Goal: Task Accomplishment & Management: Use online tool/utility

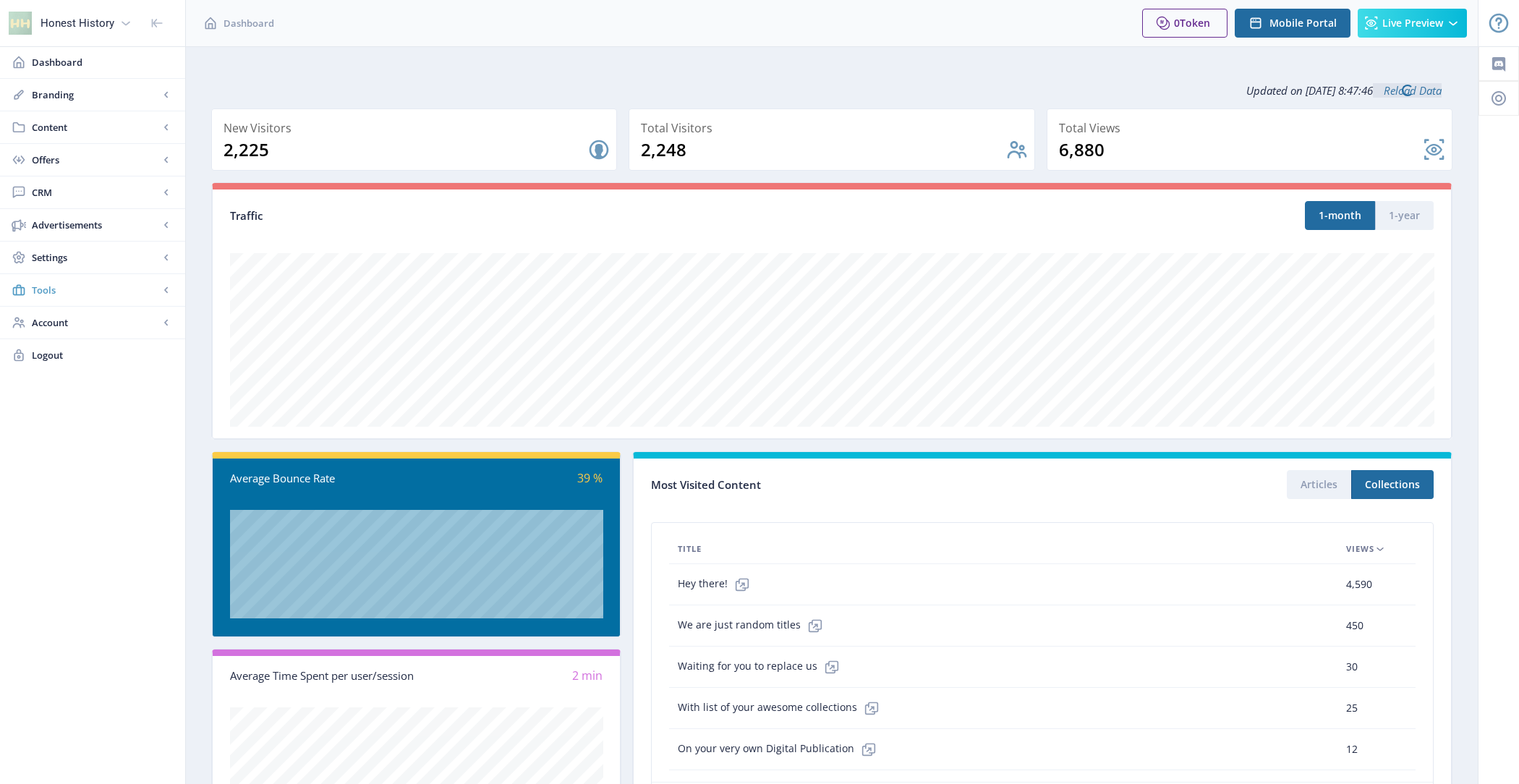
click at [92, 286] on span "Tools" at bounding box center [95, 290] width 128 height 14
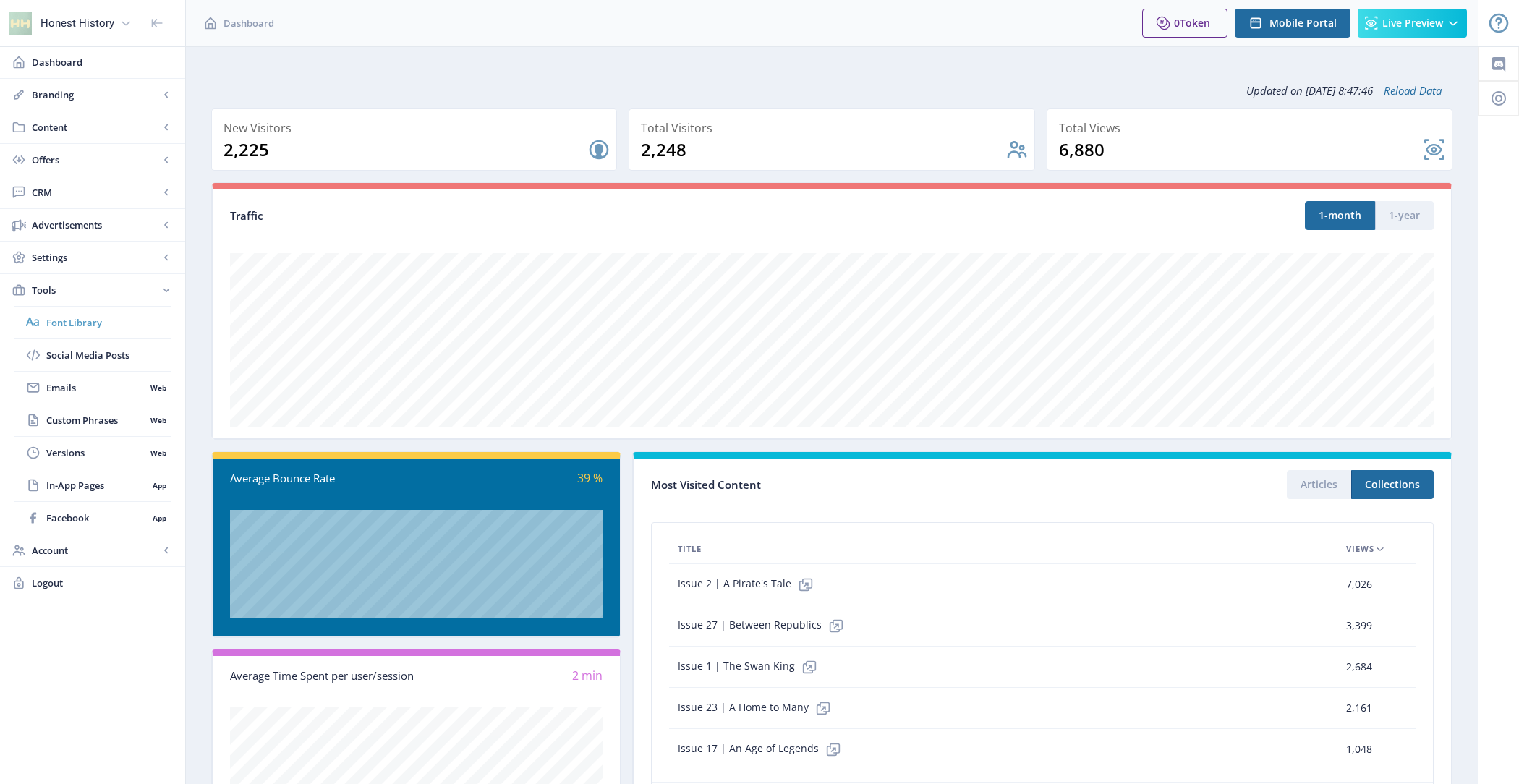
click at [96, 322] on span "Font Library" at bounding box center [109, 322] width 125 height 14
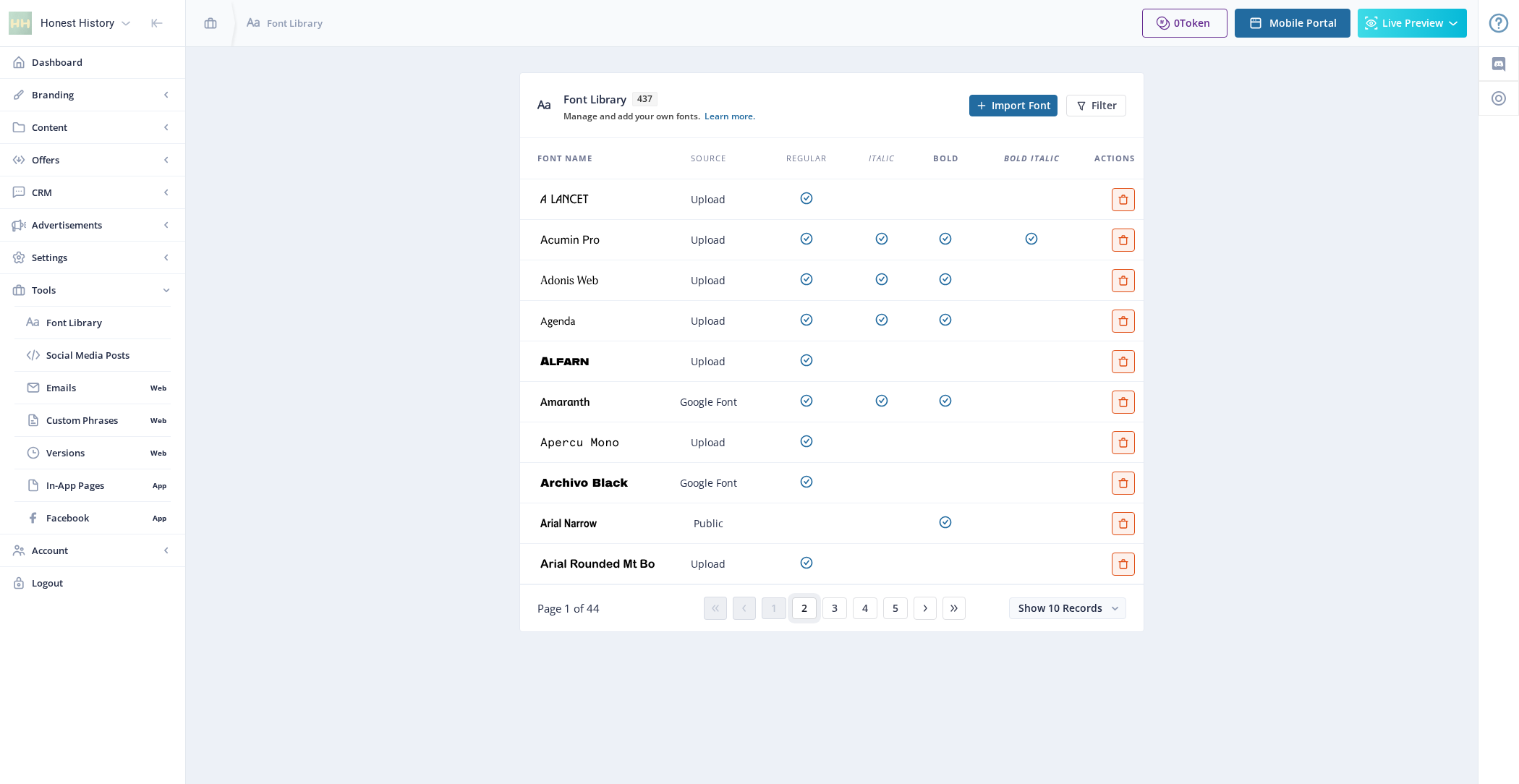
click at [805, 611] on span "2" at bounding box center [804, 608] width 6 height 11
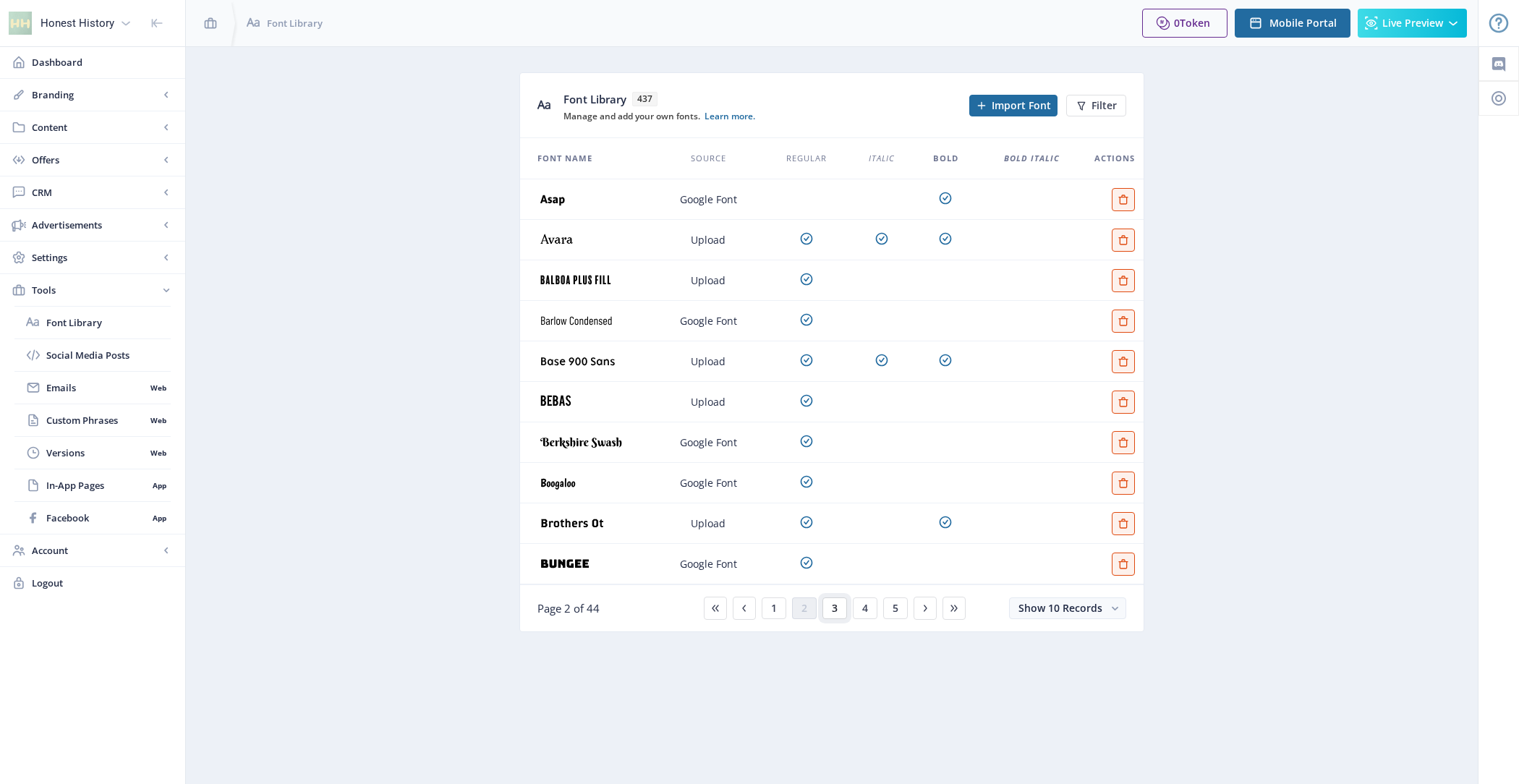
click at [829, 611] on button "3" at bounding box center [835, 608] width 25 height 22
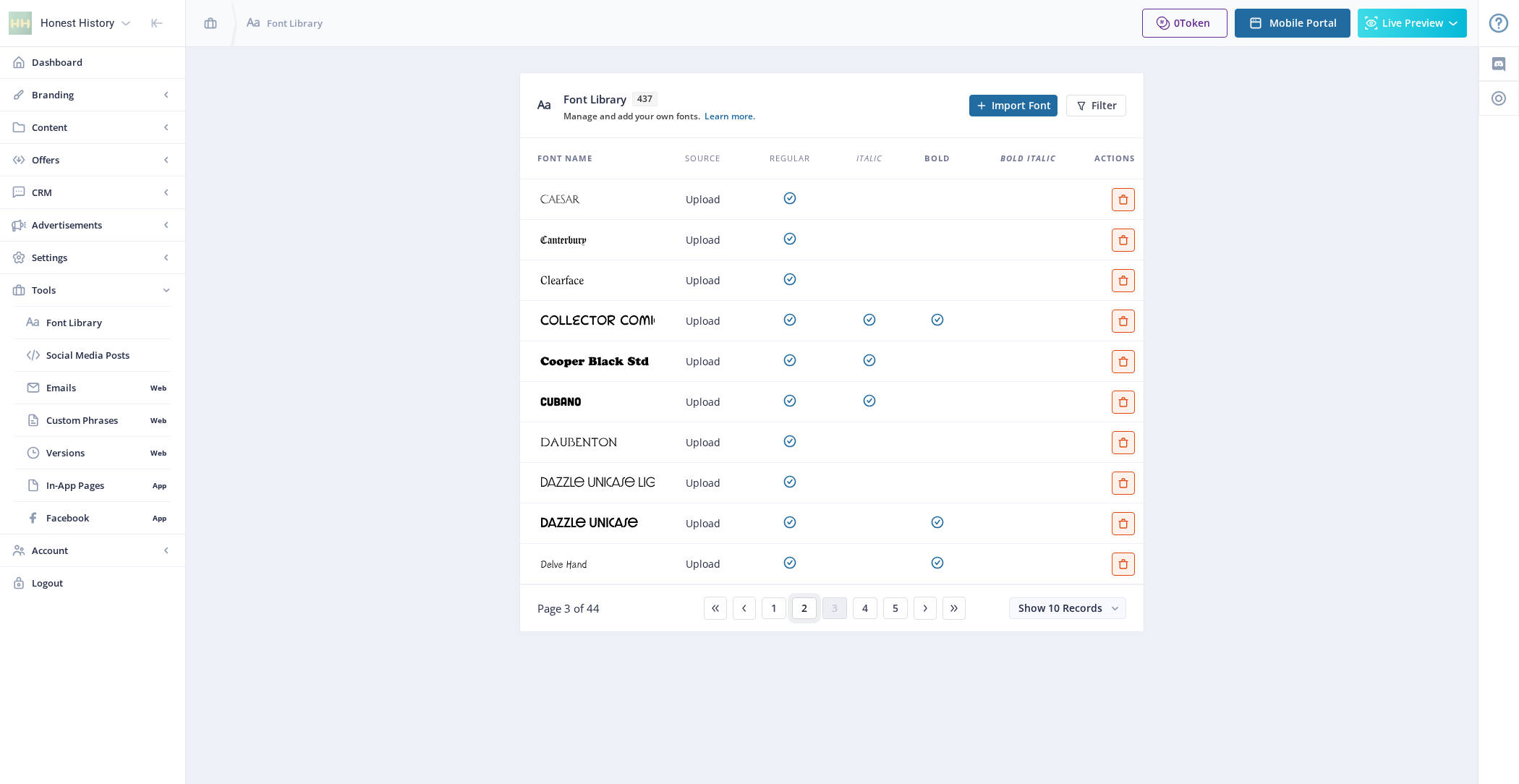
click at [809, 613] on button "2" at bounding box center [804, 608] width 25 height 22
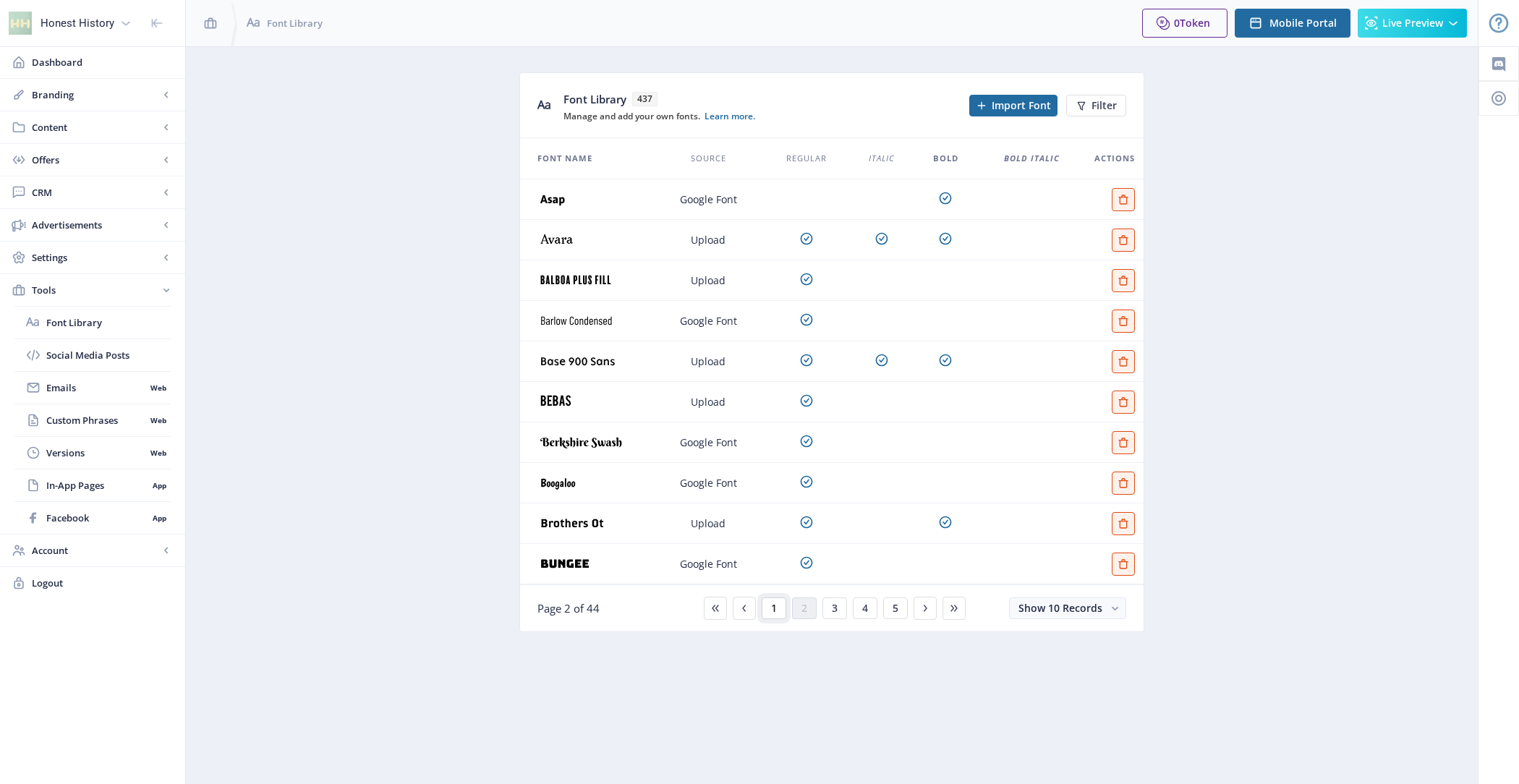
click at [781, 610] on button "1" at bounding box center [774, 608] width 25 height 22
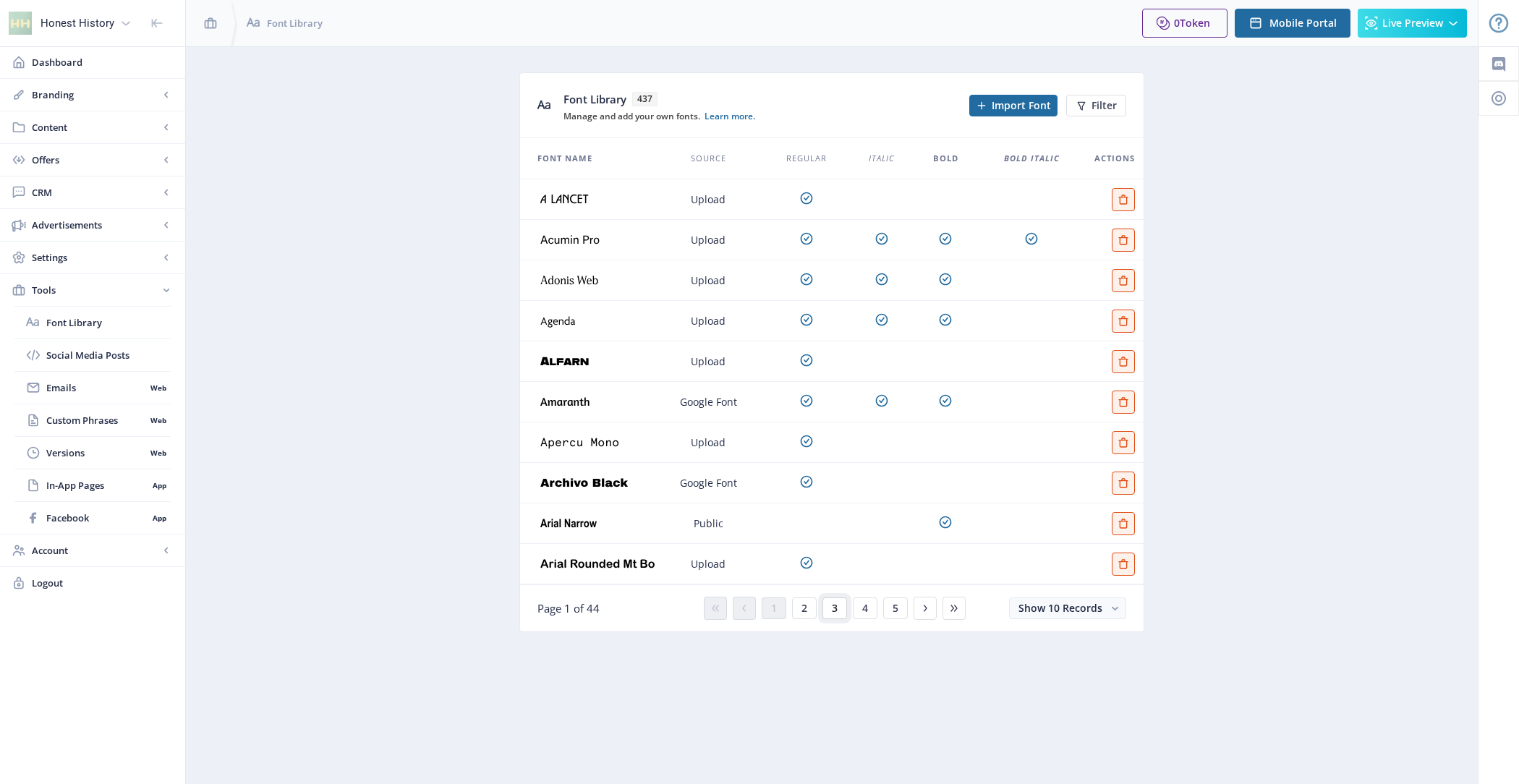
click at [839, 611] on button "3" at bounding box center [835, 608] width 25 height 22
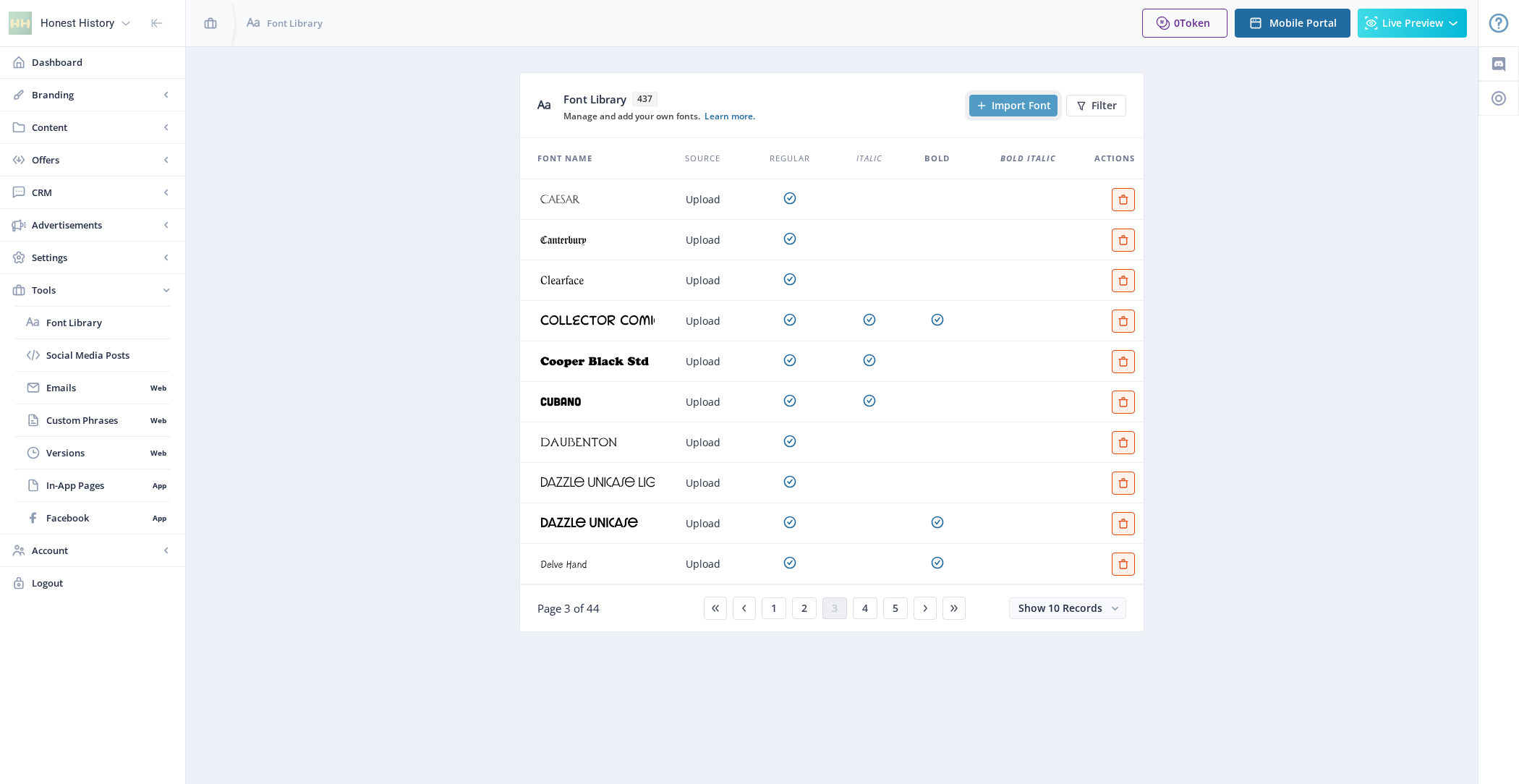
click at [992, 98] on button "Import Font" at bounding box center [1013, 105] width 89 height 22
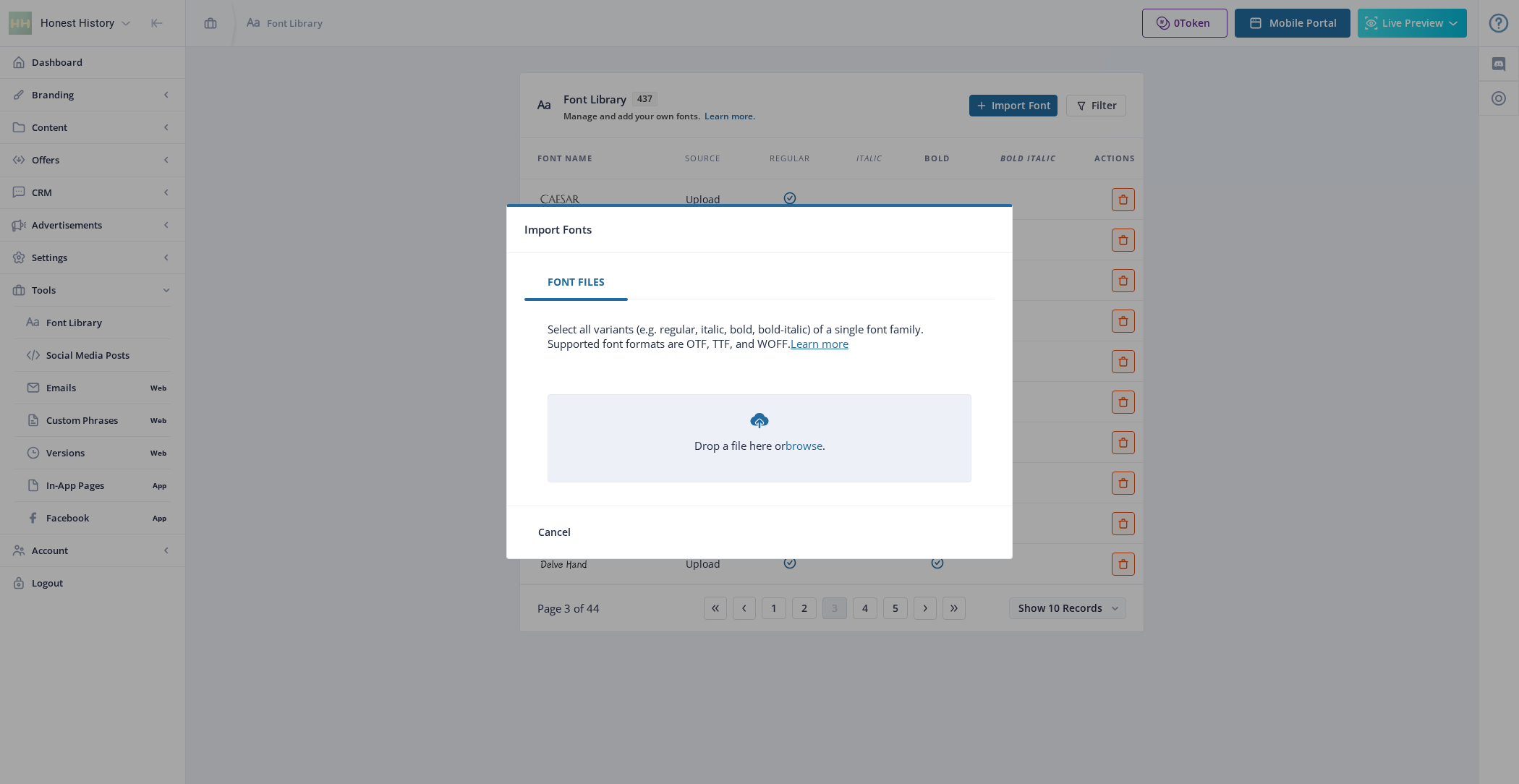
click at [782, 443] on div "Drop a file here or browse ." at bounding box center [760, 432] width 131 height 44
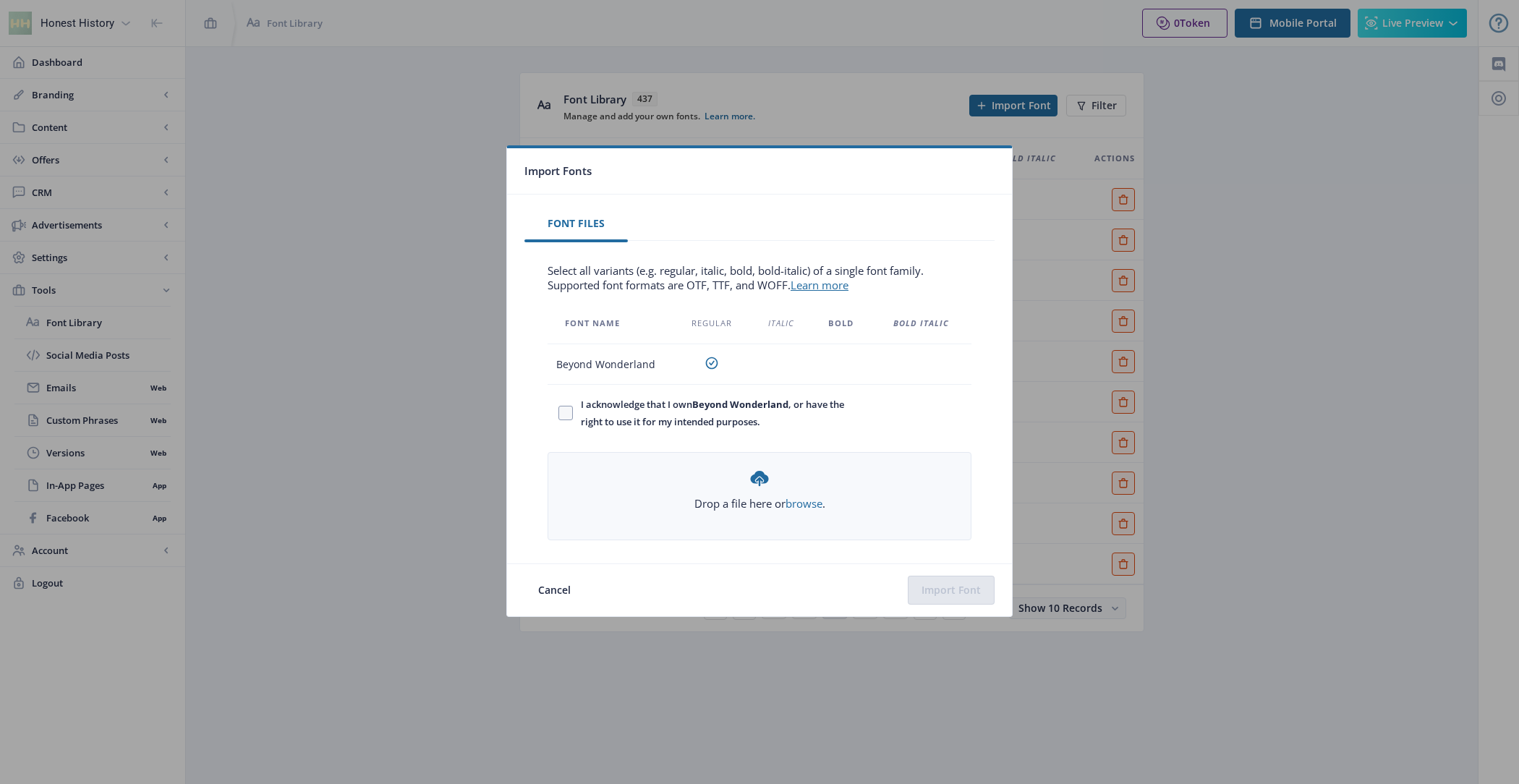
click at [577, 418] on span "I acknowledge that I own Beyond Wonderland , or have the right to use it for my…" at bounding box center [714, 412] width 282 height 34
click at [559, 413] on input "I acknowledge that I own Beyond Wonderland , or have the right to use it for my…" at bounding box center [558, 412] width 1 height 1
checkbox input "true"
click at [948, 580] on button "Import Font" at bounding box center [950, 590] width 87 height 29
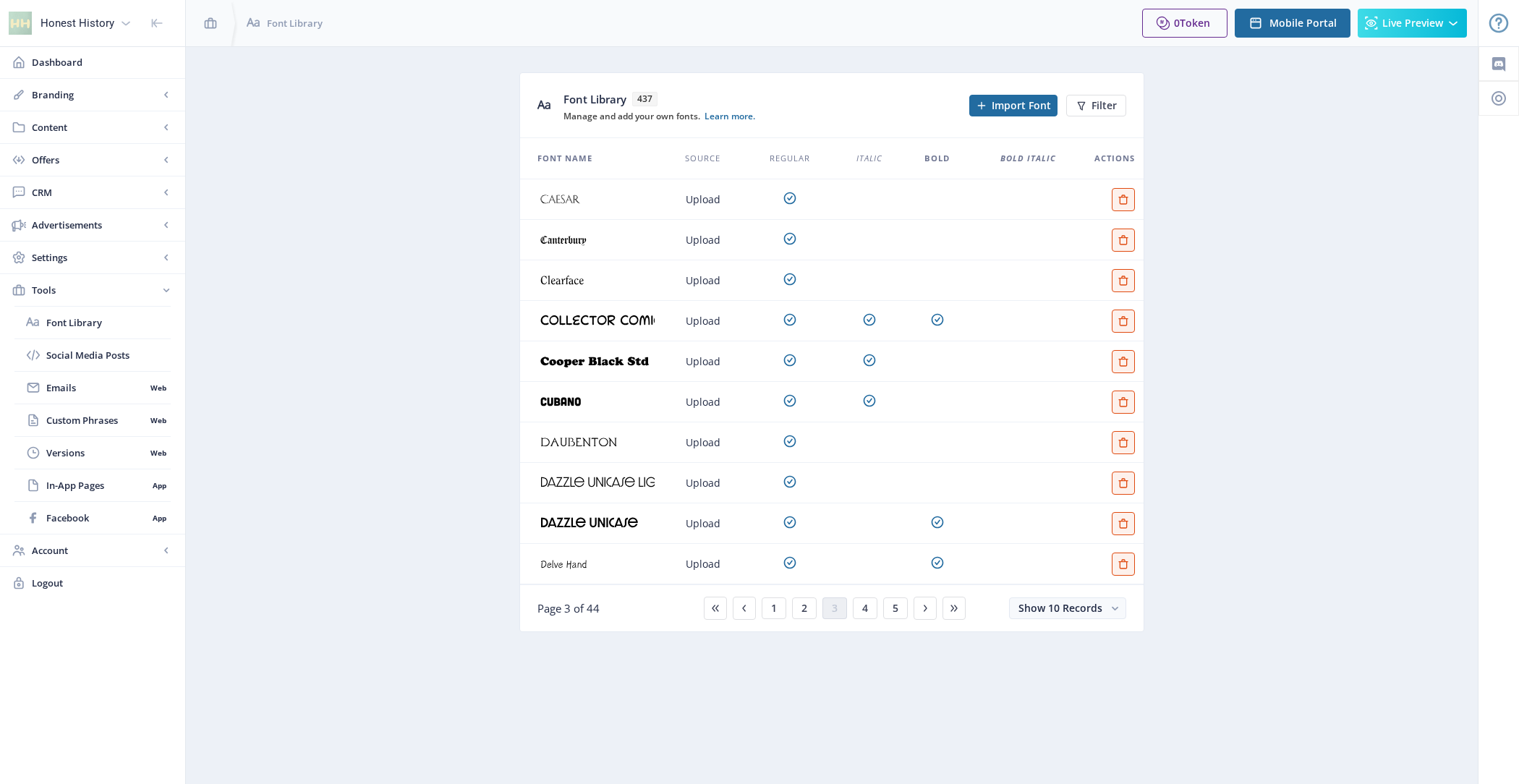
click at [821, 608] on div "1 2 3 4 5" at bounding box center [831, 608] width 268 height 23
click at [807, 607] on span "2" at bounding box center [804, 608] width 6 height 11
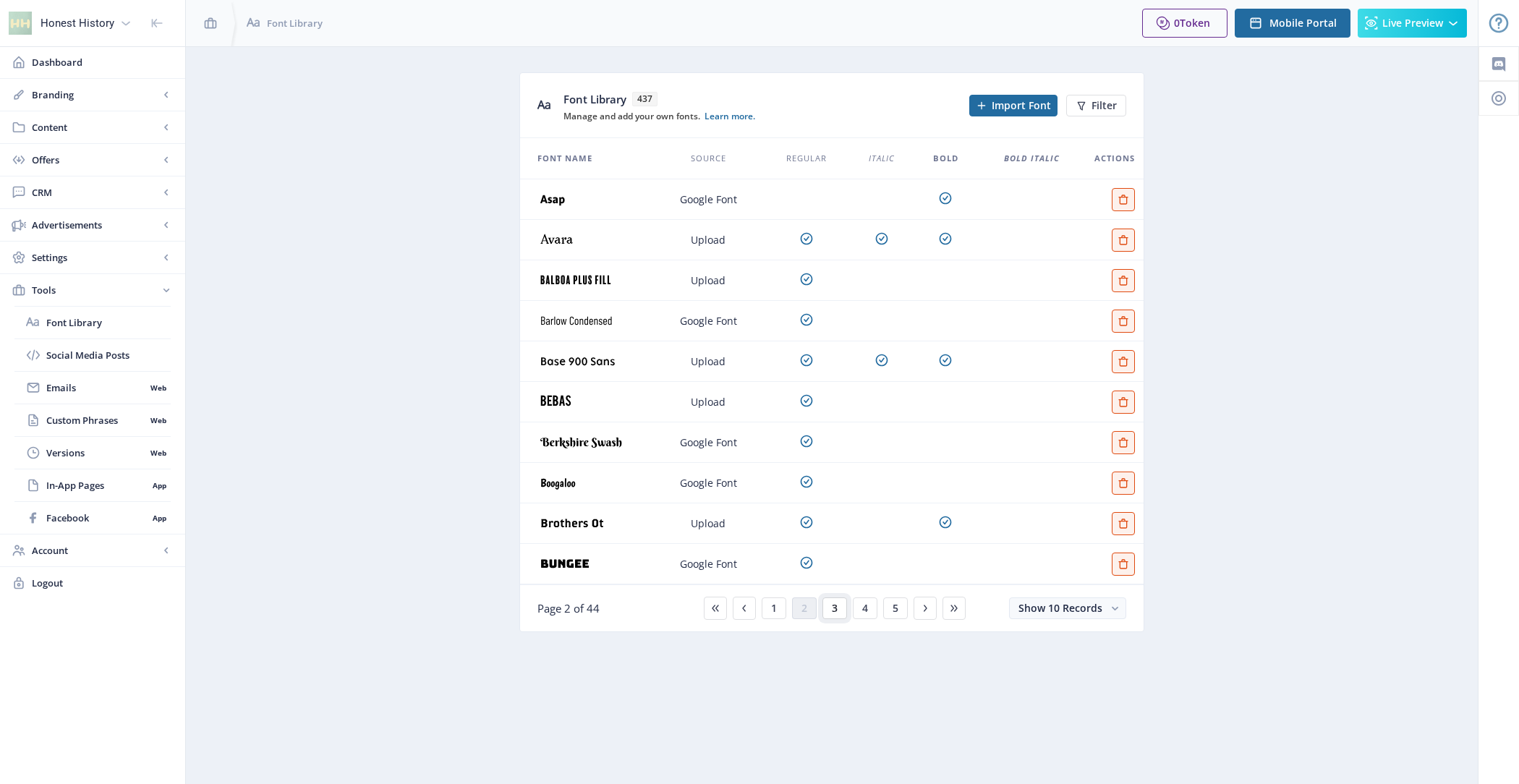
click at [832, 602] on span "3" at bounding box center [835, 608] width 6 height 11
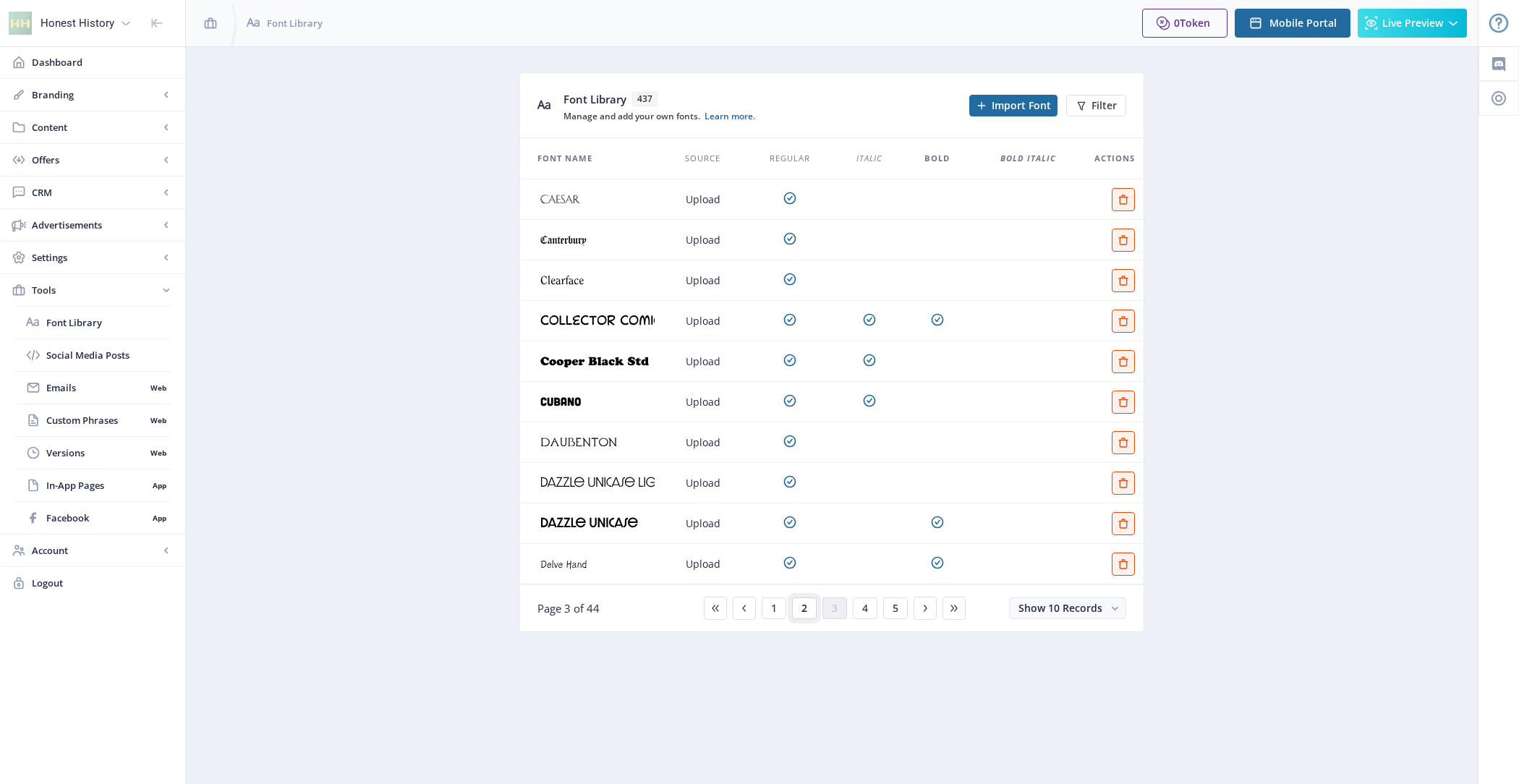
click at [811, 601] on button "2" at bounding box center [804, 608] width 25 height 22
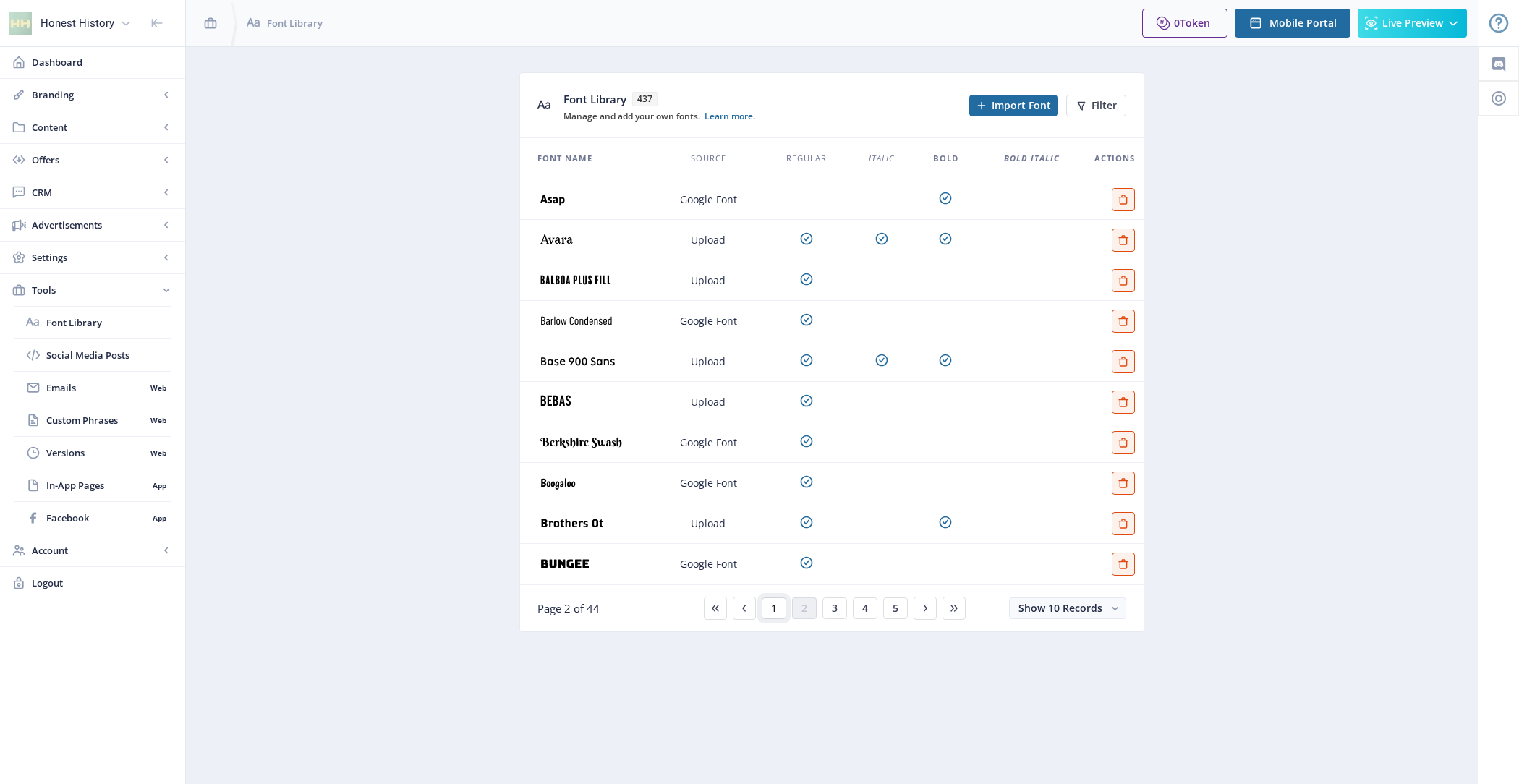
click at [782, 607] on button "1" at bounding box center [774, 608] width 25 height 22
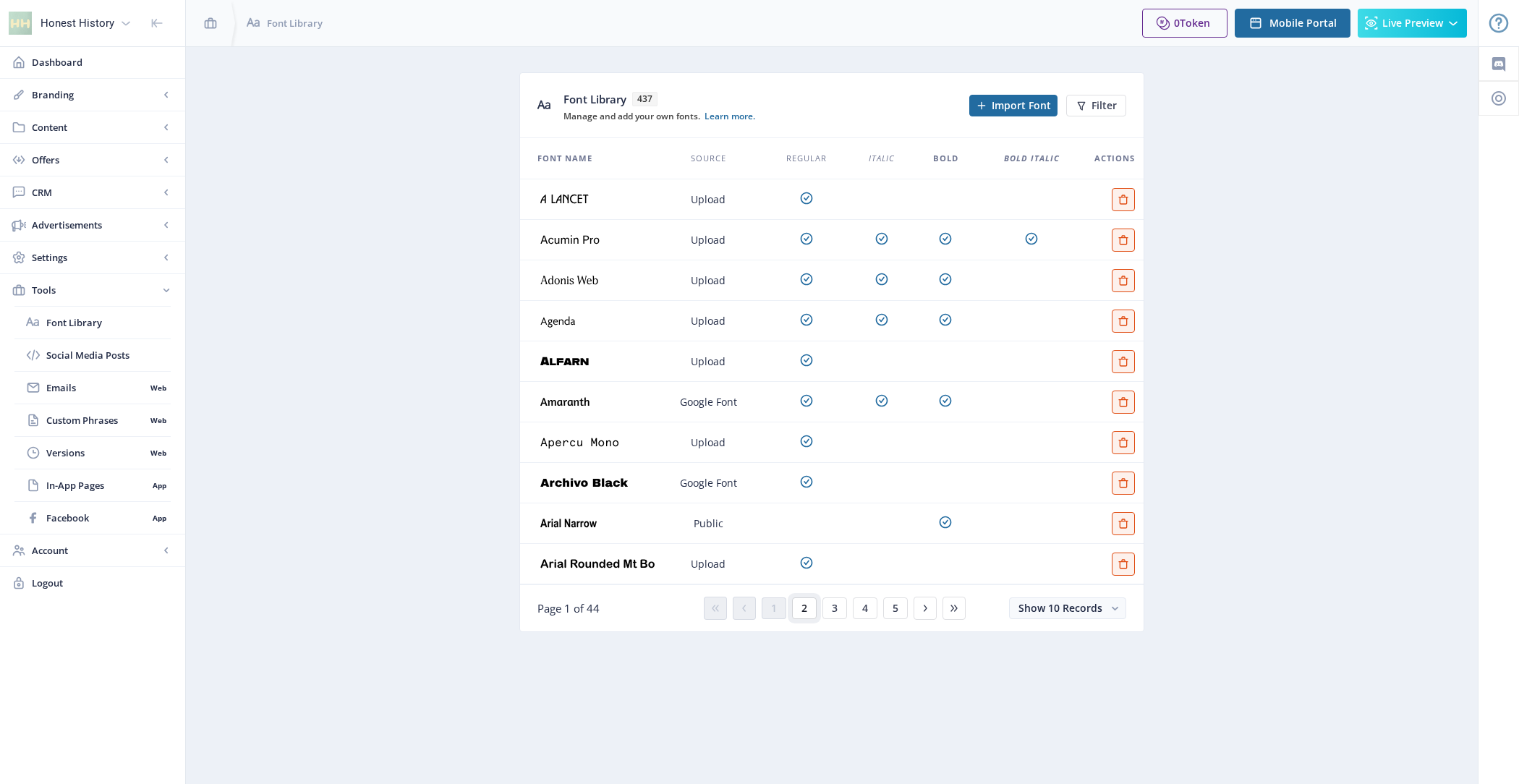
click at [815, 611] on button "2" at bounding box center [804, 608] width 25 height 22
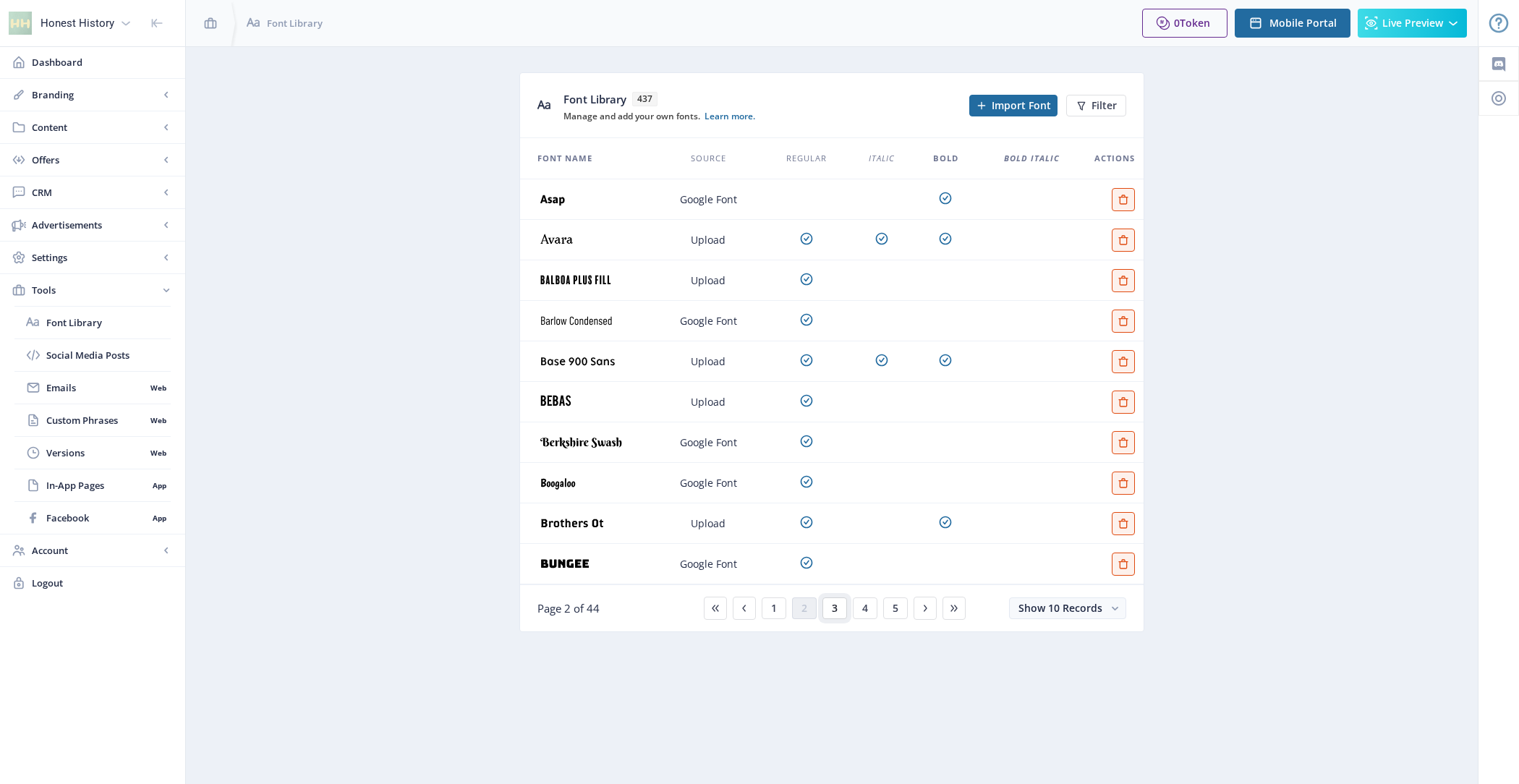
click at [836, 611] on span "3" at bounding box center [835, 608] width 6 height 11
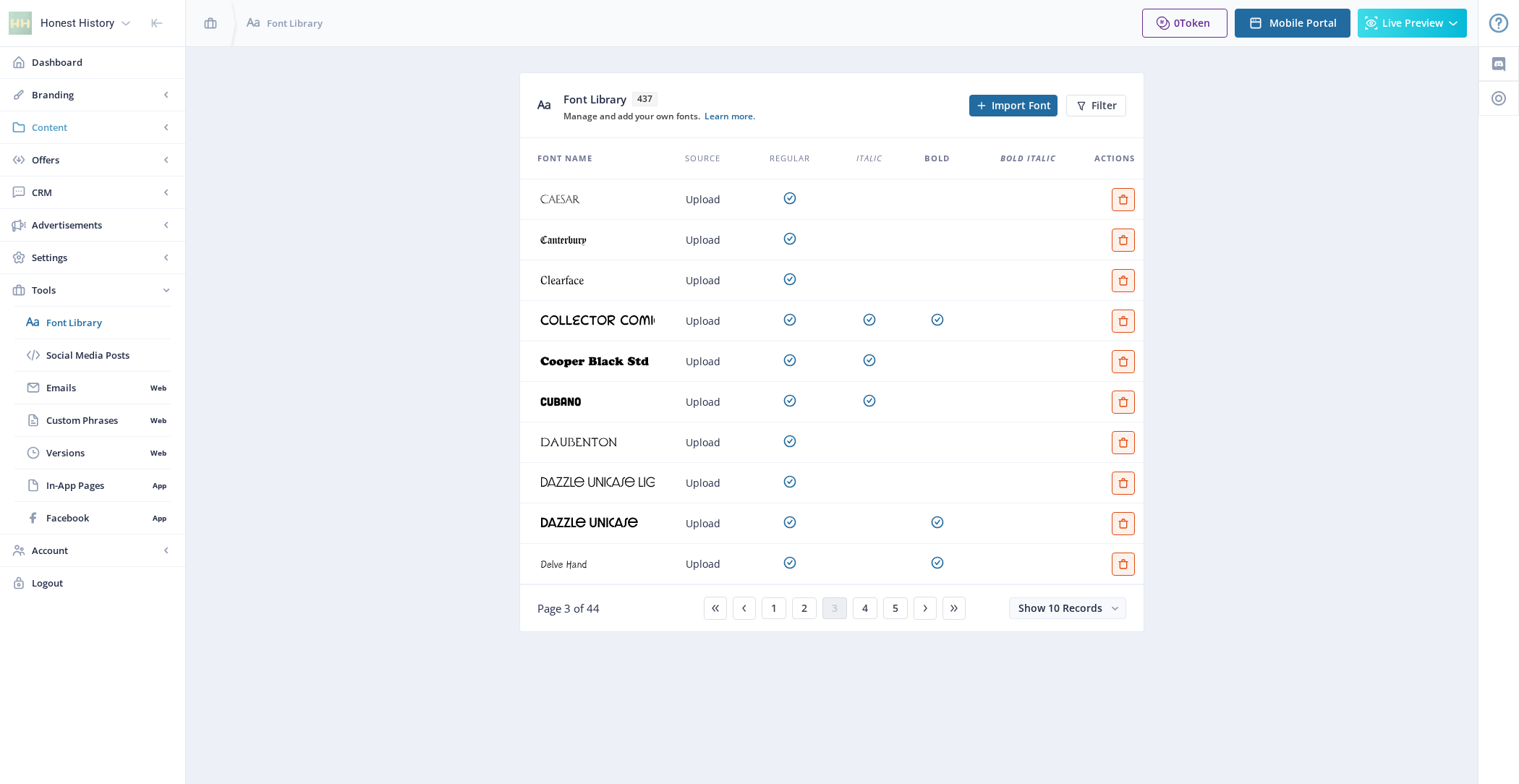
click at [108, 130] on span "Content" at bounding box center [95, 127] width 128 height 14
click at [111, 157] on span "Articles" at bounding box center [109, 159] width 125 height 14
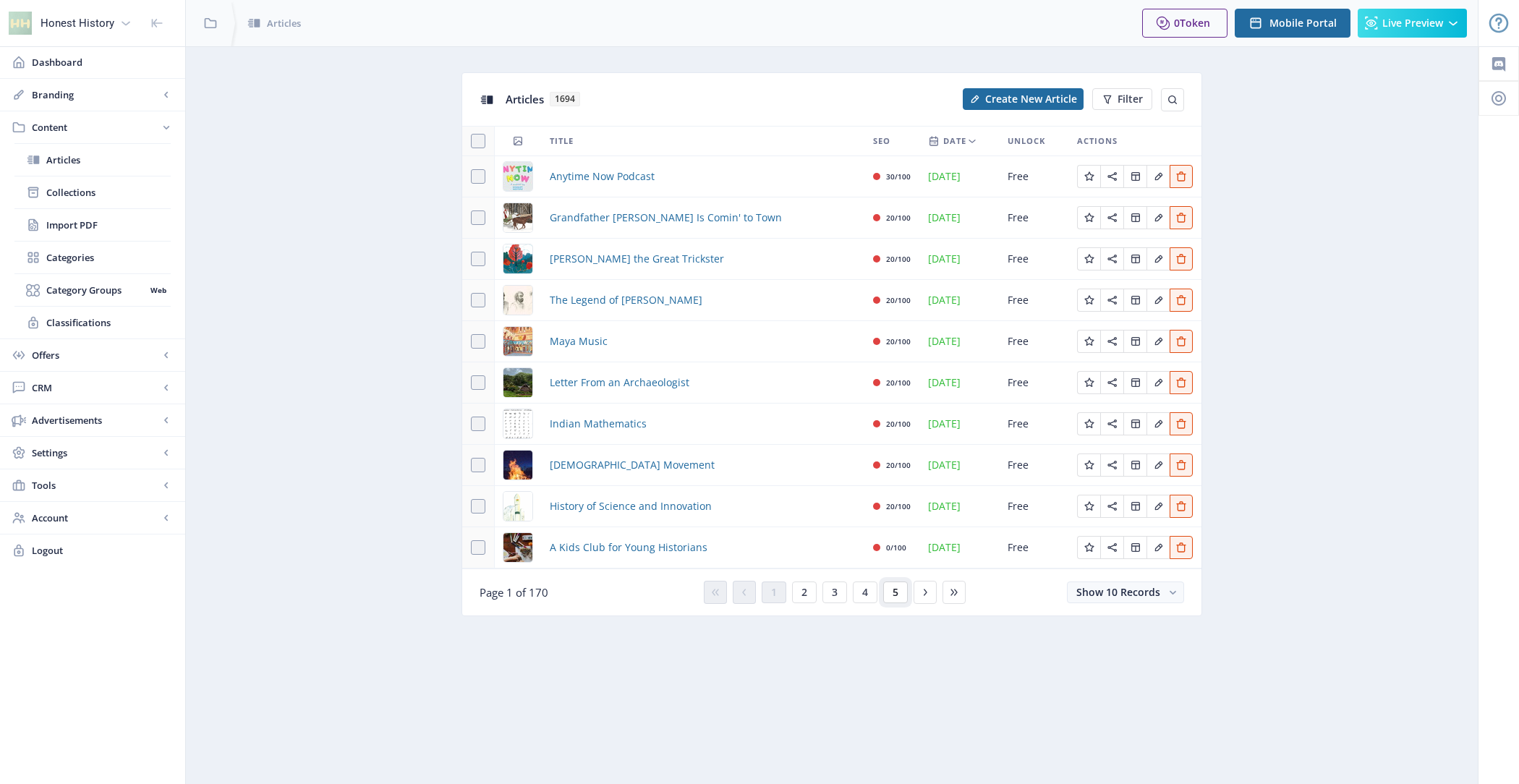
click at [898, 589] on button "5" at bounding box center [896, 592] width 25 height 22
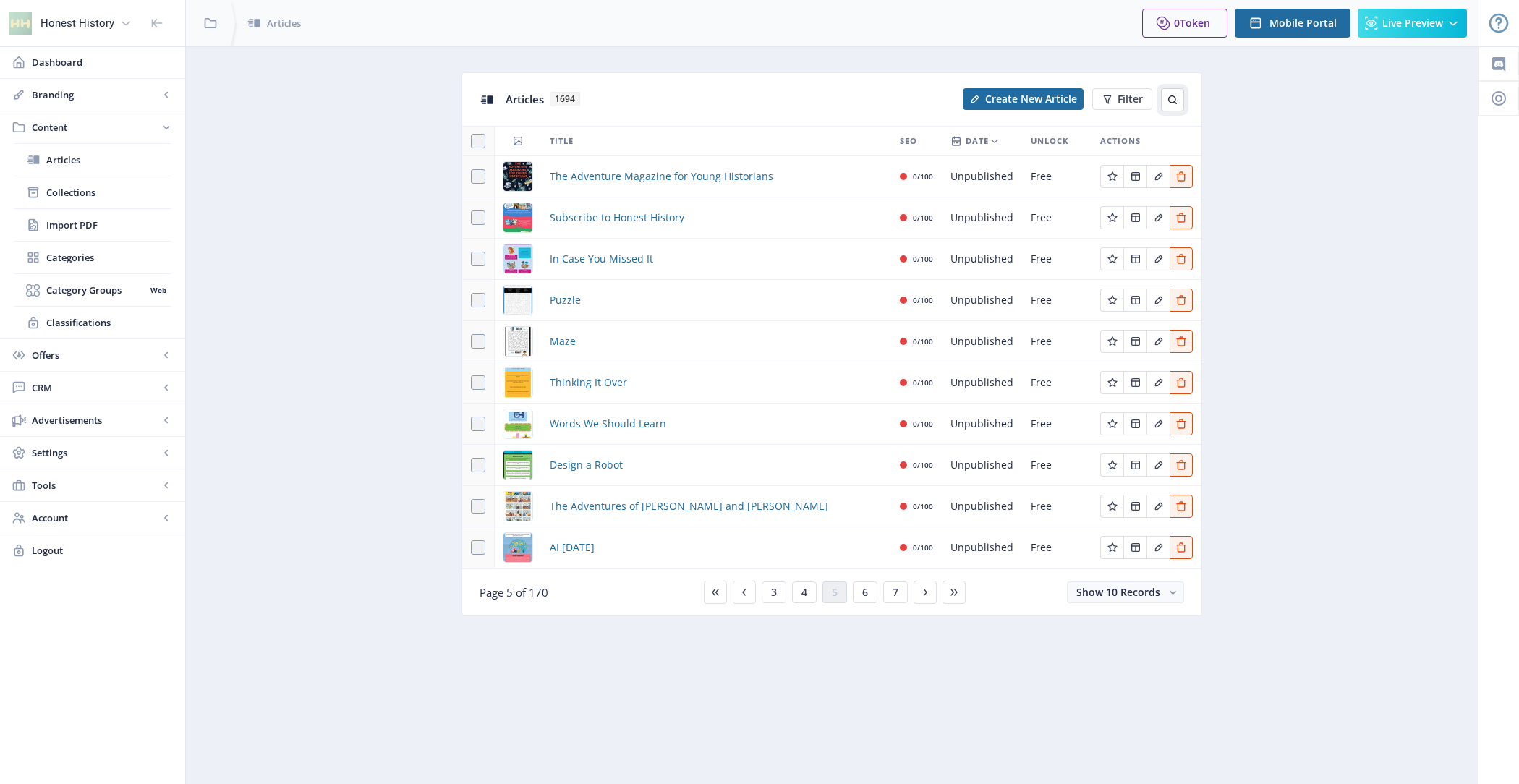
click at [1180, 102] on button at bounding box center [1172, 100] width 23 height 23
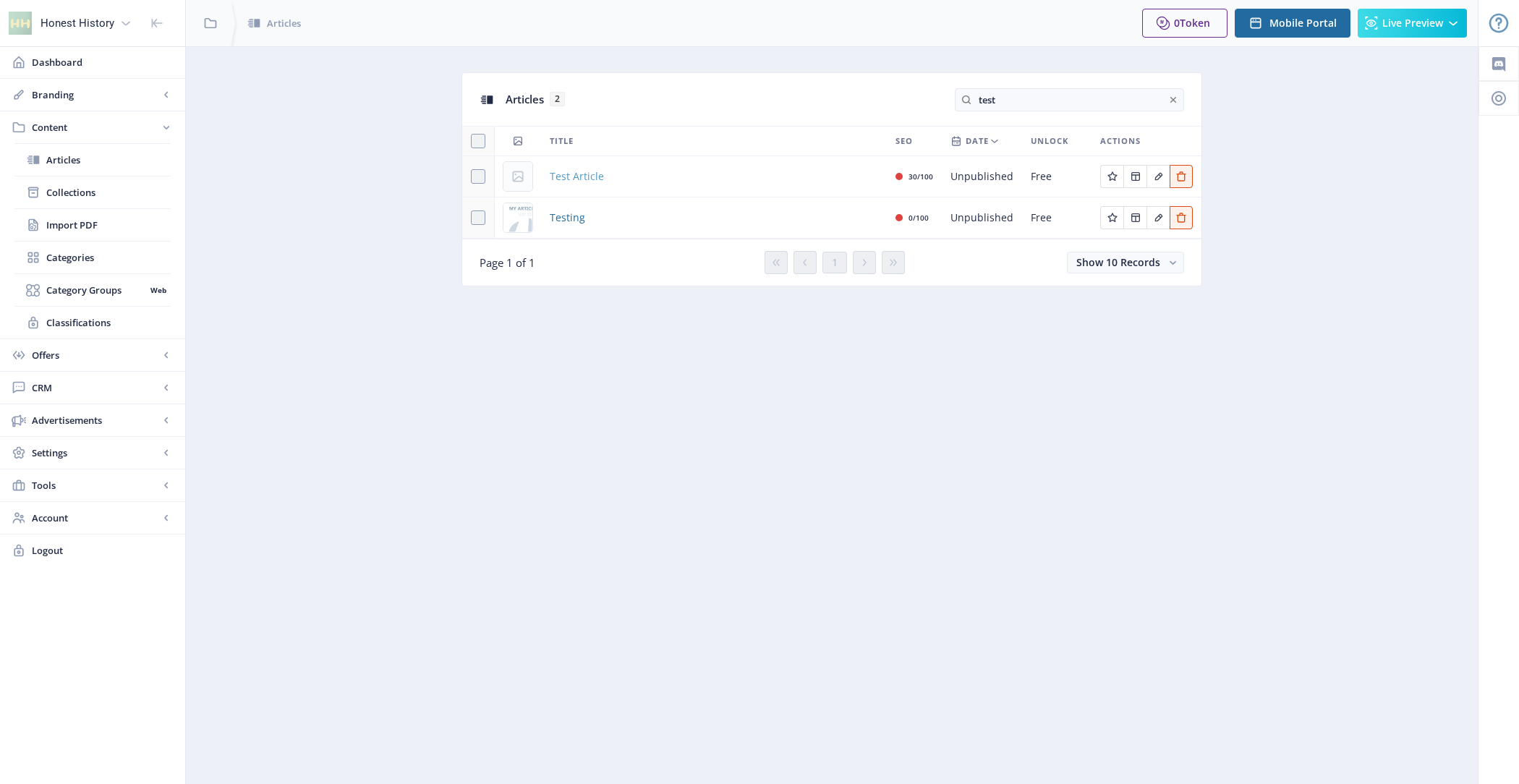
type input "test"
click at [592, 172] on span "Test Article" at bounding box center [577, 176] width 54 height 17
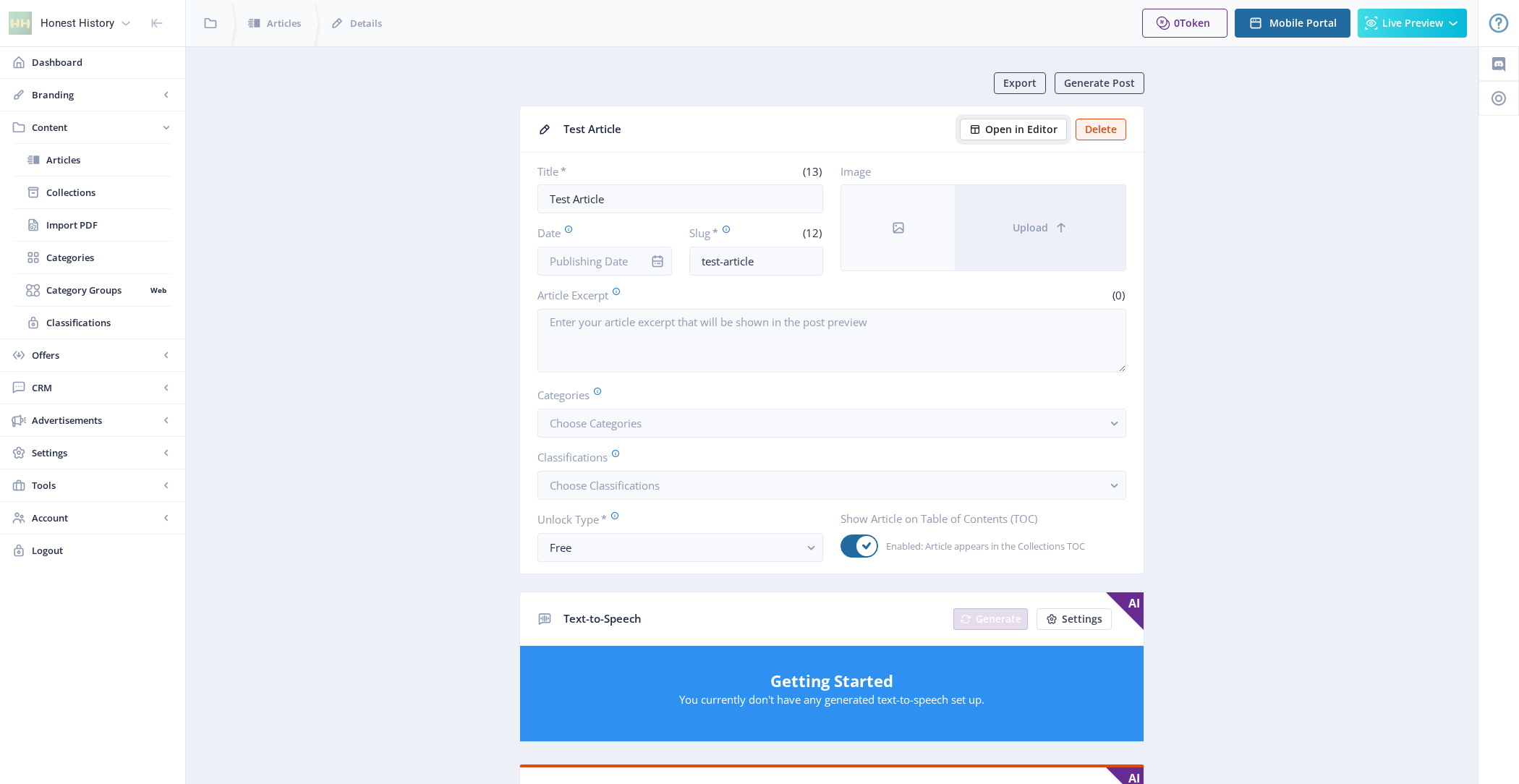
click at [1007, 133] on span "Open in Editor" at bounding box center [1022, 130] width 72 height 11
click at [85, 517] on span "Account" at bounding box center [95, 517] width 128 height 14
click at [98, 353] on span "Profile" at bounding box center [109, 354] width 125 height 14
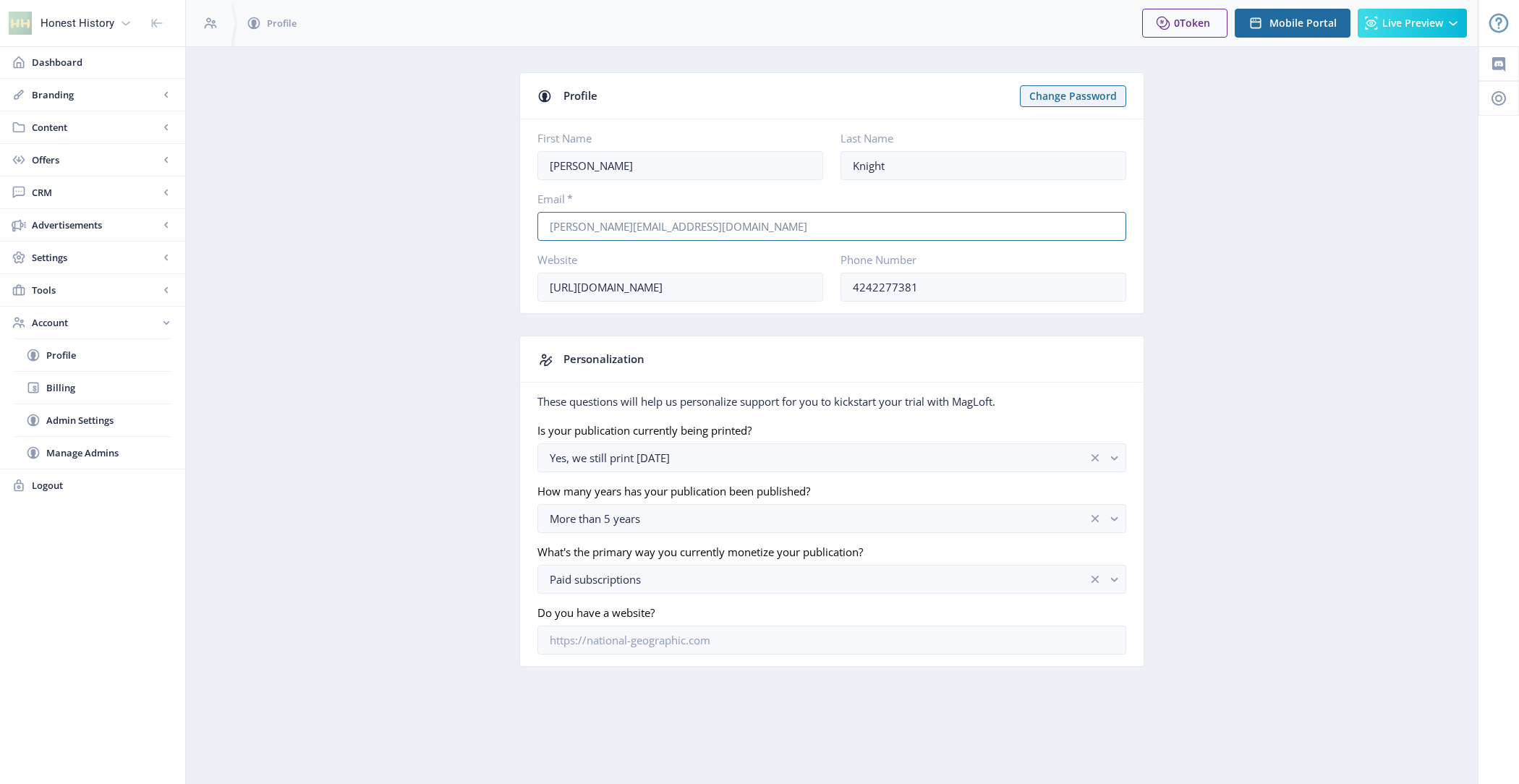
drag, startPoint x: 748, startPoint y: 226, endPoint x: 444, endPoint y: 226, distance: 304.0
click at [444, 226] on app-account-profile "Profile Change Password First Name [PERSON_NAME] Name [PERSON_NAME] Email * [PE…" at bounding box center [832, 380] width 1241 height 616
click at [124, 450] on span "Manage Admins" at bounding box center [109, 452] width 125 height 14
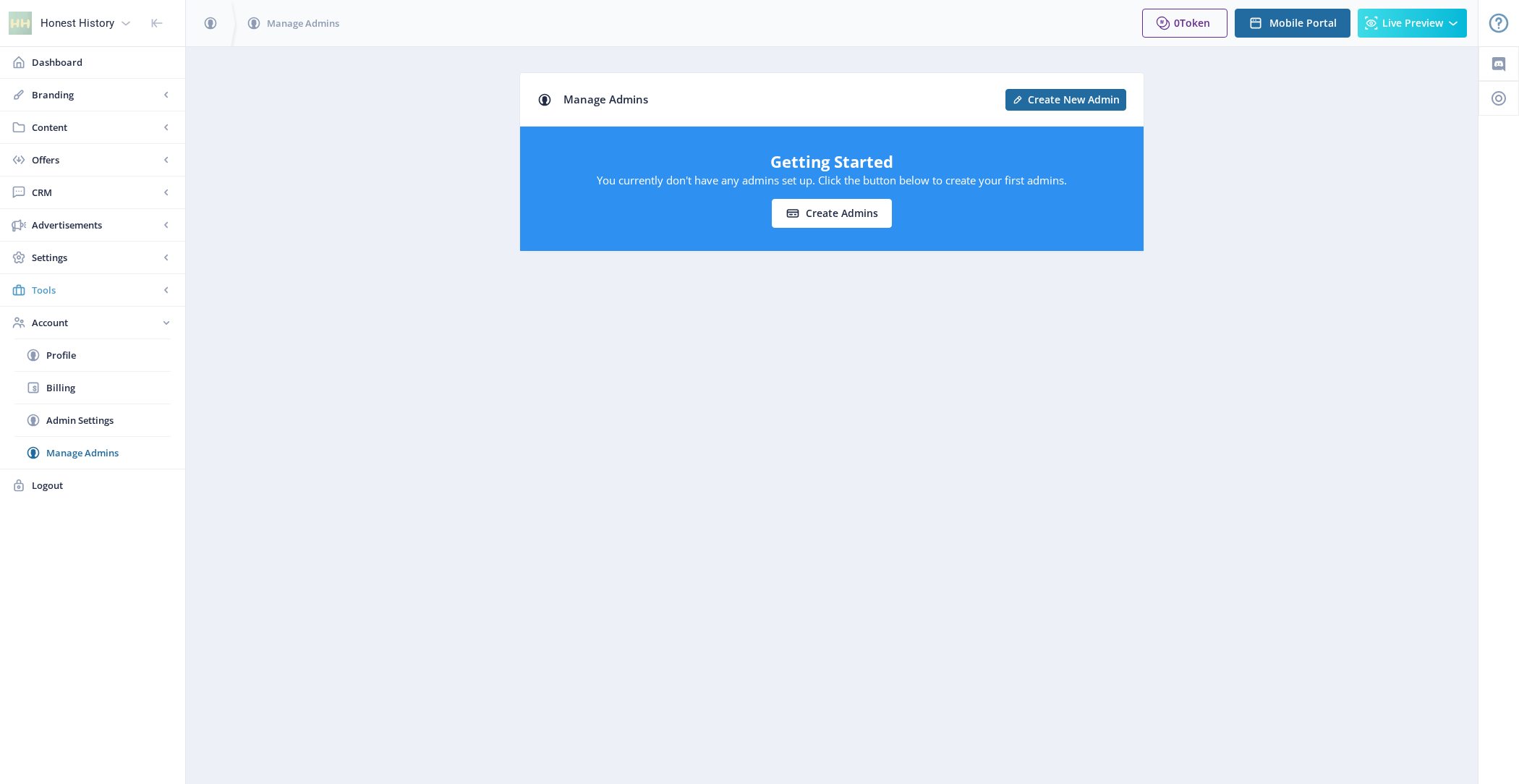
click at [134, 291] on span "Tools" at bounding box center [95, 290] width 128 height 14
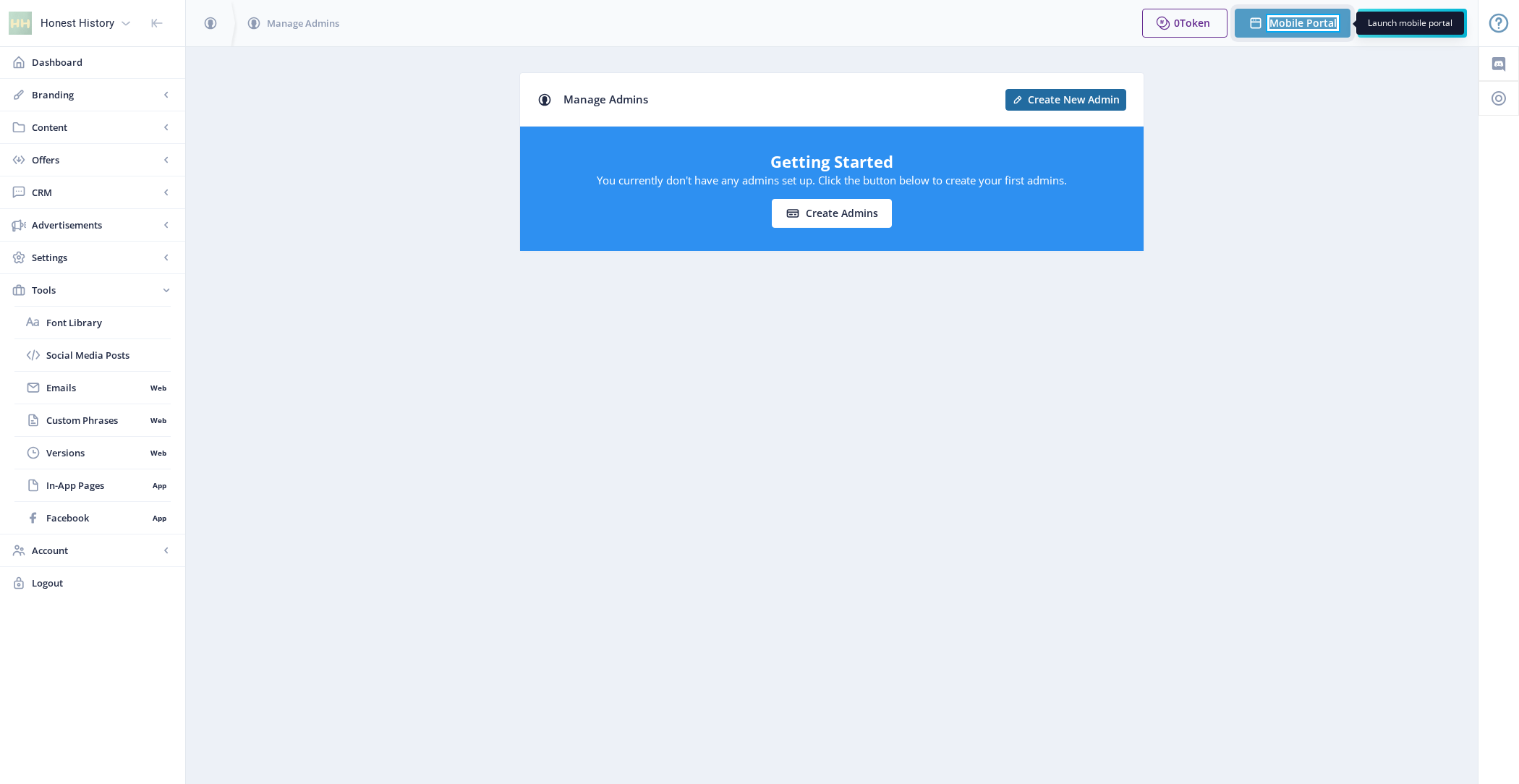
click at [1293, 25] on span "Mobile Portal" at bounding box center [1303, 23] width 68 height 11
click at [84, 325] on span "Font Library" at bounding box center [109, 322] width 125 height 14
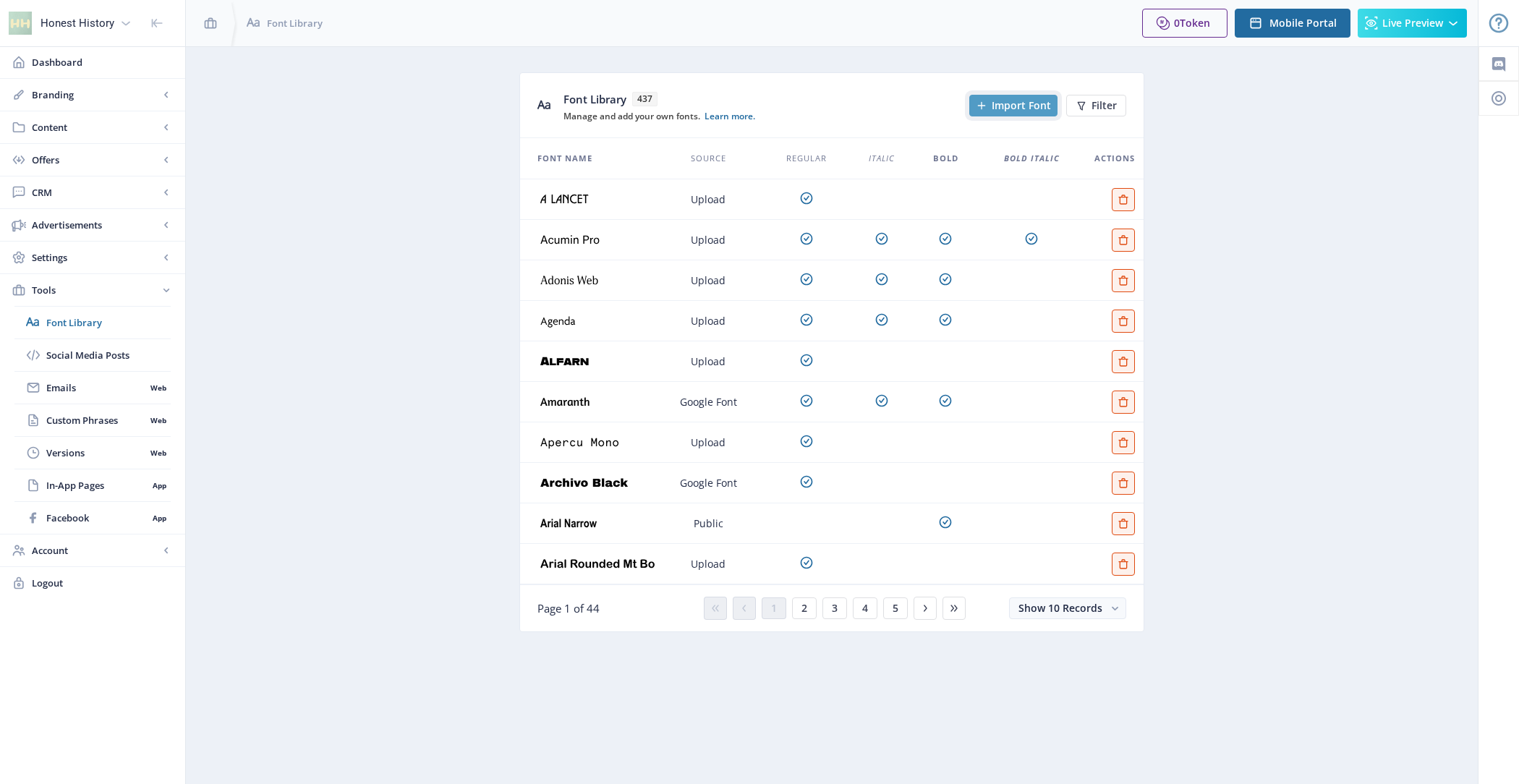
click at [1019, 104] on span "Import Font" at bounding box center [1021, 106] width 59 height 11
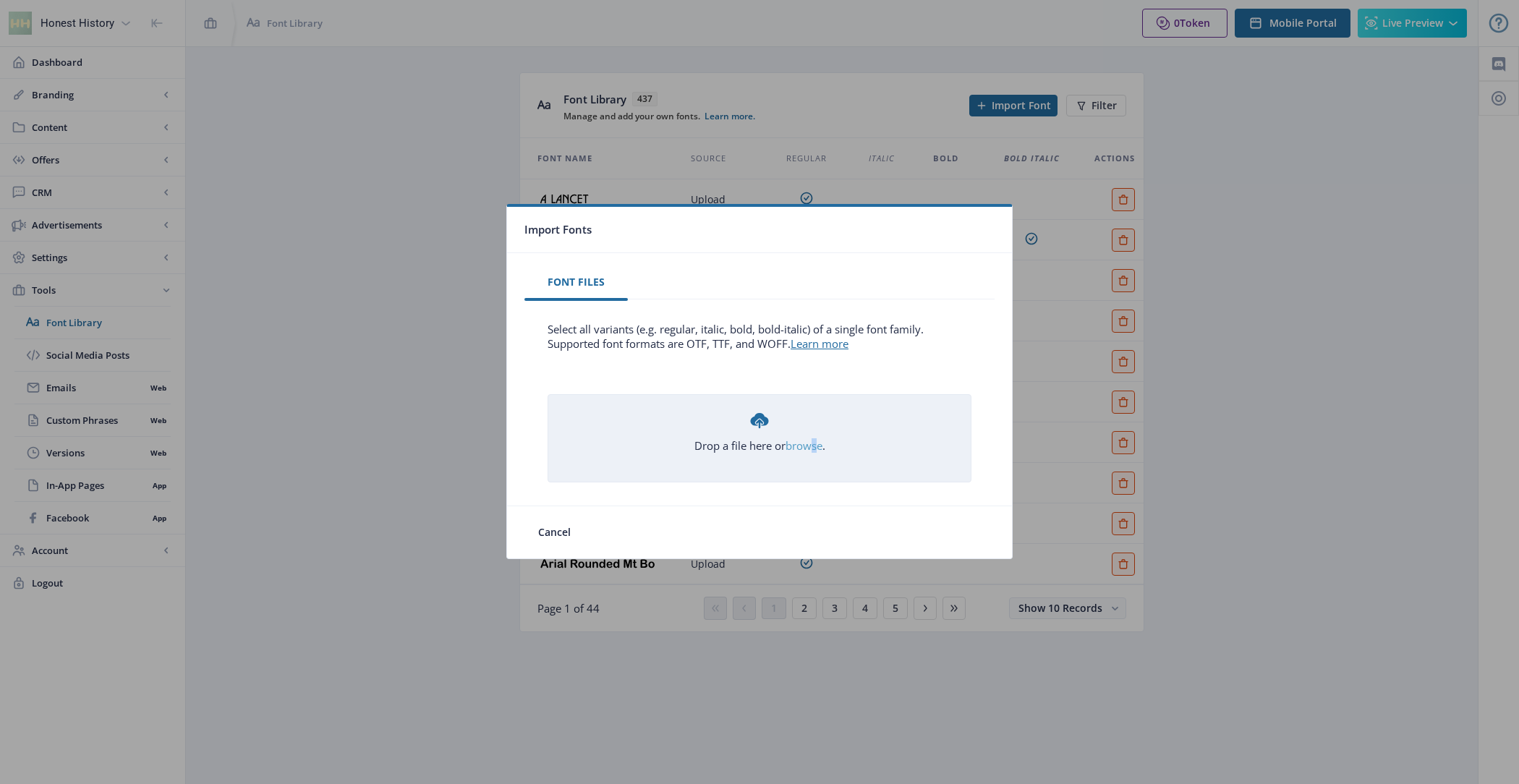
click at [0, 0] on link "browse" at bounding box center [0, 0] width 0 height 0
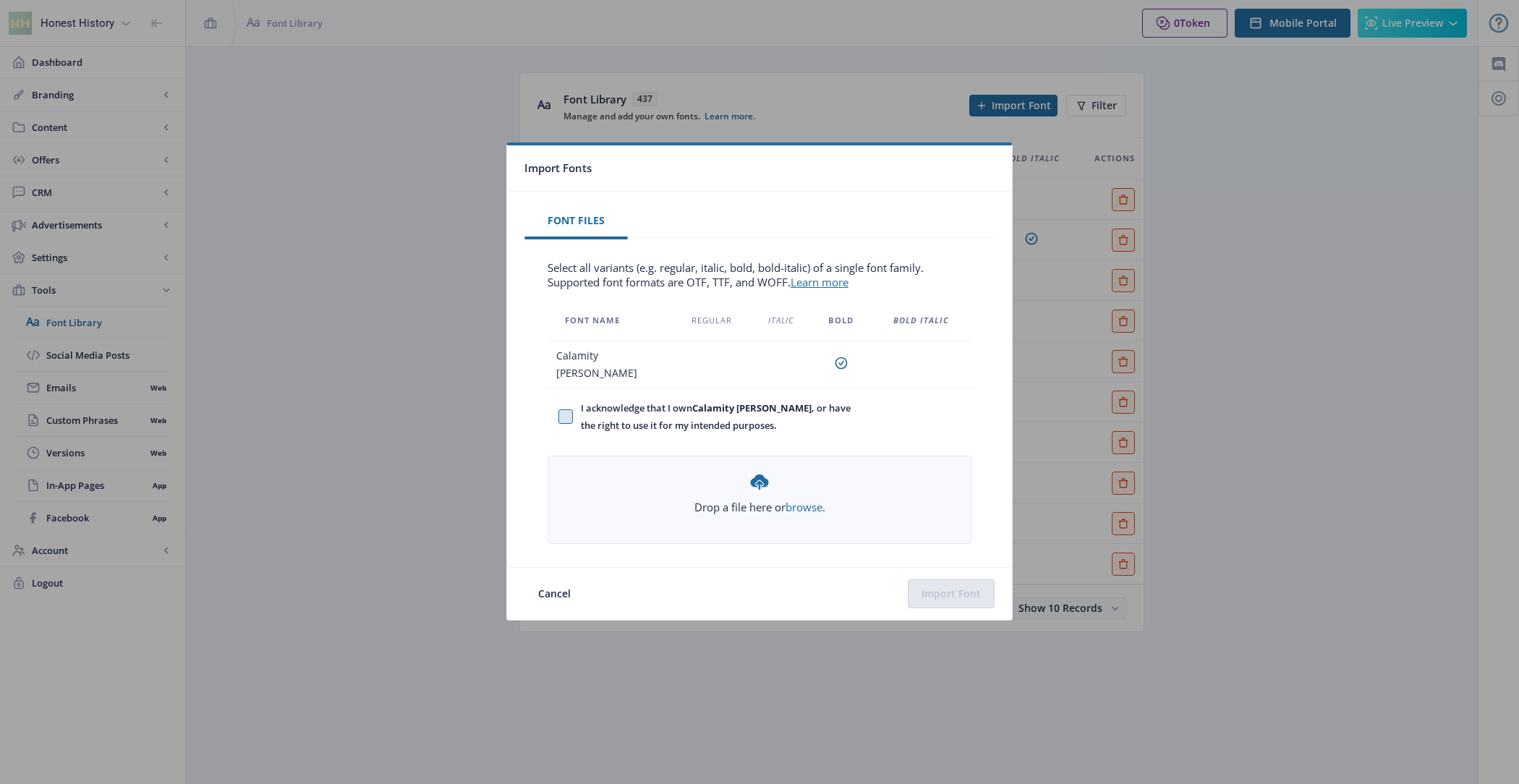
click at [565, 412] on span at bounding box center [565, 416] width 14 height 14
click at [559, 415] on input "I acknowledge that I own Calamity [PERSON_NAME] , or have the right to use it f…" at bounding box center [558, 415] width 1 height 1
checkbox input "true"
click at [949, 601] on button "Import Font" at bounding box center [950, 593] width 87 height 29
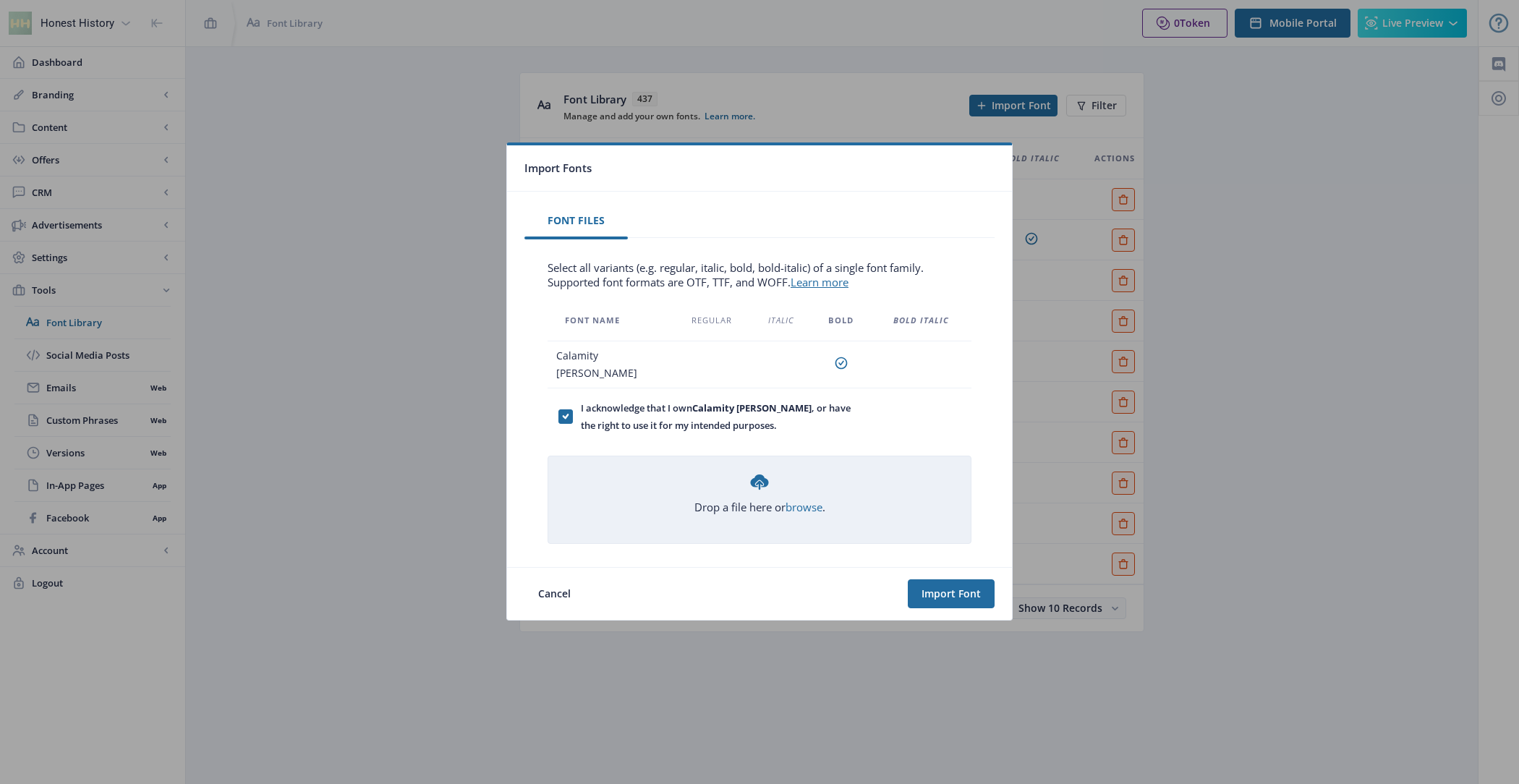
click at [760, 484] on icon at bounding box center [759, 481] width 22 height 22
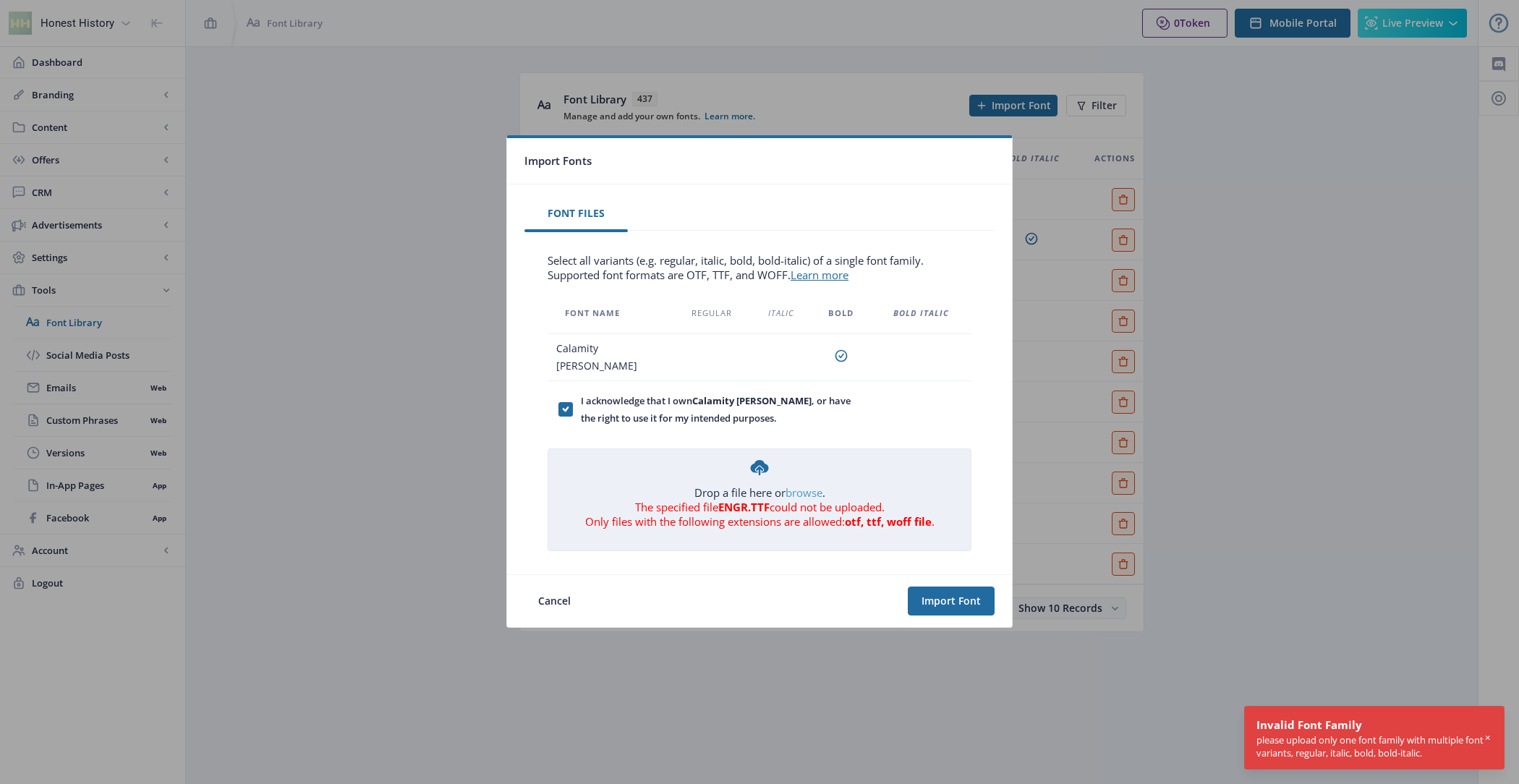
click at [0, 0] on link "browse" at bounding box center [0, 0] width 0 height 0
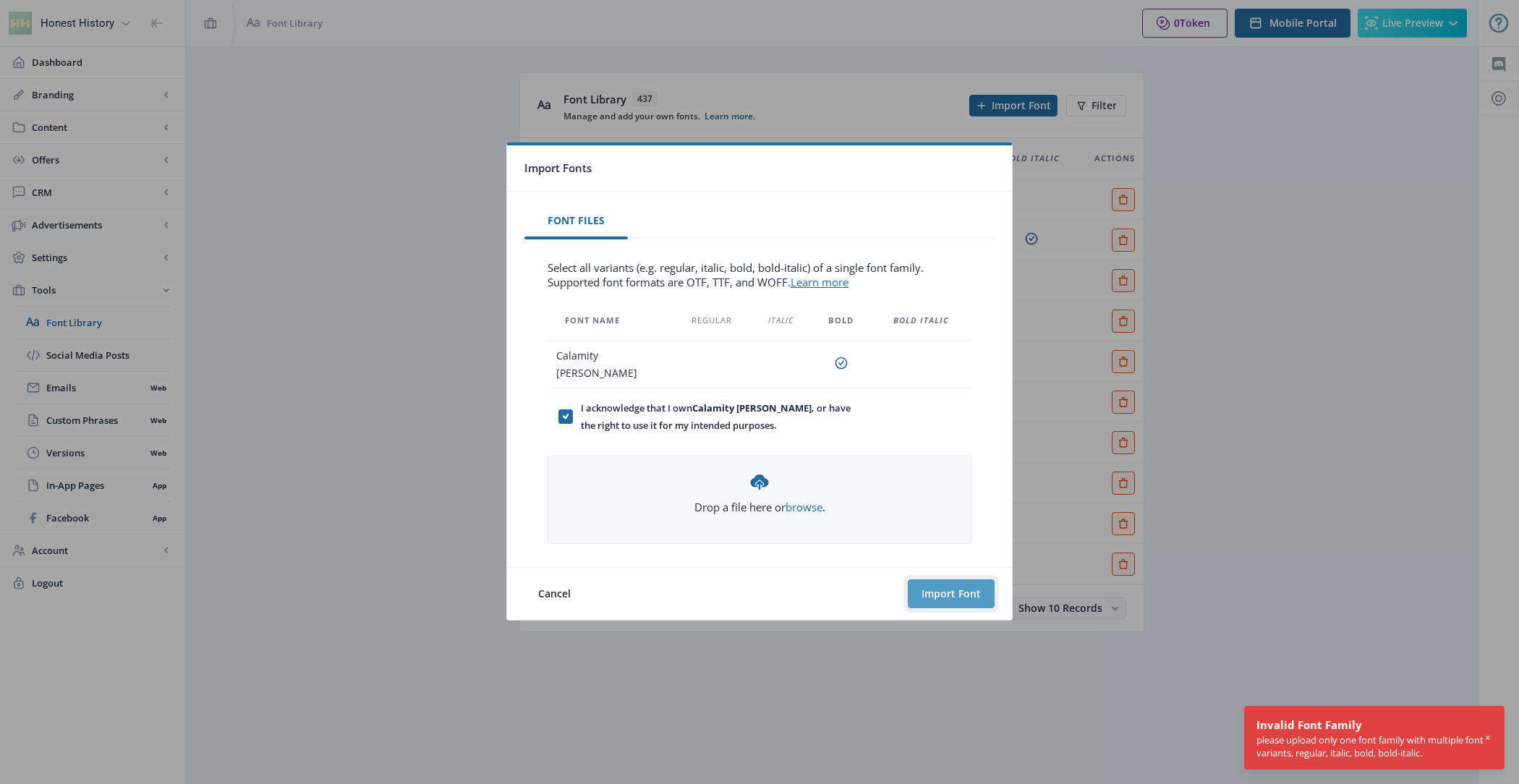
click at [947, 592] on button "Import Font" at bounding box center [950, 593] width 87 height 29
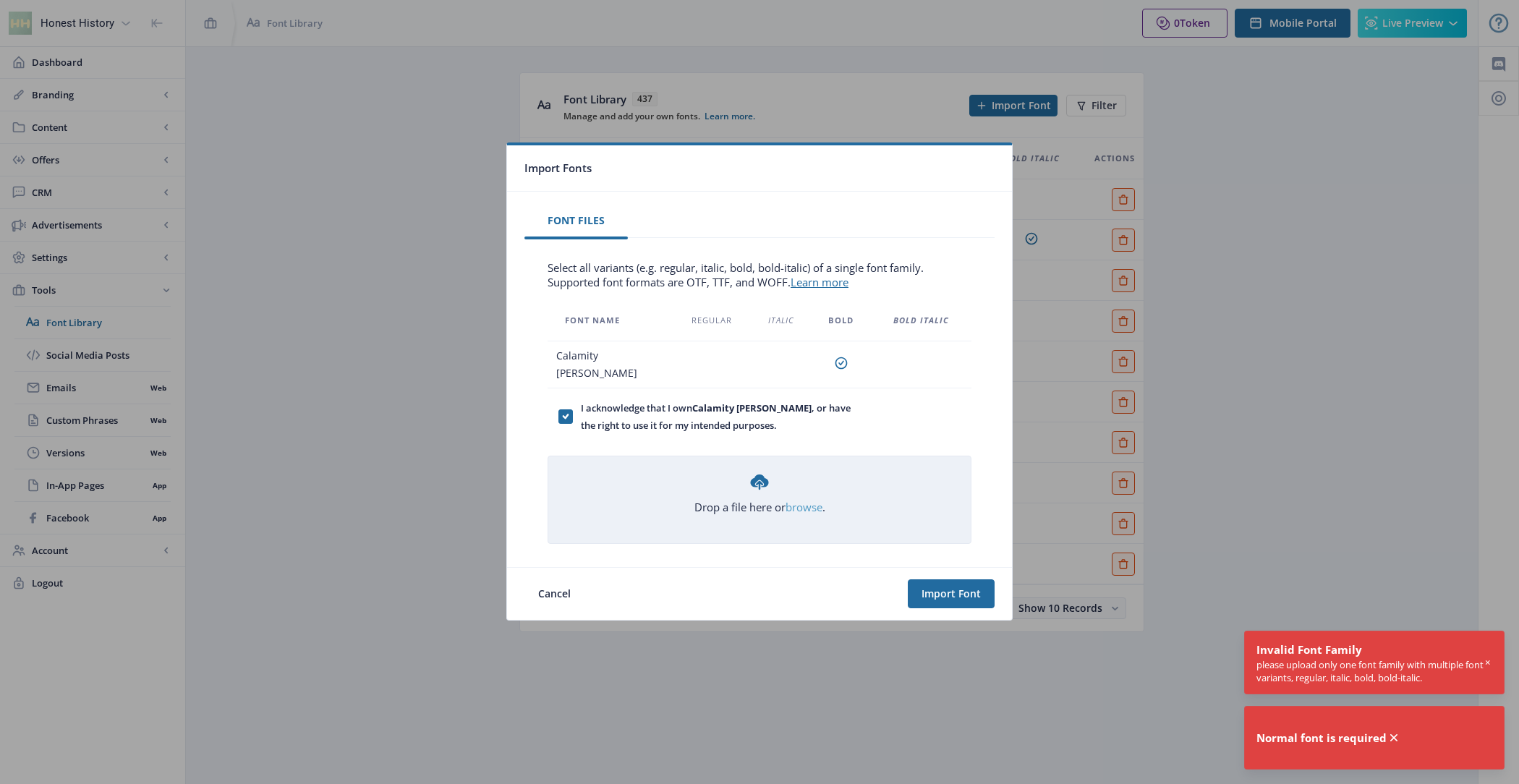
click at [0, 0] on link "browse" at bounding box center [0, 0] width 0 height 0
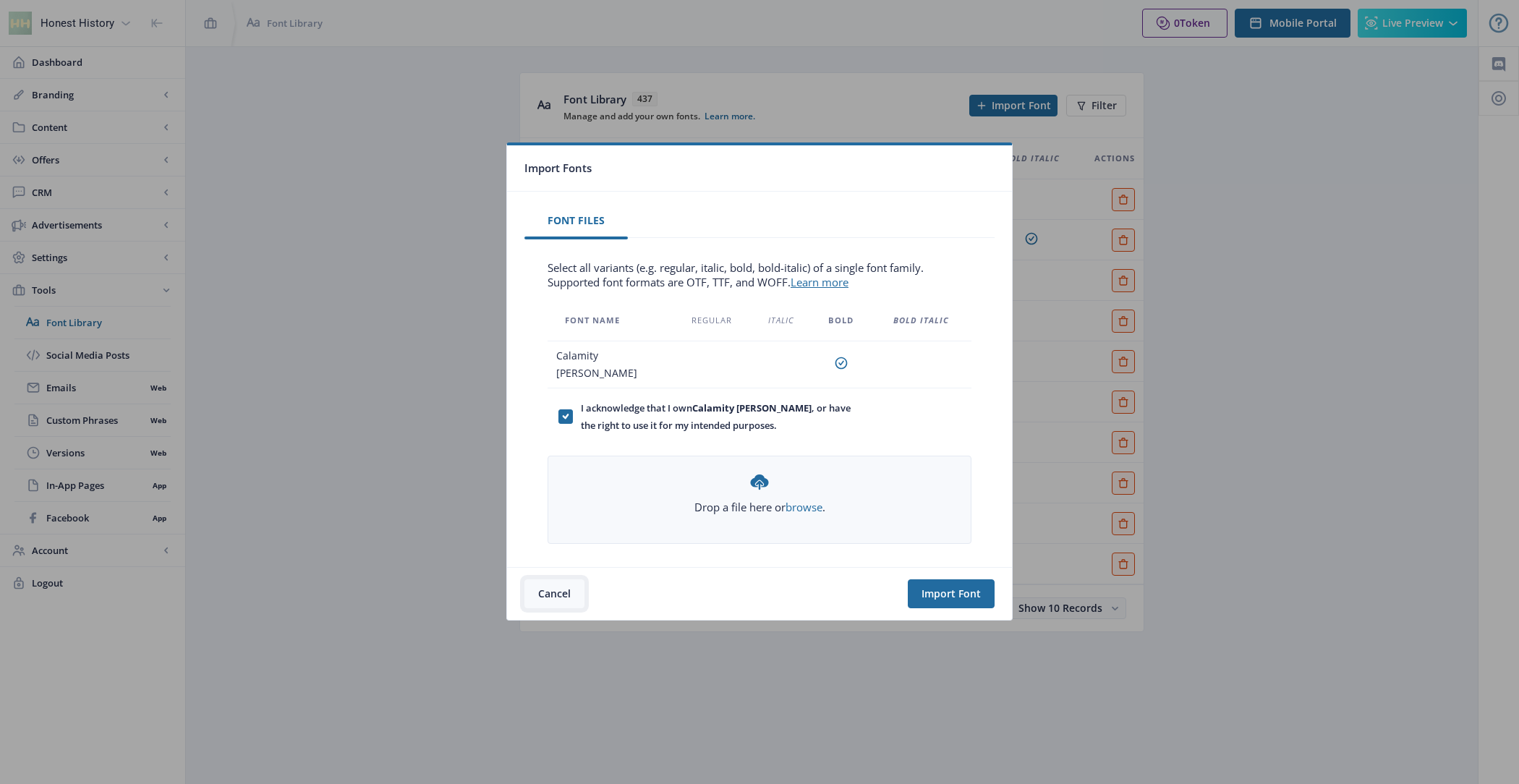
click at [562, 587] on button "Cancel" at bounding box center [554, 593] width 60 height 29
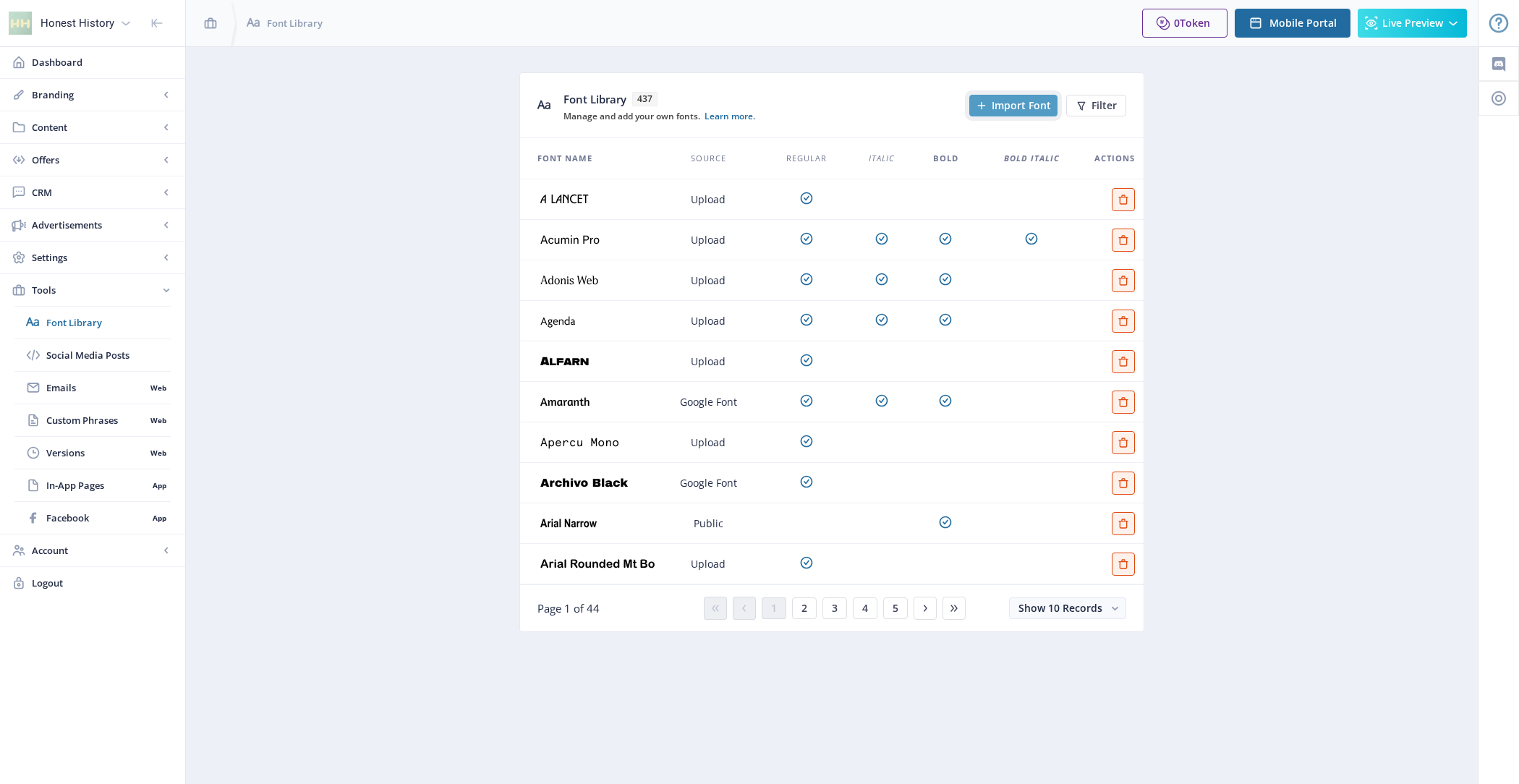
click at [1011, 112] on button "Import Font" at bounding box center [1013, 105] width 89 height 22
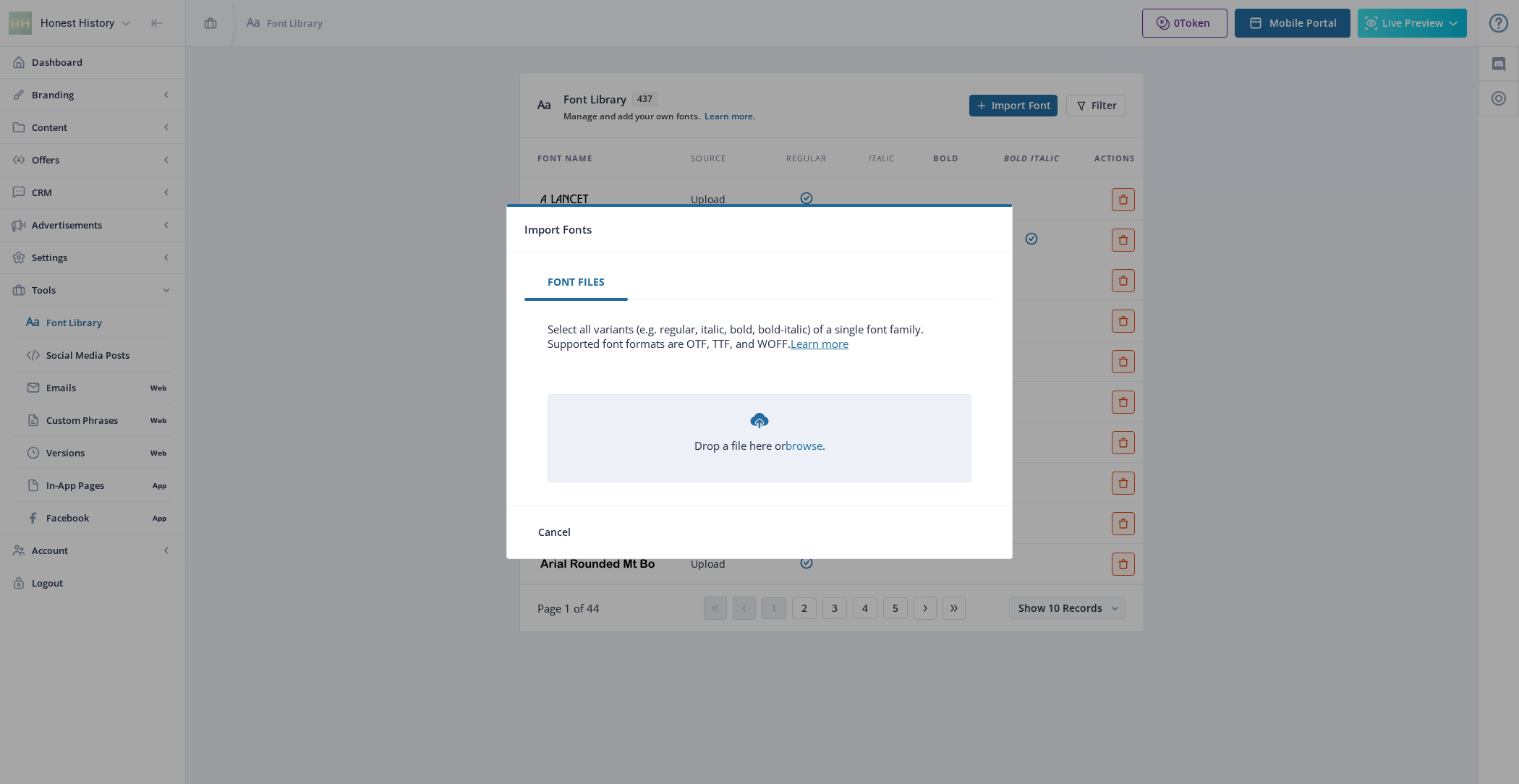
click at [805, 432] on div "Drop a file here or browse ." at bounding box center [760, 432] width 131 height 44
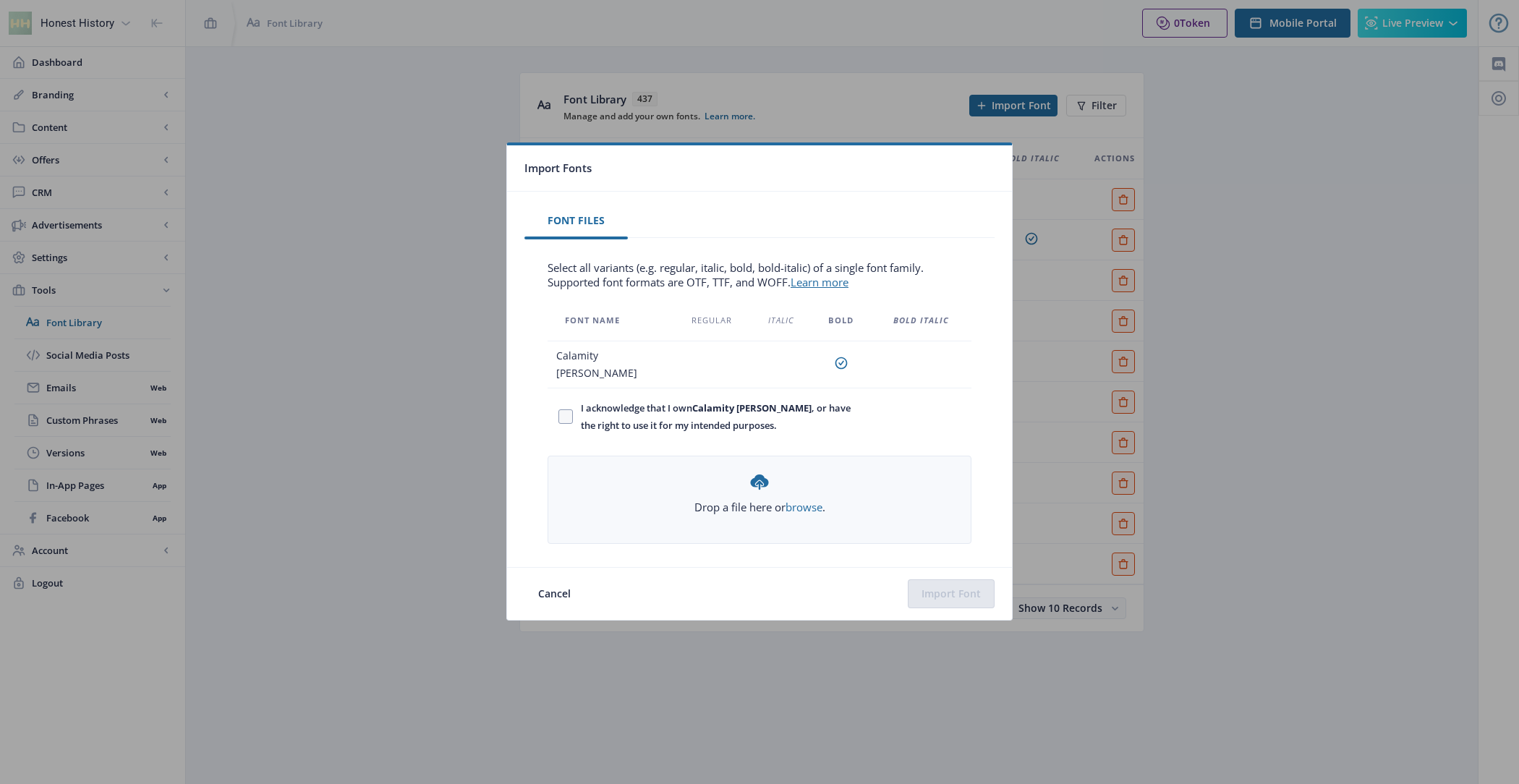
click at [628, 421] on span "I acknowledge that I own Calamity [PERSON_NAME] , or have the right to use it f…" at bounding box center [714, 416] width 282 height 34
click at [559, 416] on input "I acknowledge that I own Calamity [PERSON_NAME] , or have the right to use it f…" at bounding box center [558, 415] width 1 height 1
checkbox input "true"
click at [946, 579] on button "Import Font" at bounding box center [950, 593] width 87 height 29
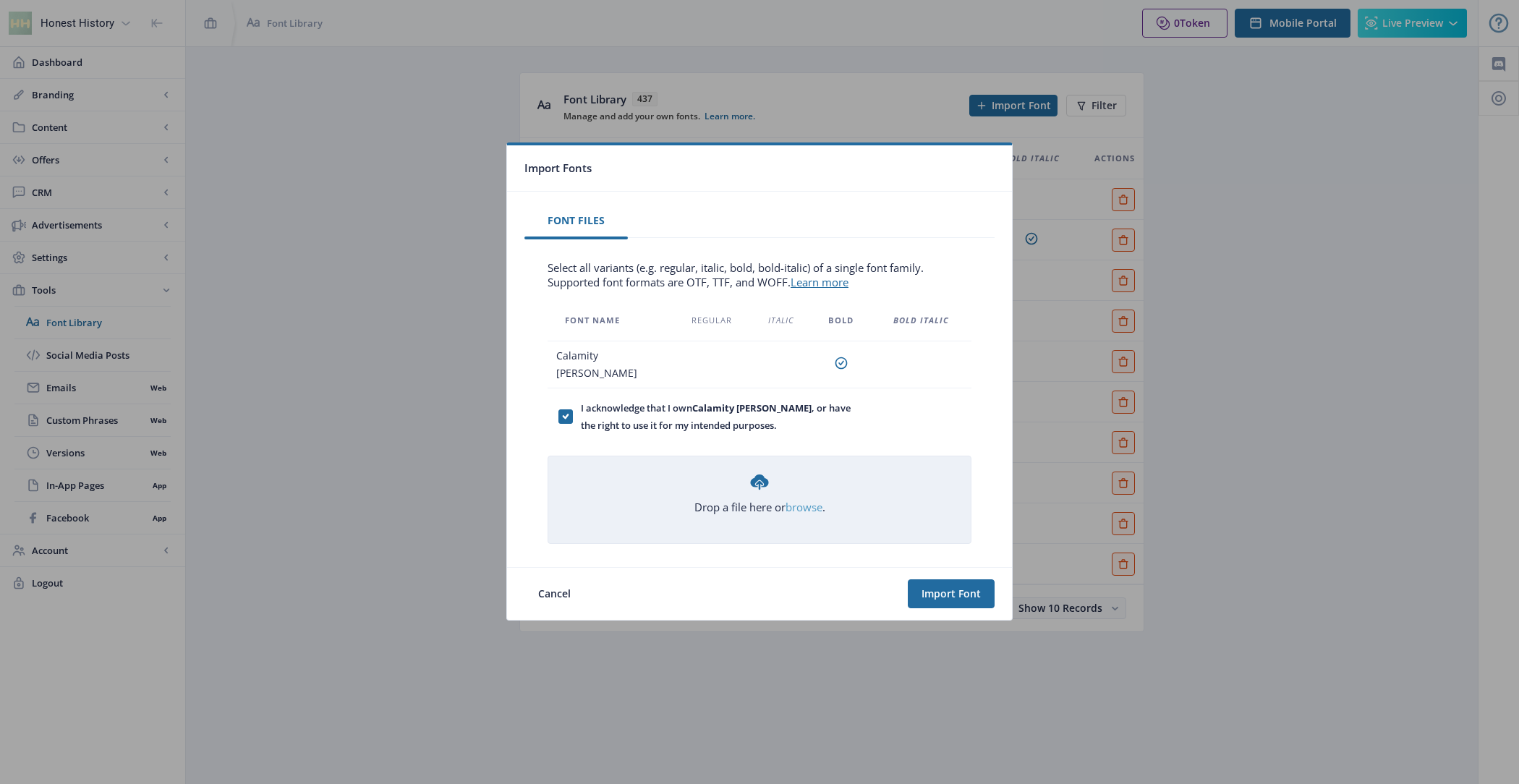
click at [0, 0] on link "browse" at bounding box center [0, 0] width 0 height 0
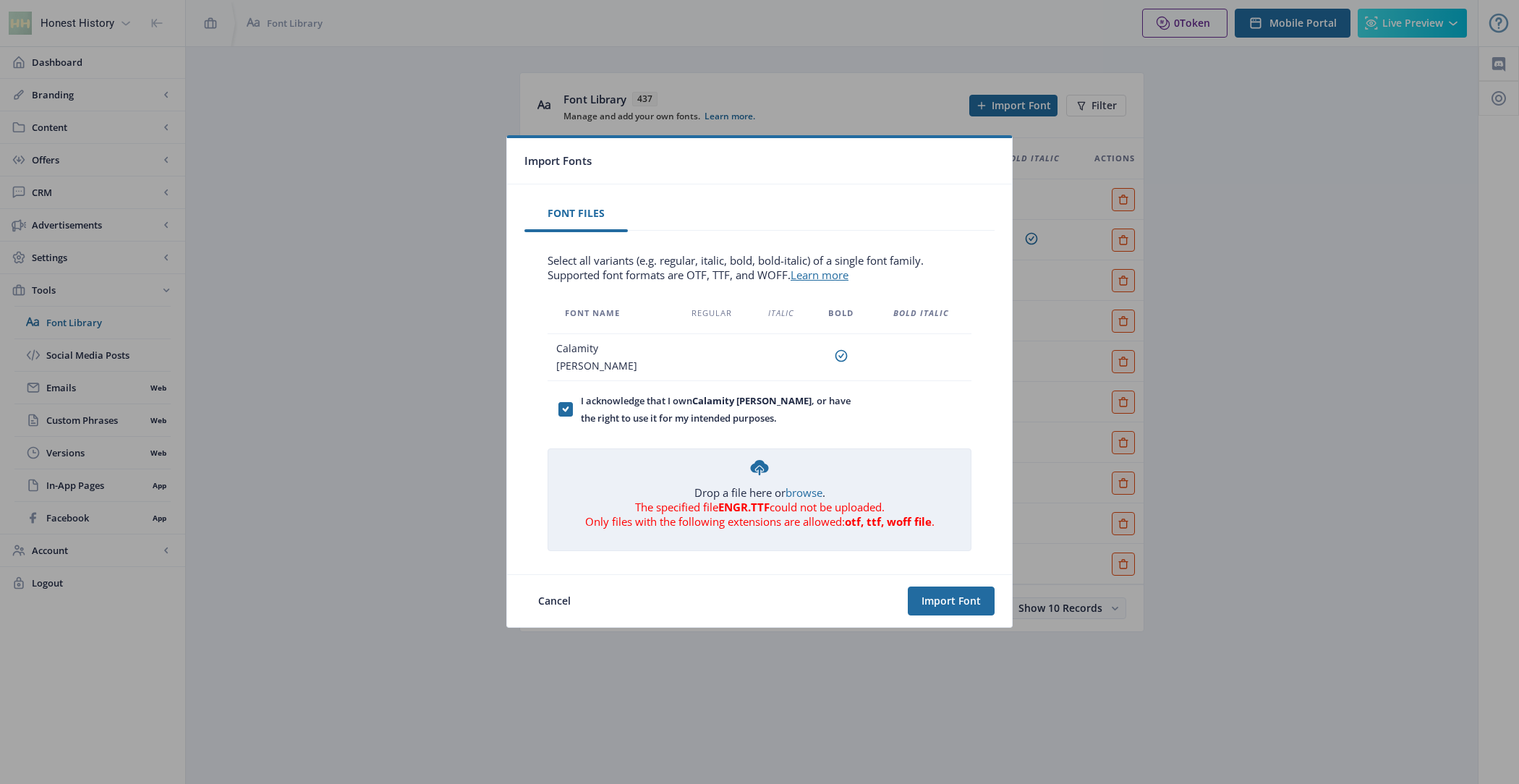
click at [887, 515] on b "otf, ttf, woff file" at bounding box center [887, 521] width 87 height 14
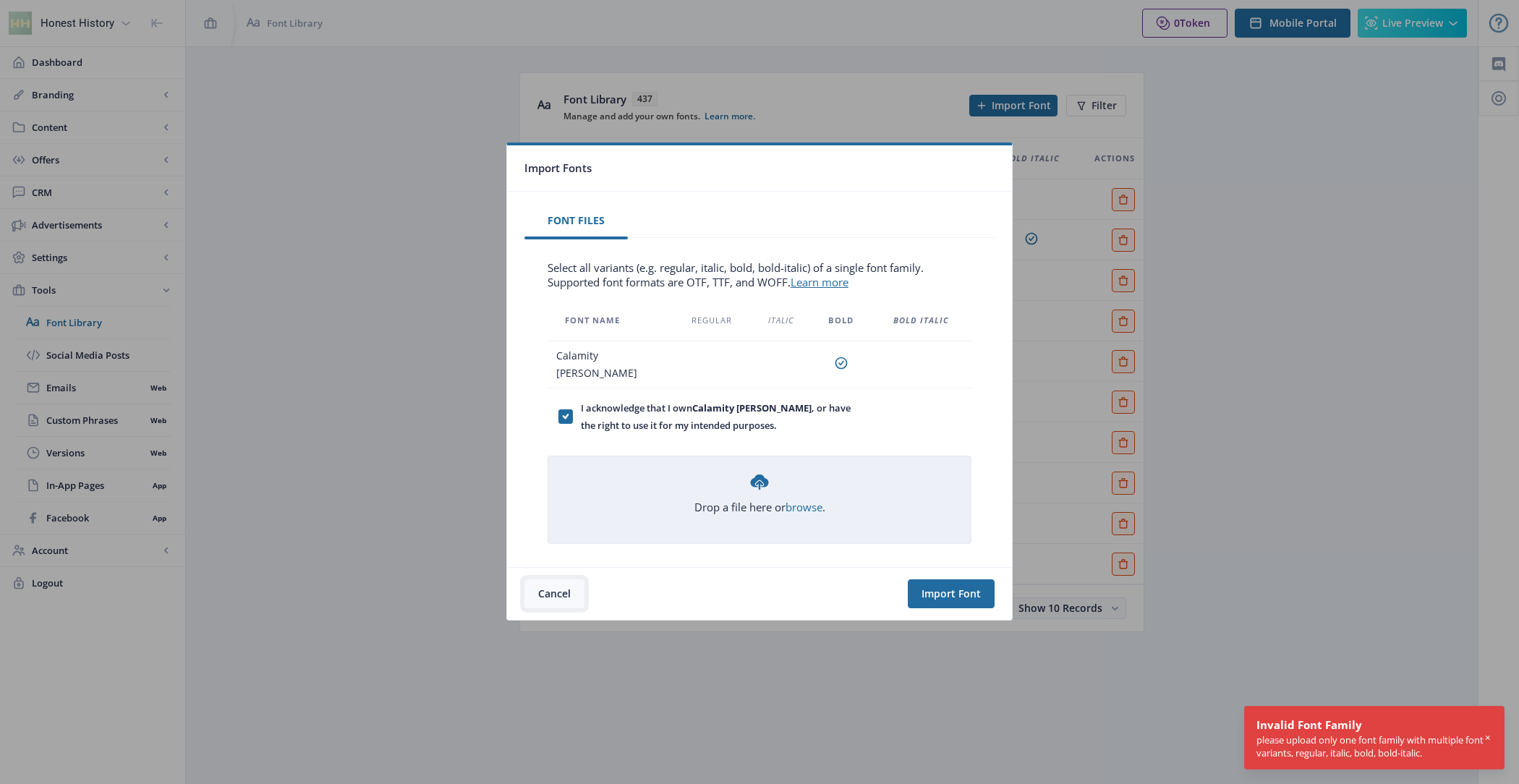
click at [560, 586] on button "Cancel" at bounding box center [554, 593] width 60 height 29
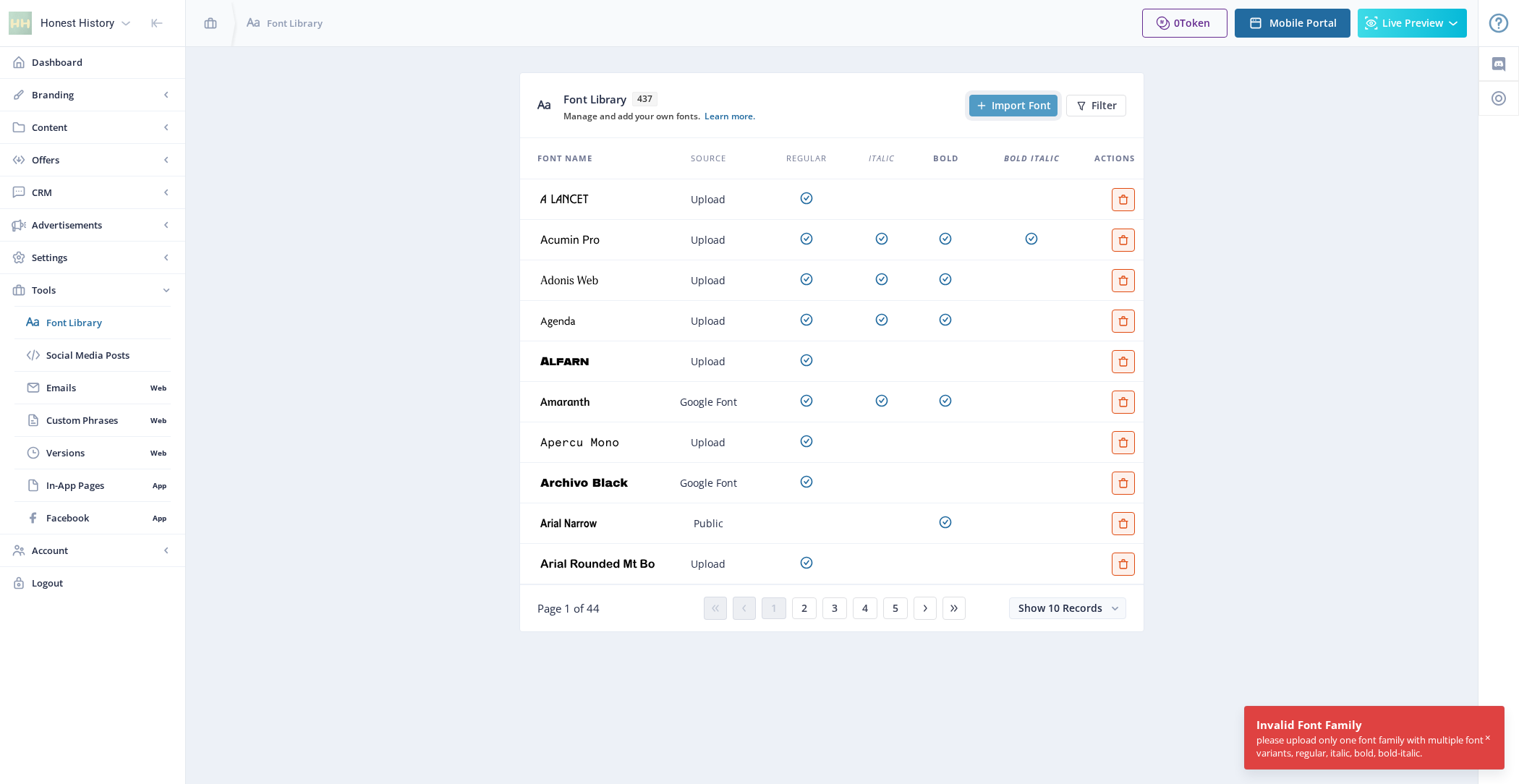
click at [1024, 100] on span "Import Font" at bounding box center [1021, 106] width 59 height 11
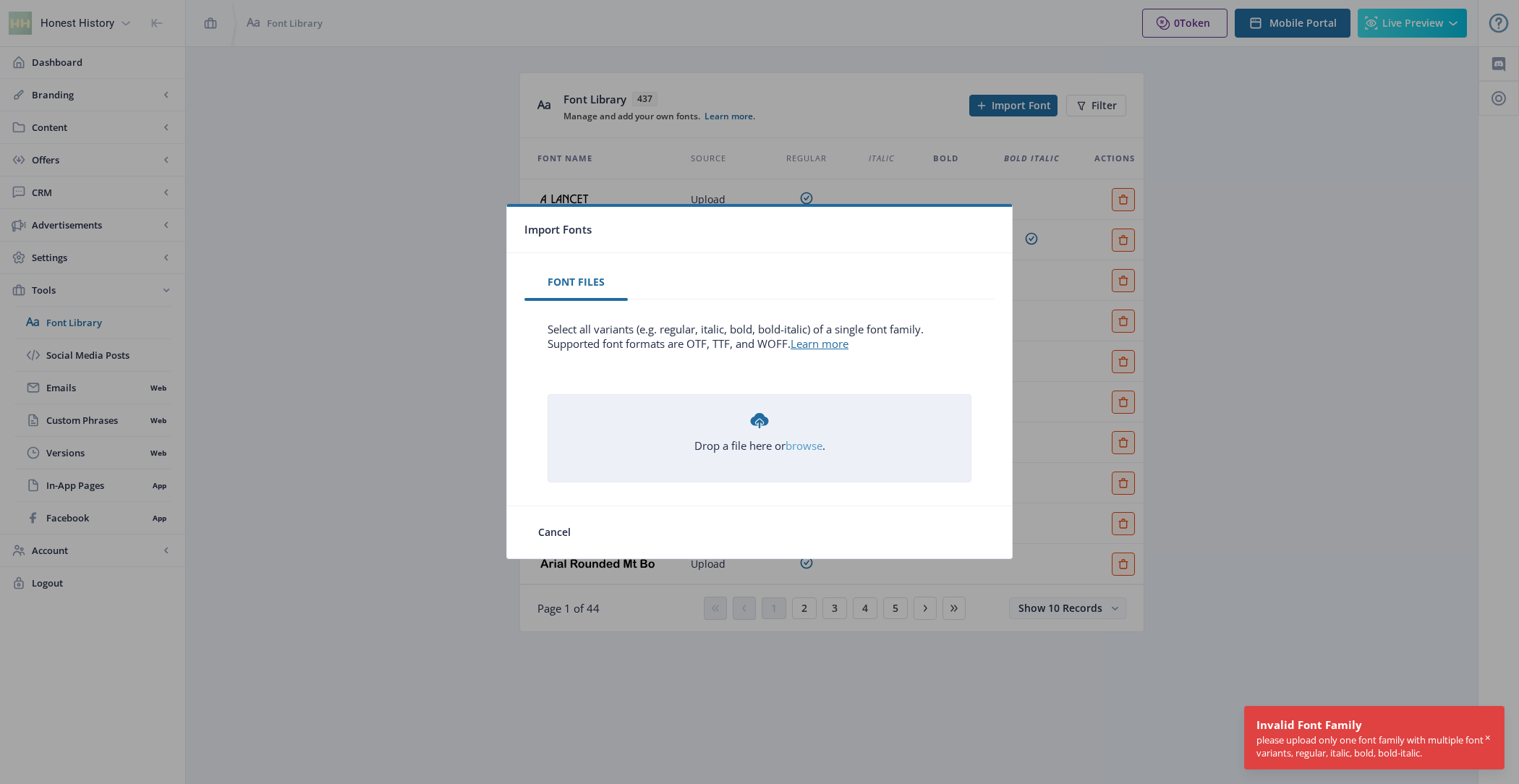
click at [0, 0] on link "browse" at bounding box center [0, 0] width 0 height 0
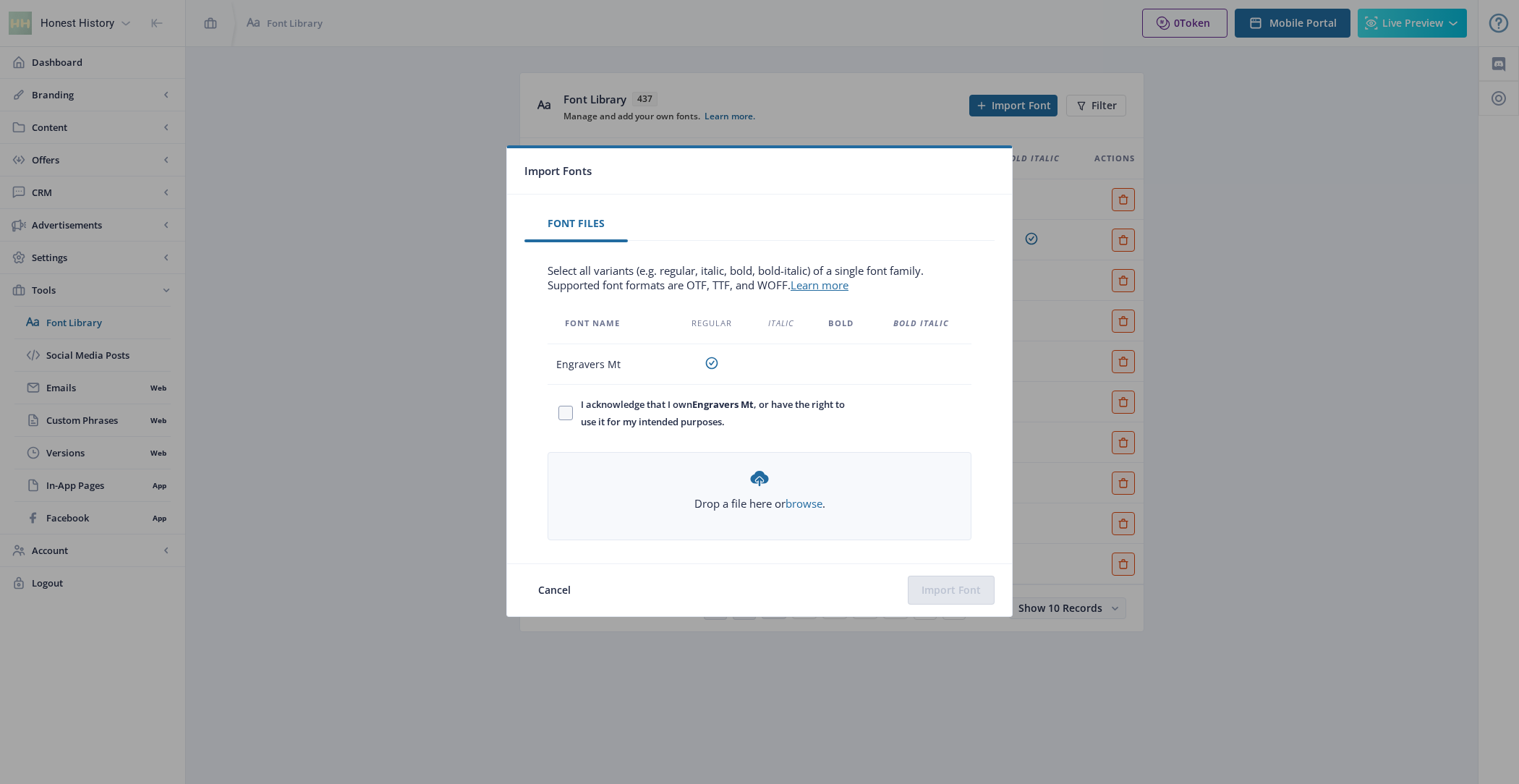
click at [656, 379] on td "Engravers Mt" at bounding box center [609, 364] width 124 height 40
click at [664, 403] on span "I acknowledge that I own Engravers Mt , or have the right to use it for my inte…" at bounding box center [714, 412] width 282 height 34
click at [559, 412] on input "I acknowledge that I own Engravers Mt , or have the right to use it for my inte…" at bounding box center [558, 412] width 1 height 1
checkbox input "true"
click at [962, 576] on button "Import Font" at bounding box center [950, 590] width 87 height 29
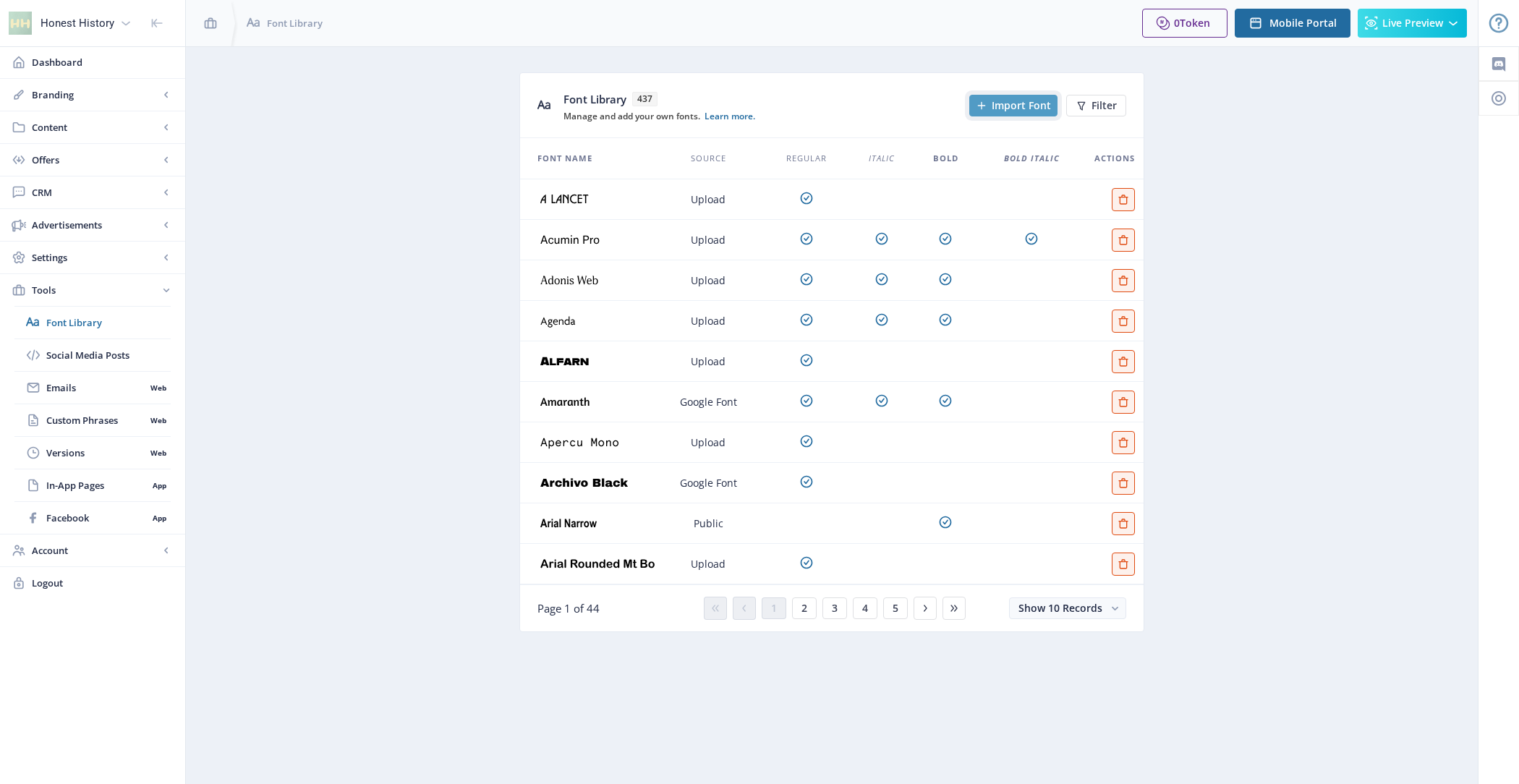
click at [997, 107] on span "Import Font" at bounding box center [1021, 106] width 59 height 11
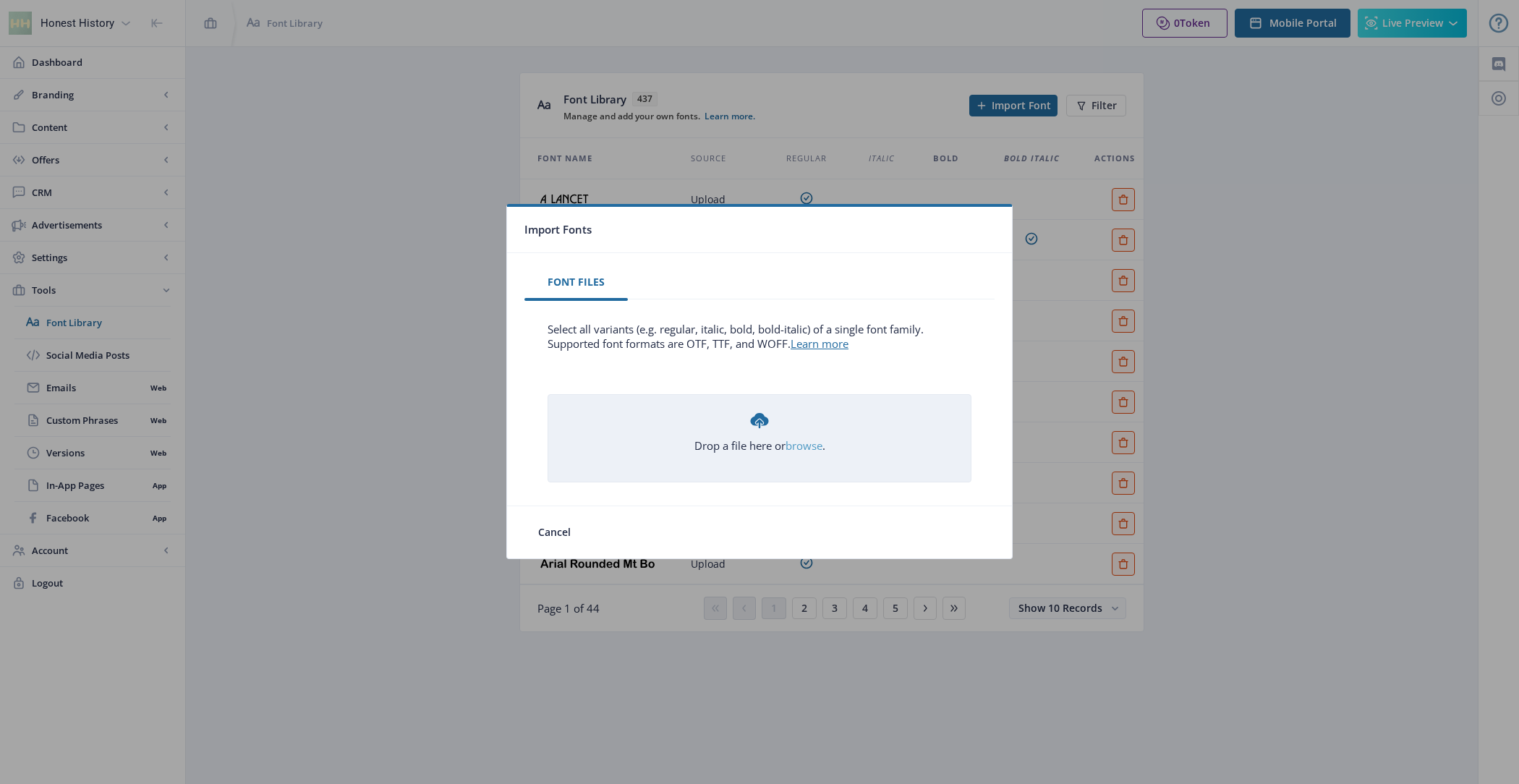
click at [0, 0] on link "browse" at bounding box center [0, 0] width 0 height 0
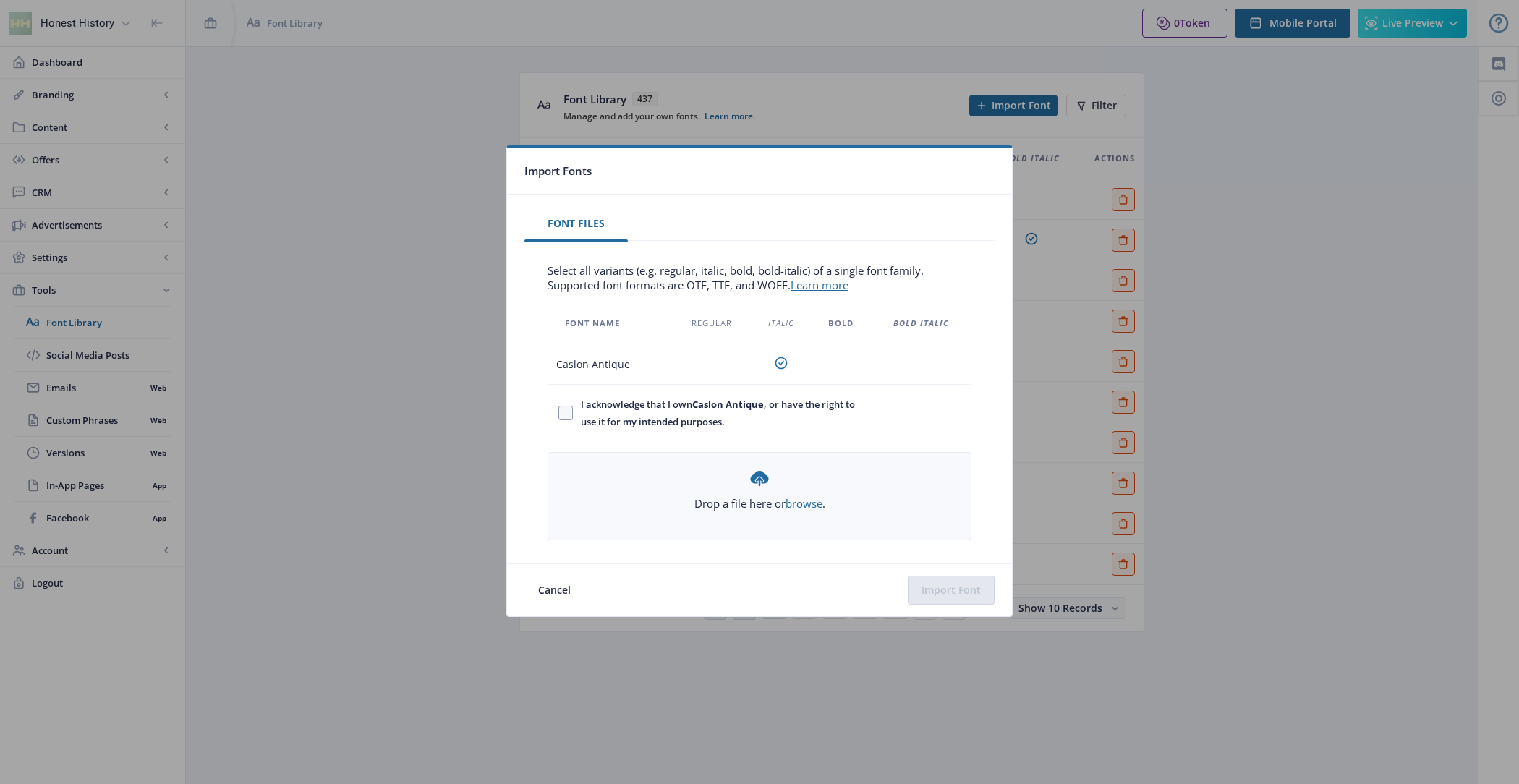
click at [665, 399] on span "I acknowledge that I own Caslon Antique , or have the right to use it for my in…" at bounding box center [714, 412] width 282 height 34
click at [559, 412] on input "I acknowledge that I own Caslon Antique , or have the right to use it for my in…" at bounding box center [558, 412] width 1 height 1
checkbox input "true"
click at [941, 595] on button "Import Font" at bounding box center [950, 590] width 87 height 29
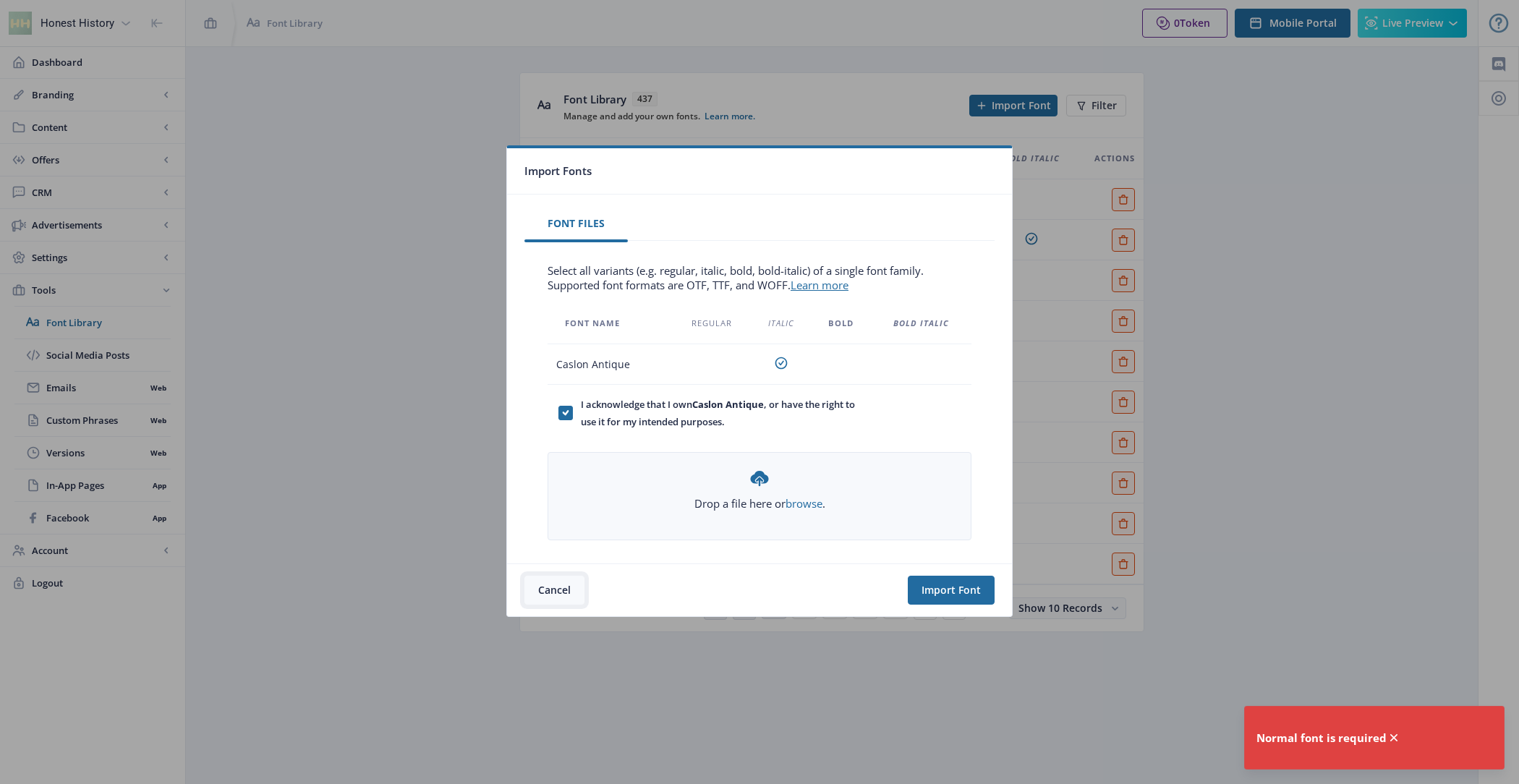
click at [564, 580] on button "Cancel" at bounding box center [554, 590] width 60 height 29
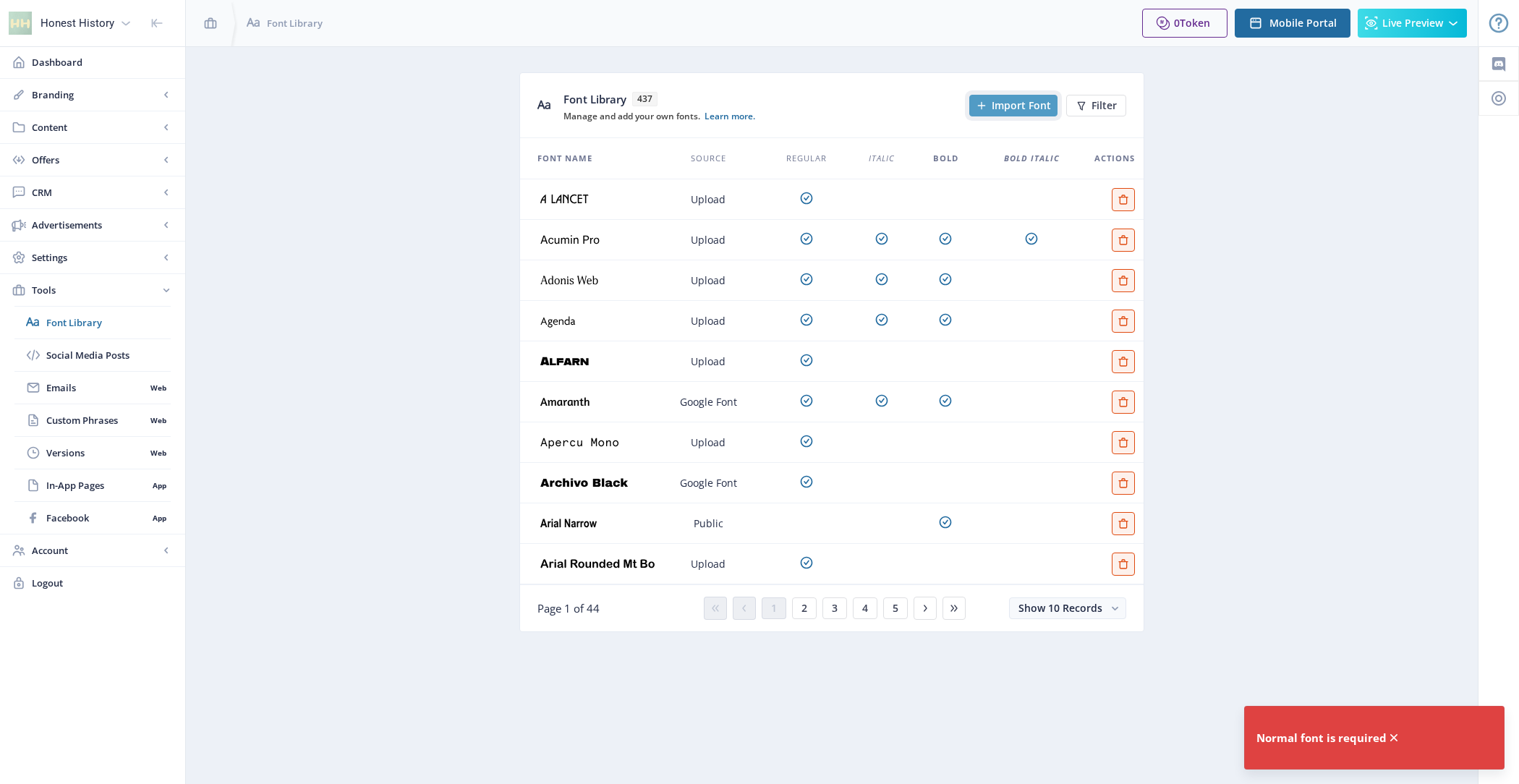
click at [1022, 94] on button "Import Font" at bounding box center [1013, 105] width 89 height 22
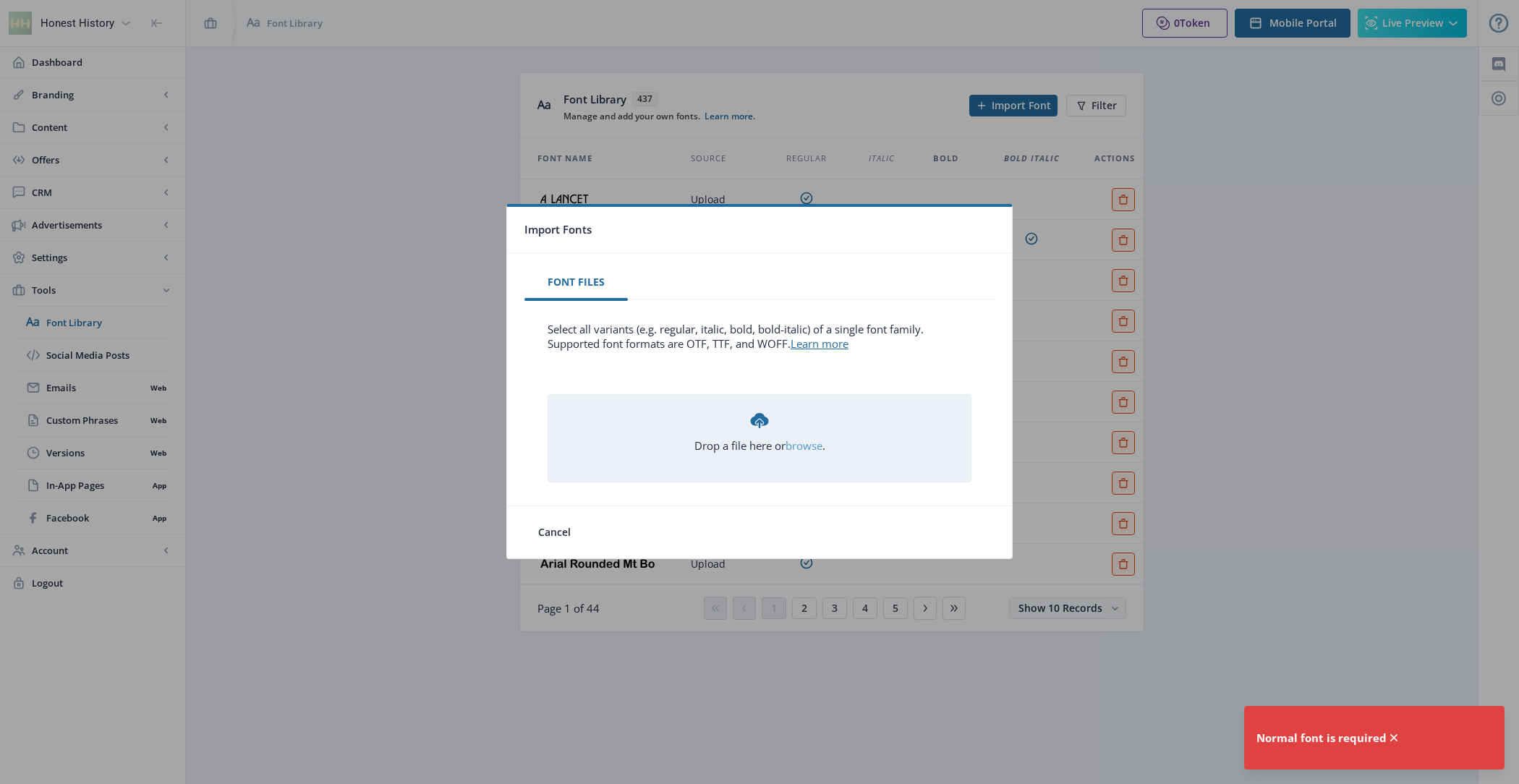
click at [0, 0] on link "browse" at bounding box center [0, 0] width 0 height 0
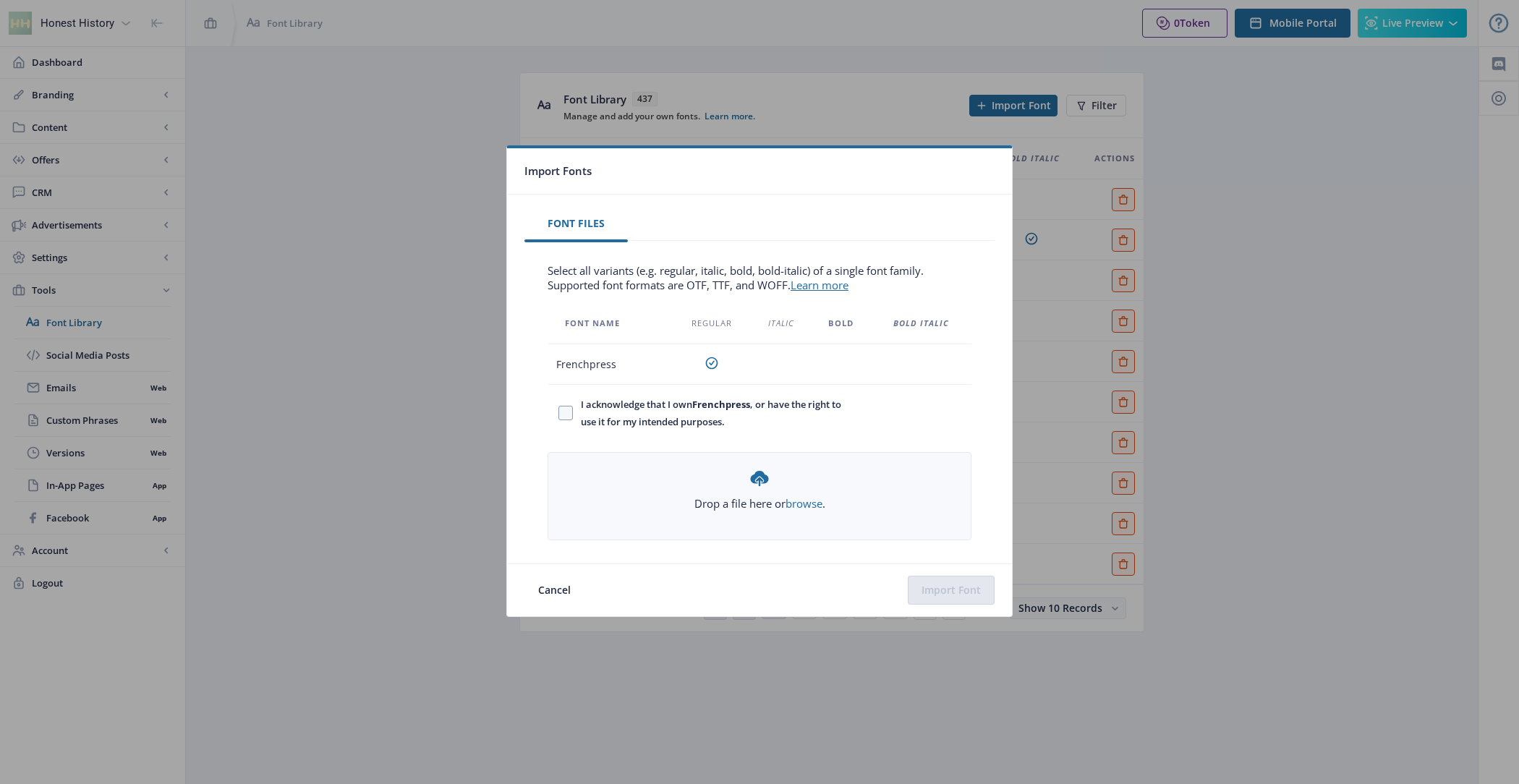
click at [664, 409] on span "I acknowledge that I own Frenchpress , or have the right to use it for my inten…" at bounding box center [714, 412] width 282 height 34
click at [559, 412] on input "I acknowledge that I own Frenchpress , or have the right to use it for my inten…" at bounding box center [558, 412] width 1 height 1
checkbox input "true"
click at [961, 582] on button "Import Font" at bounding box center [950, 590] width 87 height 29
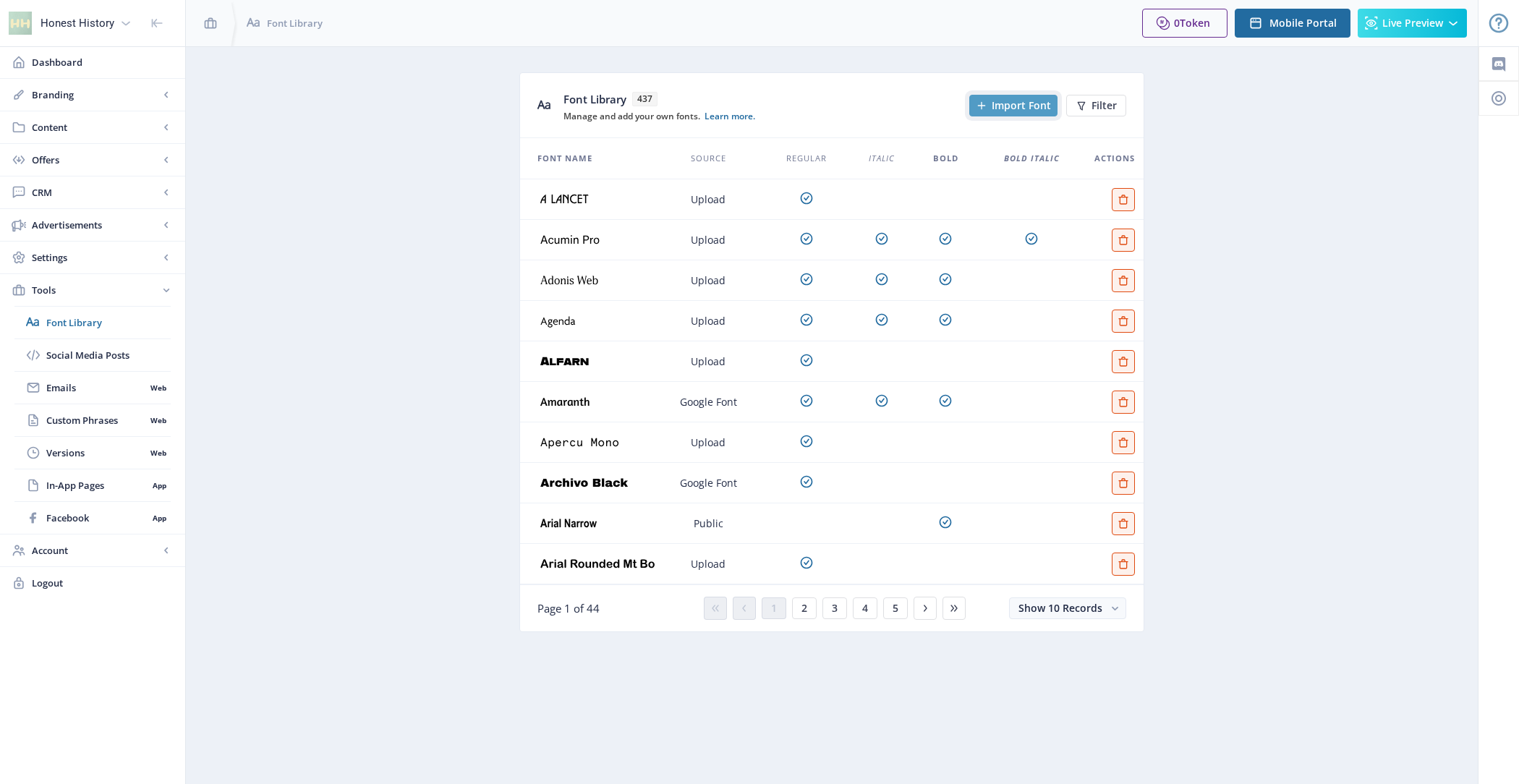
click at [1027, 104] on span "Import Font" at bounding box center [1021, 106] width 59 height 11
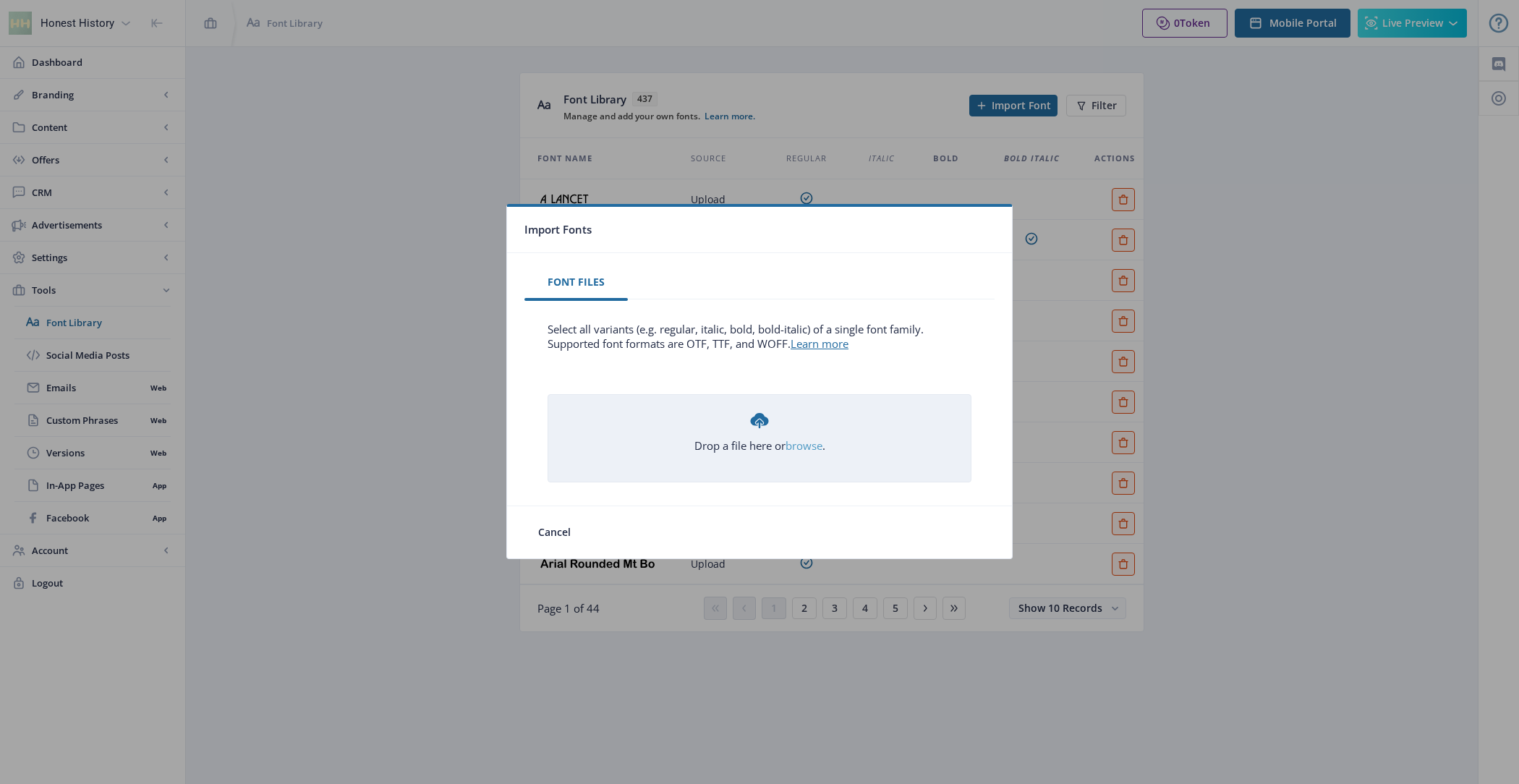
click at [0, 0] on link "browse" at bounding box center [0, 0] width 0 height 0
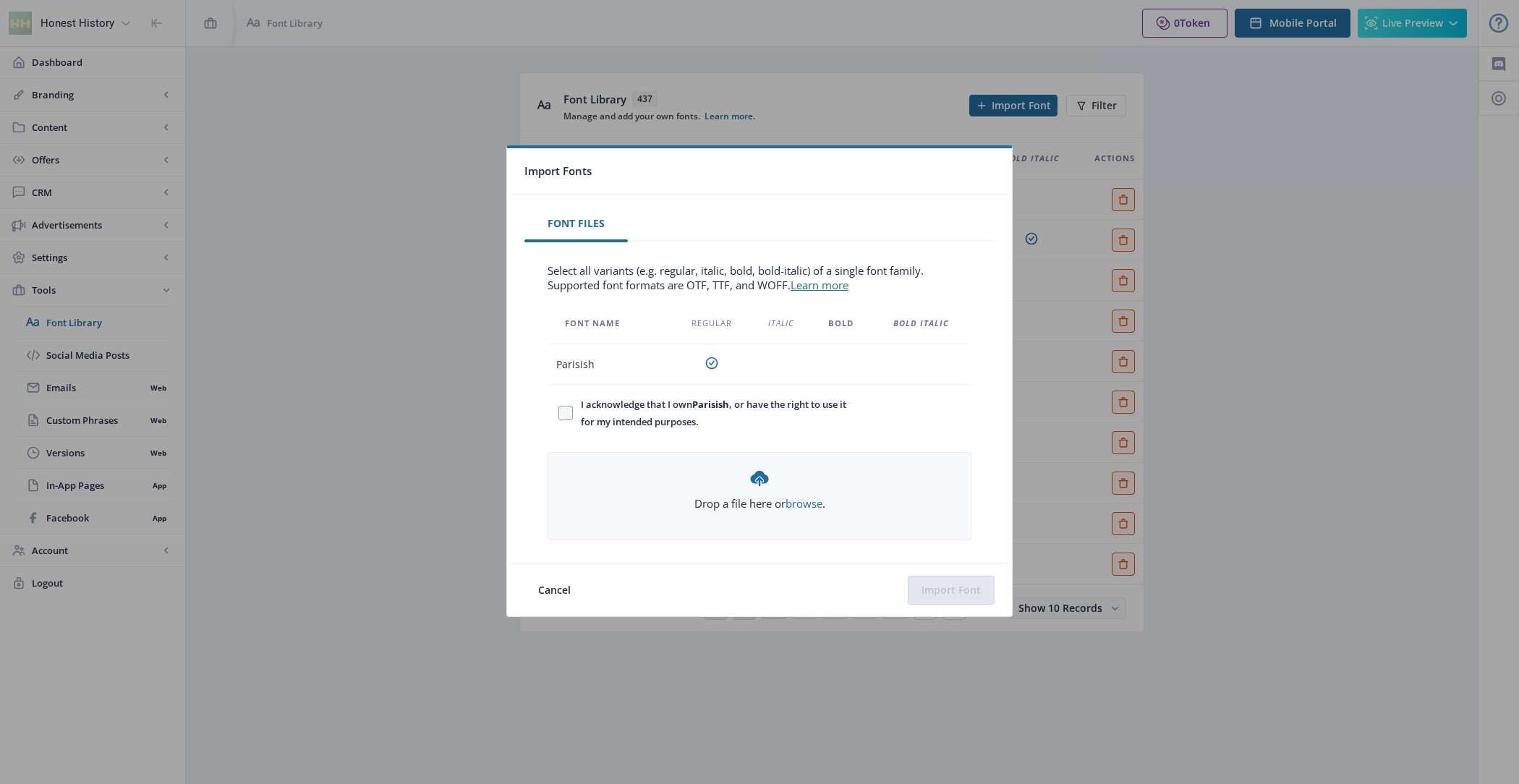
click at [619, 404] on span "I acknowledge that I own Parisish , or have the right to use it for my intended…" at bounding box center [714, 412] width 282 height 34
click at [559, 412] on input "I acknowledge that I own Parisish , or have the right to use it for my intended…" at bounding box center [558, 412] width 1 height 1
checkbox input "true"
click at [960, 580] on button "Import Font" at bounding box center [950, 590] width 87 height 29
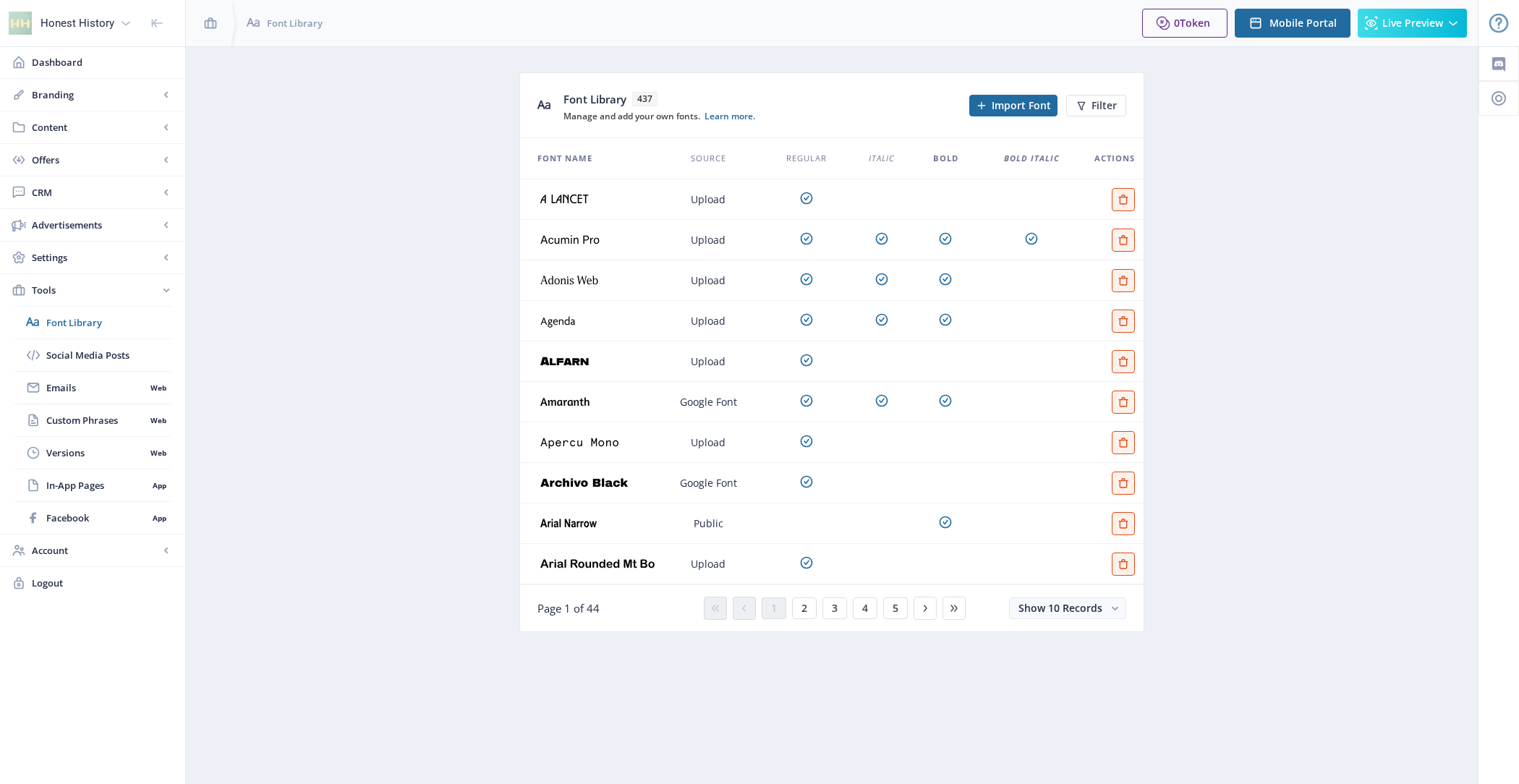
click at [1020, 91] on div "Font Library 437 Manage and add your own fonts. Learn more. Import Font Filter" at bounding box center [832, 106] width 623 height 65
click at [1015, 100] on span "Import Font" at bounding box center [1021, 106] width 59 height 11
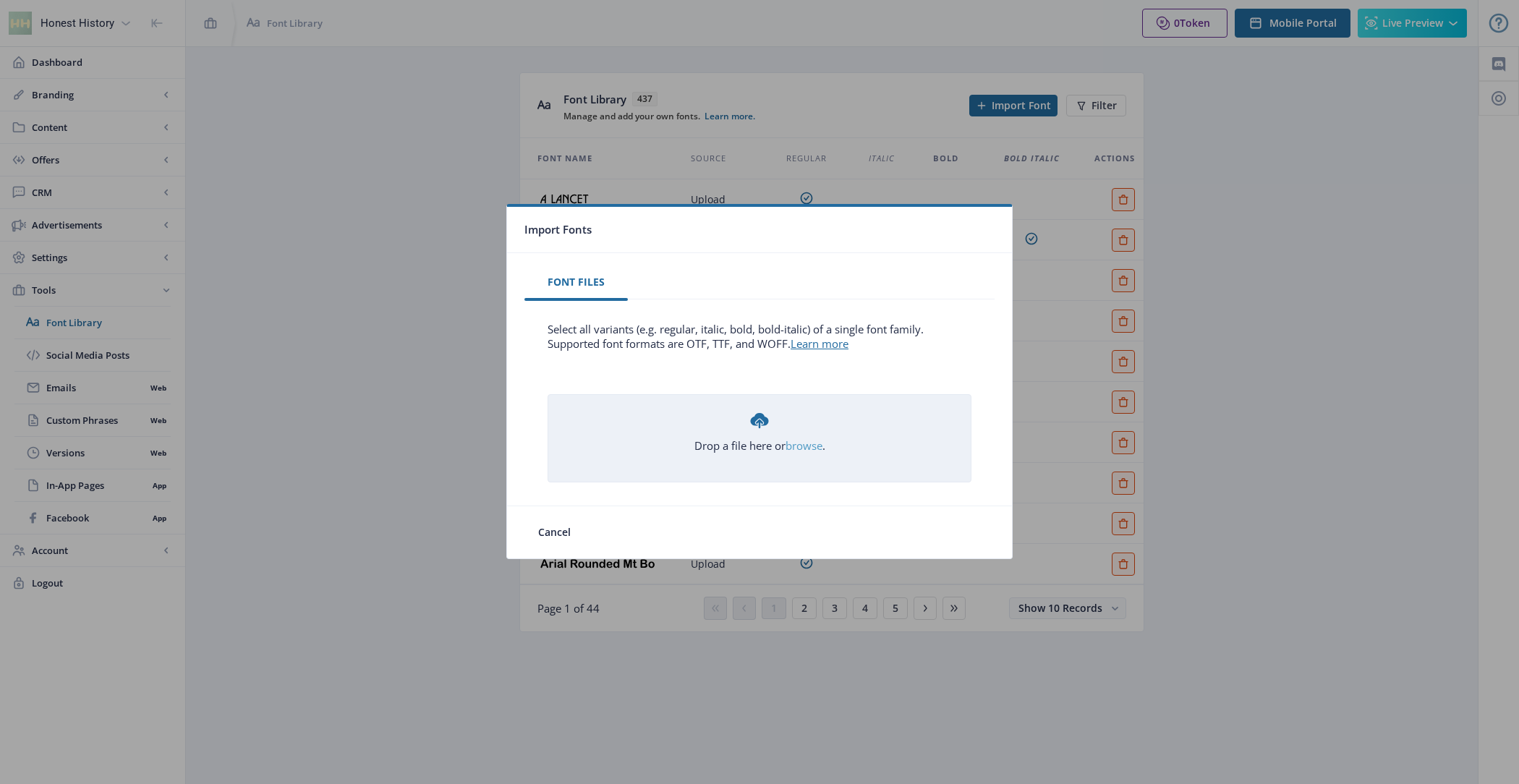
click at [0, 0] on link "browse" at bounding box center [0, 0] width 0 height 0
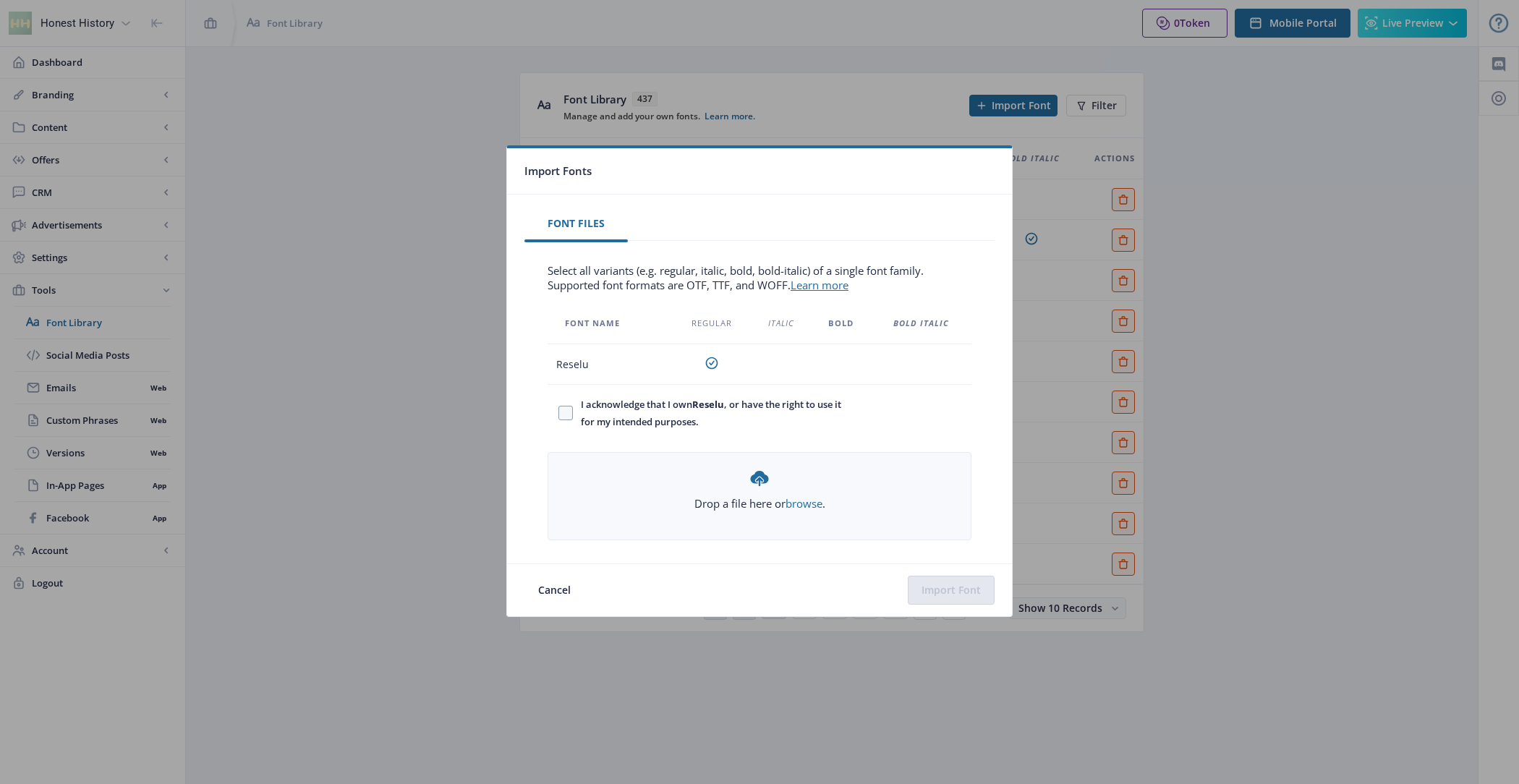
click at [706, 415] on span "I acknowledge that I own Reselu , or have the right to use it for my intended p…" at bounding box center [714, 412] width 282 height 34
click at [559, 413] on input "I acknowledge that I own Reselu , or have the right to use it for my intended p…" at bounding box center [558, 412] width 1 height 1
checkbox input "true"
click at [940, 590] on button "Import Font" at bounding box center [950, 590] width 87 height 29
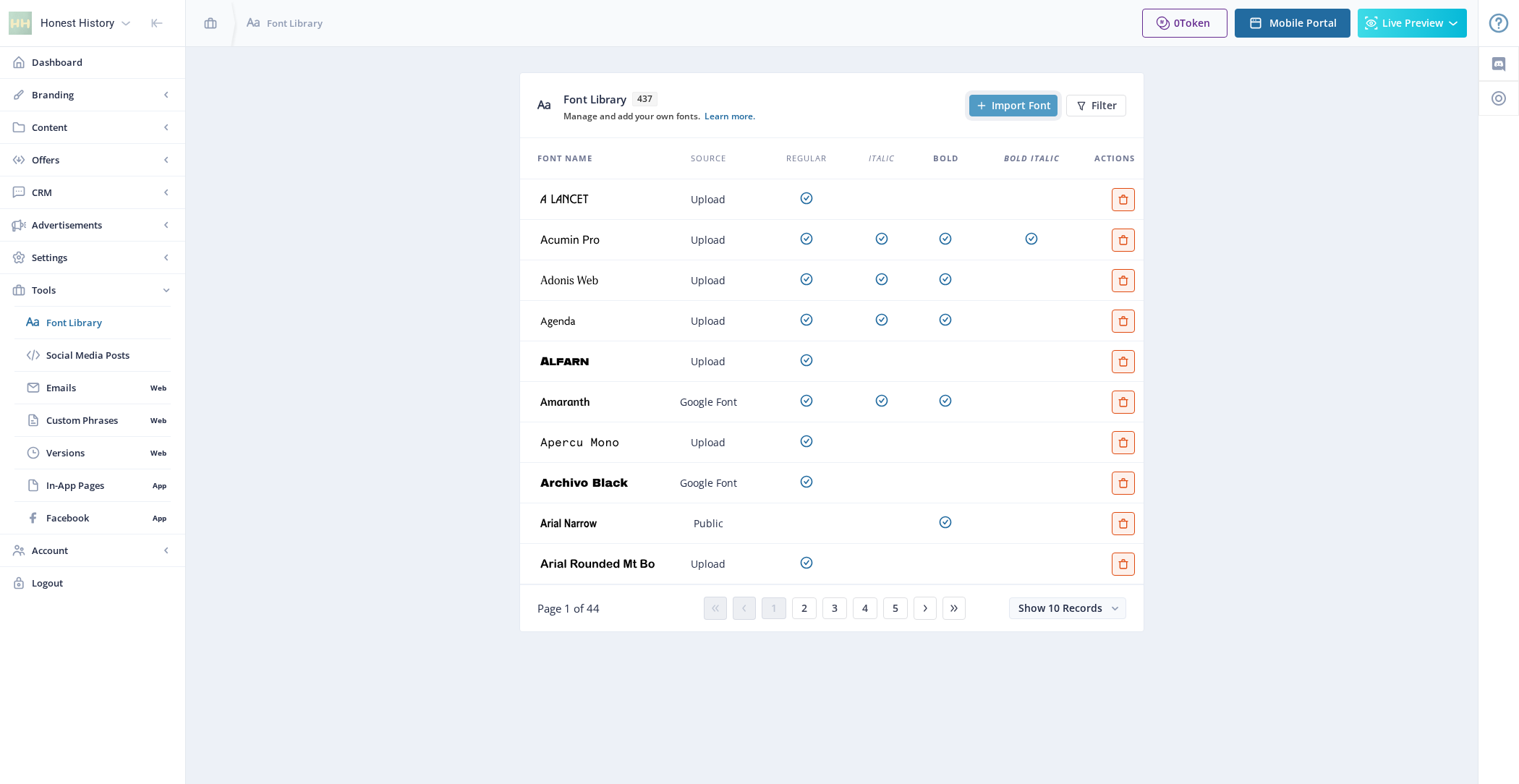
click at [1021, 107] on span "Import Font" at bounding box center [1021, 106] width 59 height 11
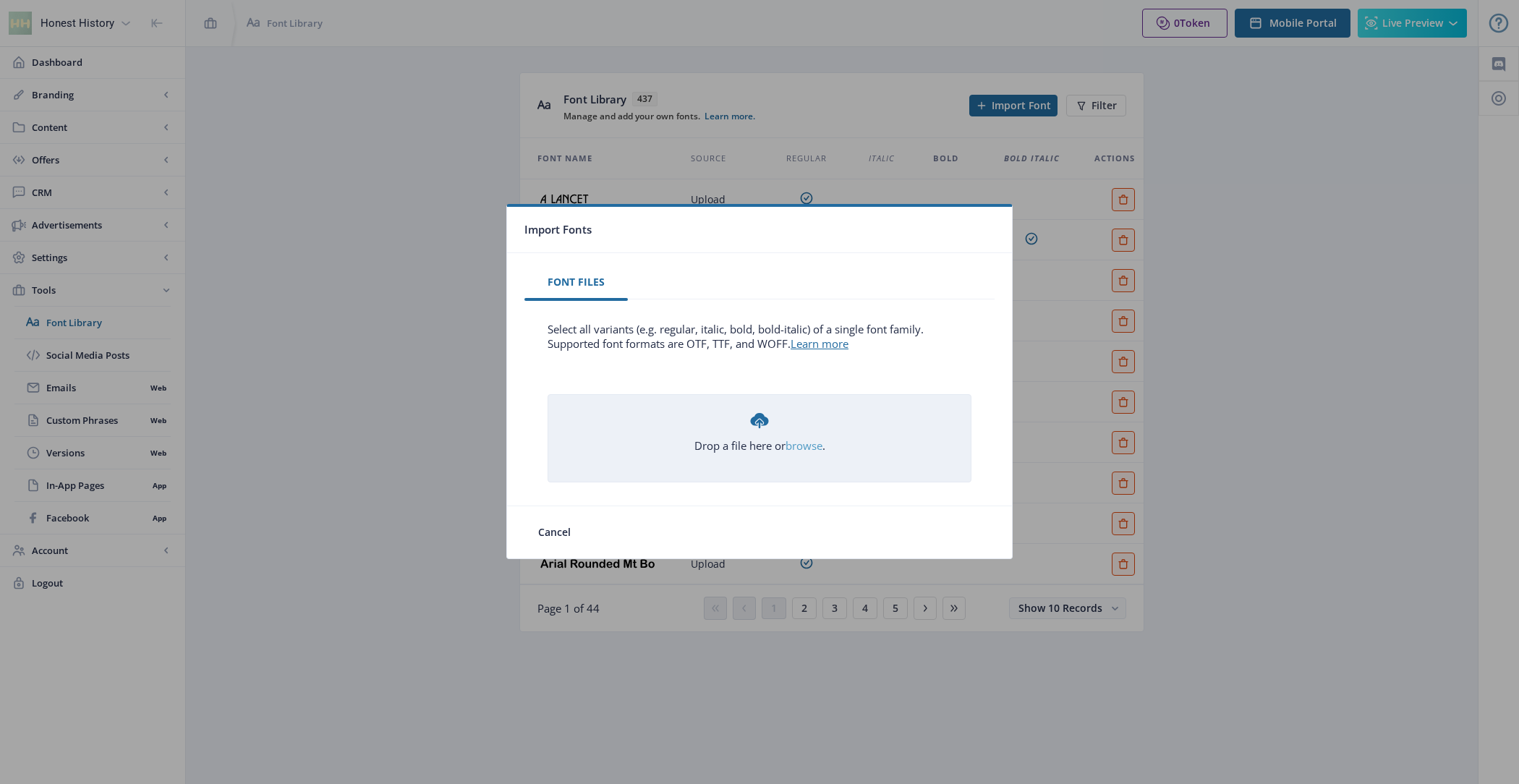
click at [0, 0] on link "browse" at bounding box center [0, 0] width 0 height 0
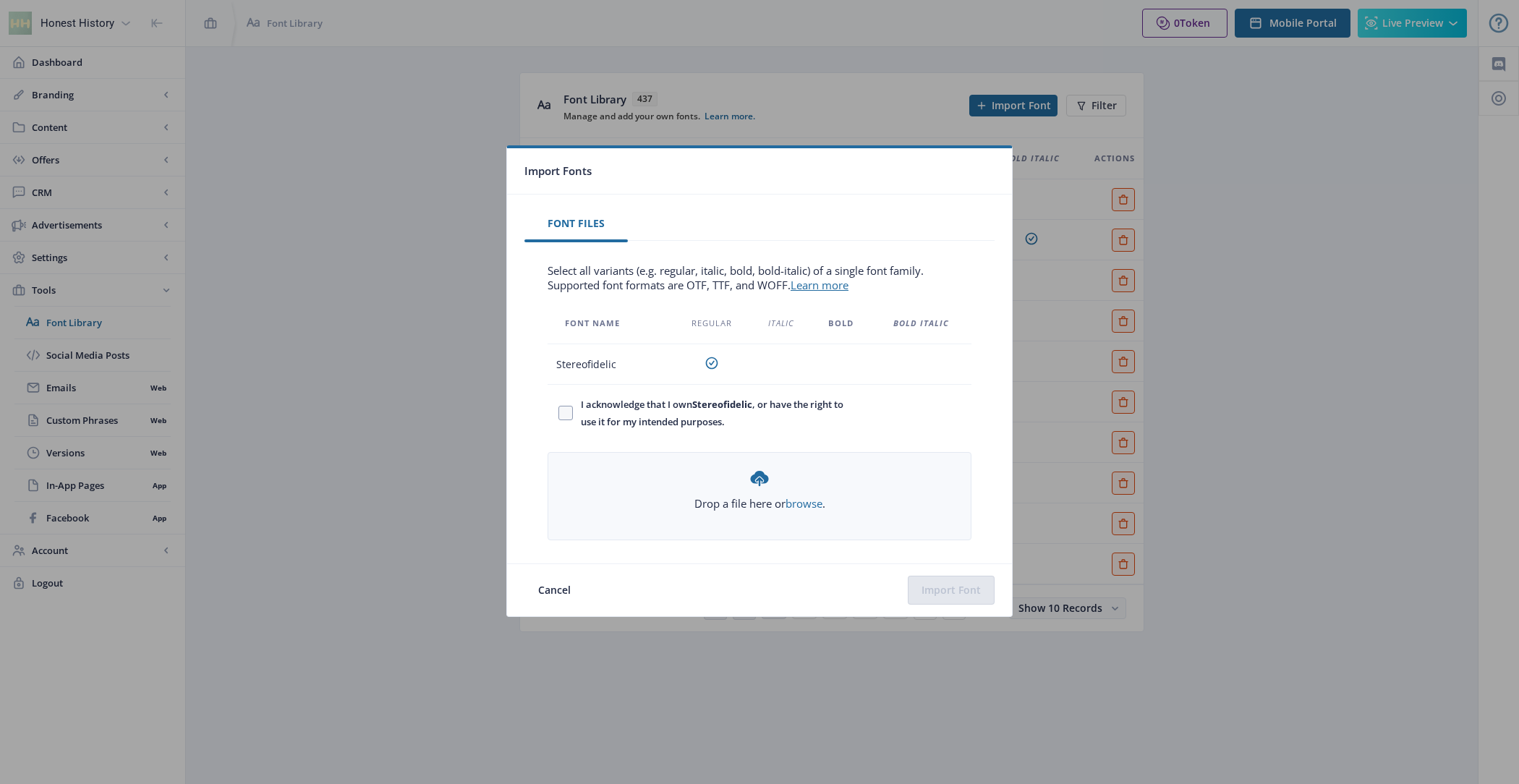
click at [671, 403] on span "I acknowledge that I own Stereofidelic , or have the right to use it for my int…" at bounding box center [714, 412] width 282 height 34
click at [559, 412] on input "I acknowledge that I own Stereofidelic , or have the right to use it for my int…" at bounding box center [558, 412] width 1 height 1
checkbox input "true"
click at [977, 604] on nb-card-footer "Cancel Import Font" at bounding box center [760, 589] width 505 height 52
click at [970, 590] on button "Import Font" at bounding box center [950, 590] width 87 height 29
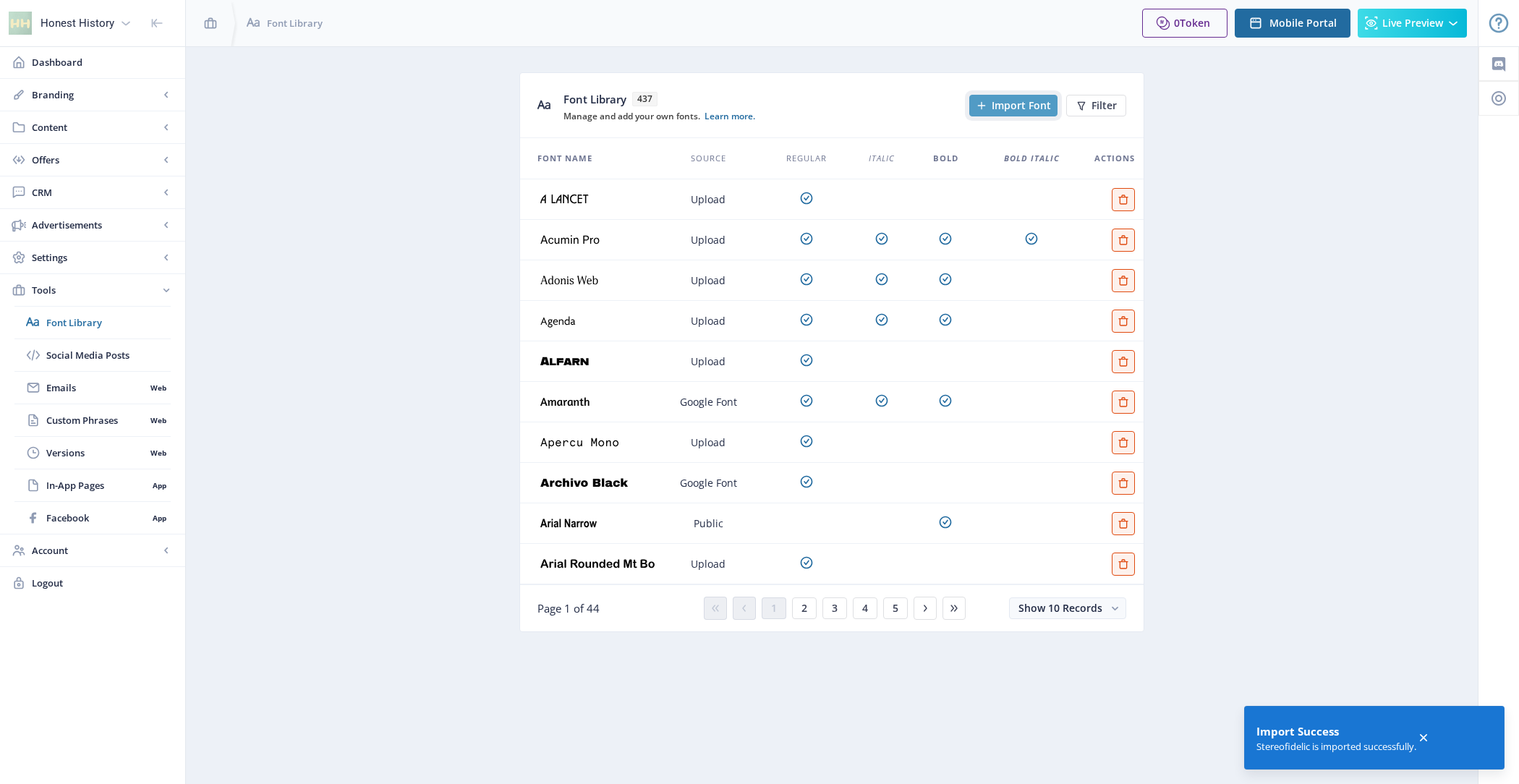
click at [1004, 110] on span "Import Font" at bounding box center [1021, 106] width 59 height 11
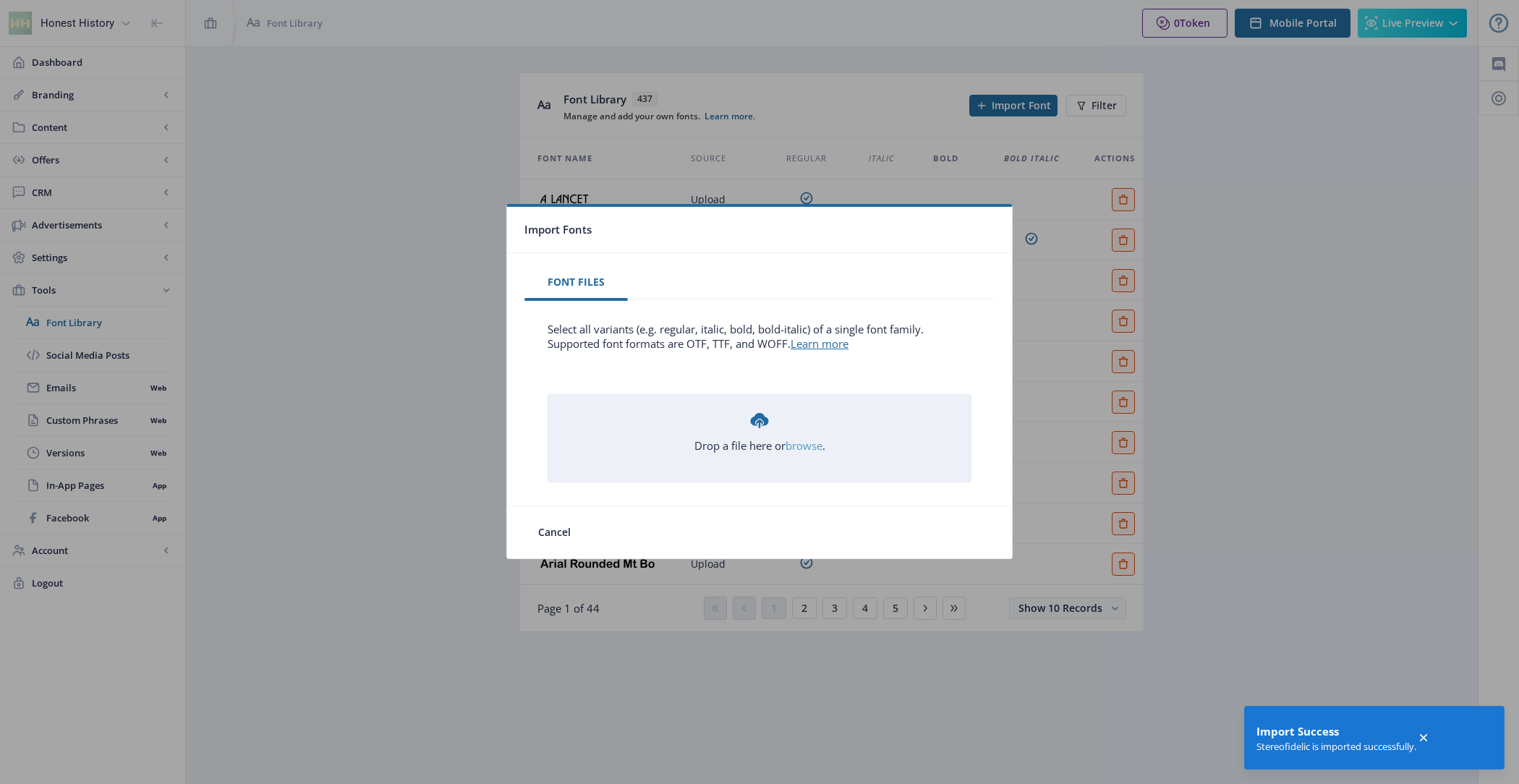
click at [0, 0] on link "browse" at bounding box center [0, 0] width 0 height 0
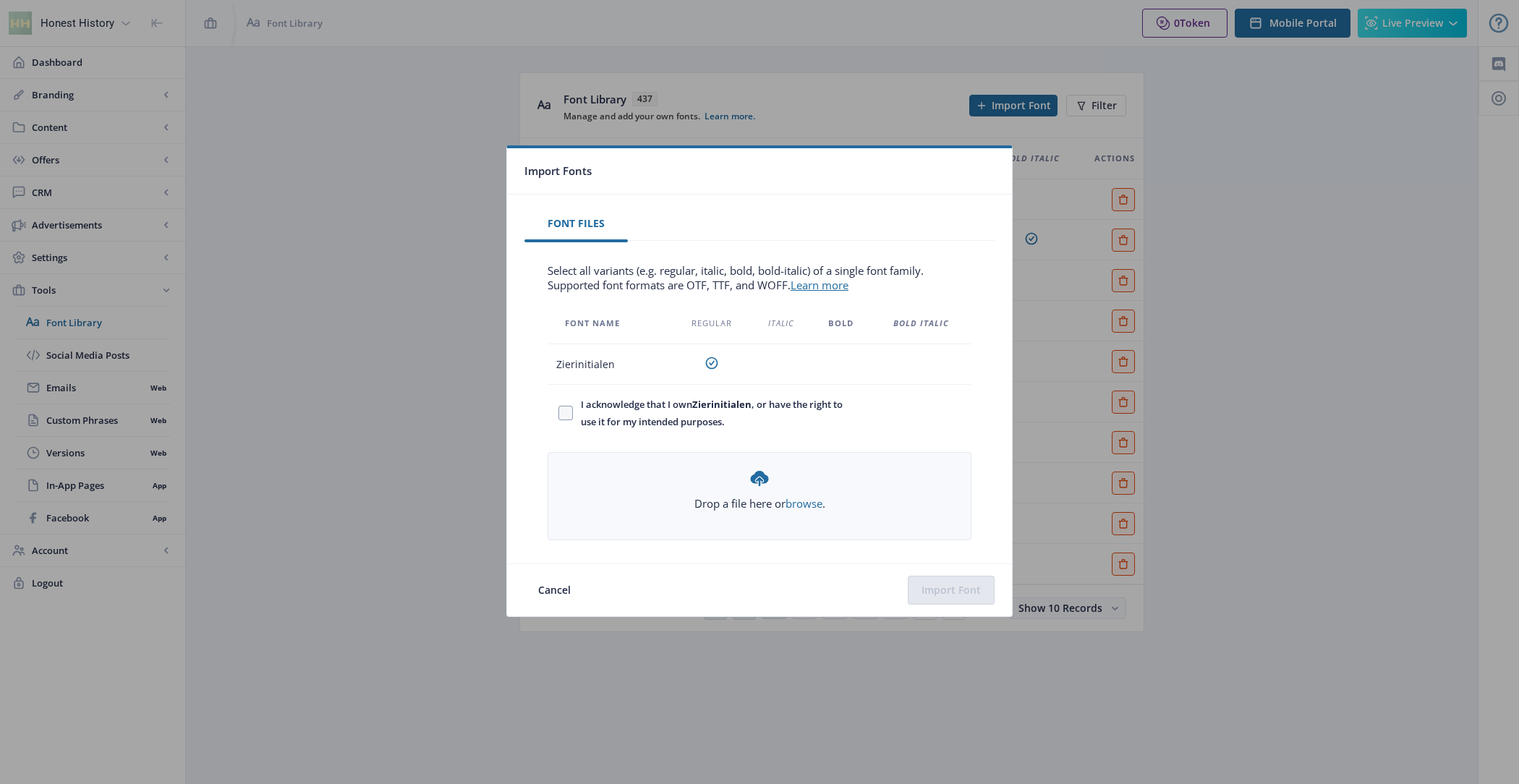
click at [707, 414] on span "I acknowledge that I own Zierinitialen , or have the right to use it for my int…" at bounding box center [714, 412] width 282 height 34
click at [559, 413] on input "I acknowledge that I own Zierinitialen , or have the right to use it for my int…" at bounding box center [558, 412] width 1 height 1
checkbox input "true"
click at [955, 586] on button "Import Font" at bounding box center [950, 590] width 87 height 29
